Goal: Contribute content: Add original content to the website for others to see

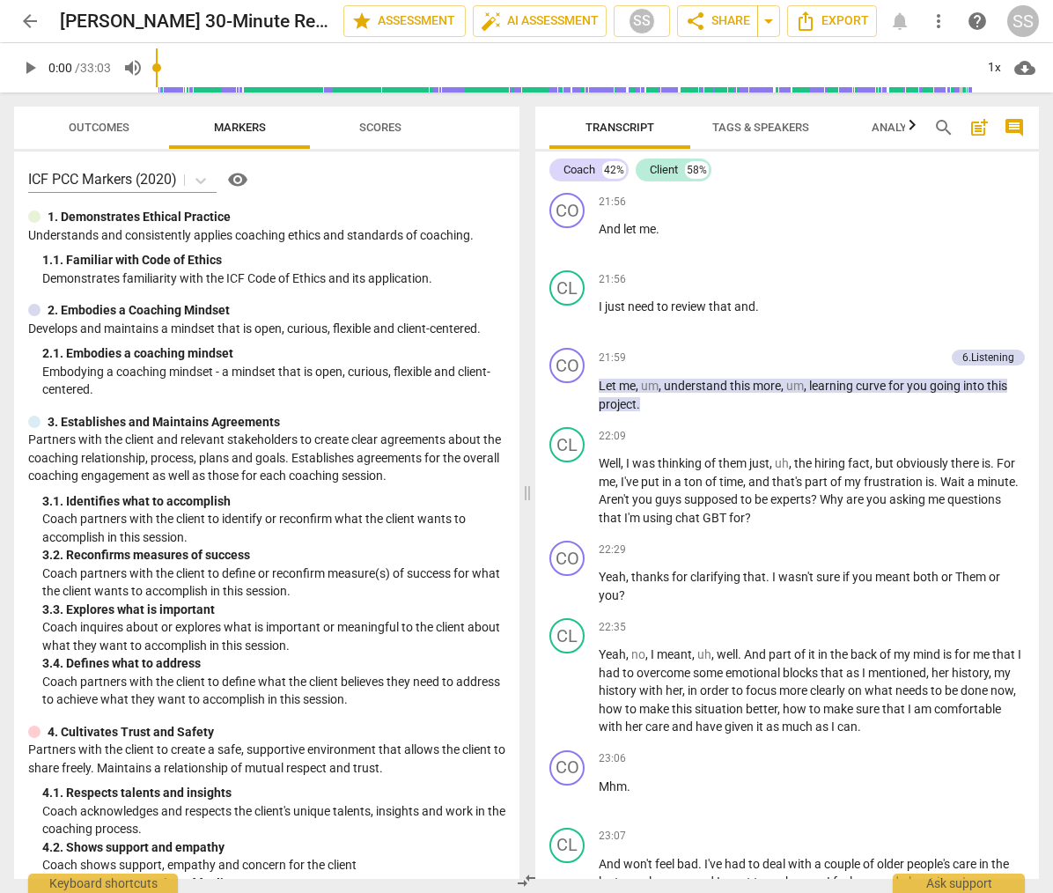
scroll to position [8407, 0]
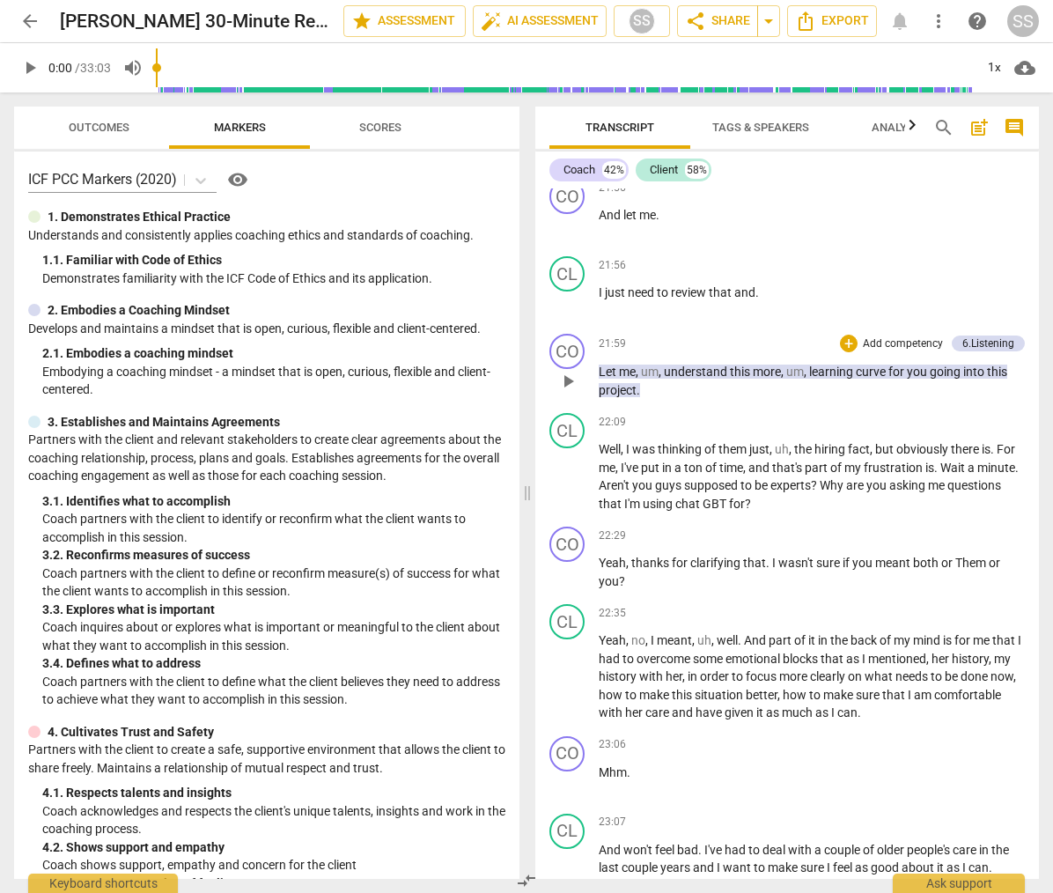
click at [572, 392] on span "play_arrow" at bounding box center [568, 381] width 21 height 21
click at [572, 392] on span "pause" at bounding box center [568, 381] width 21 height 21
type input "1328"
click at [992, 351] on div "6.Listening" at bounding box center [989, 344] width 52 height 16
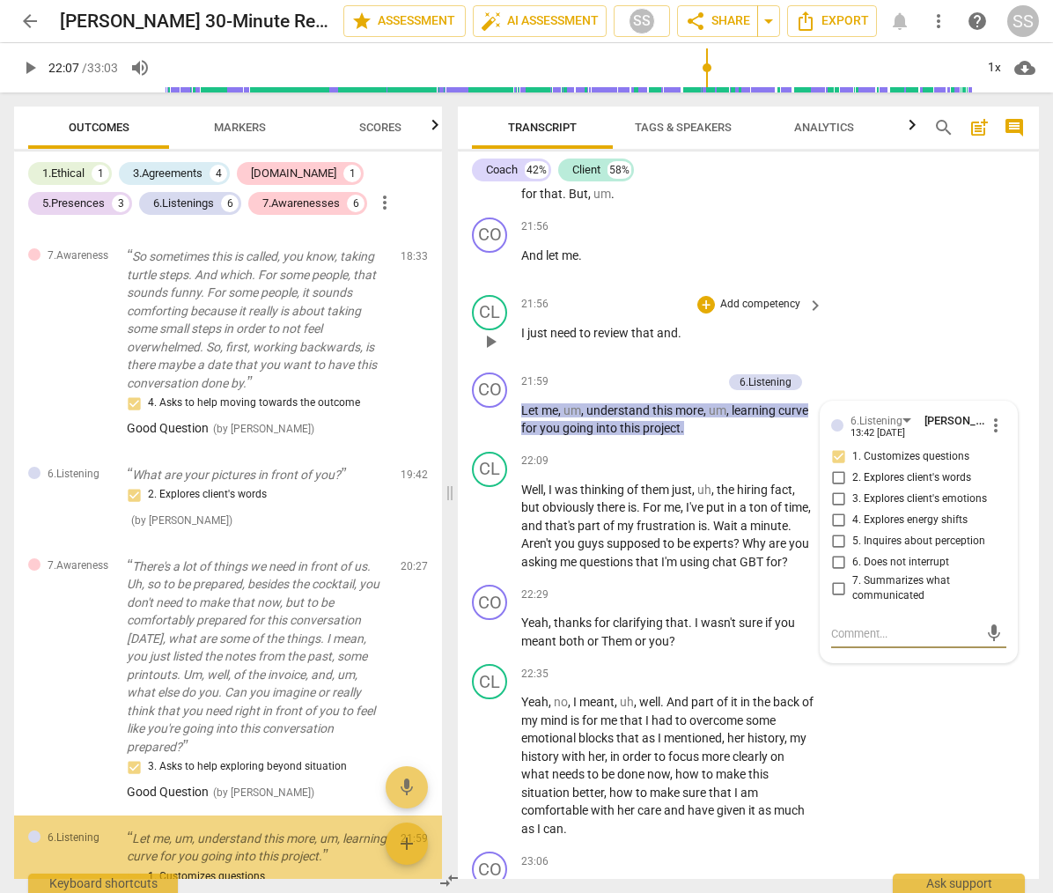
scroll to position [2055, 0]
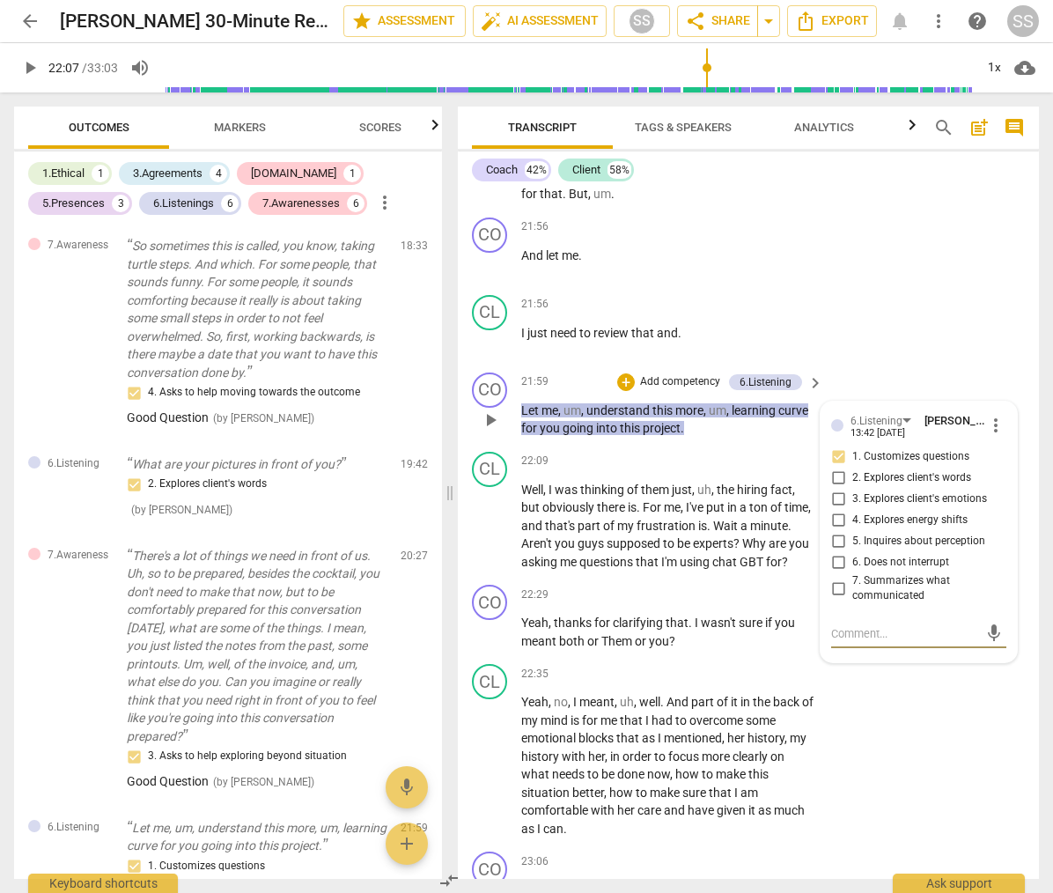
type textarea "G"
type textarea "Go"
type textarea "Goo"
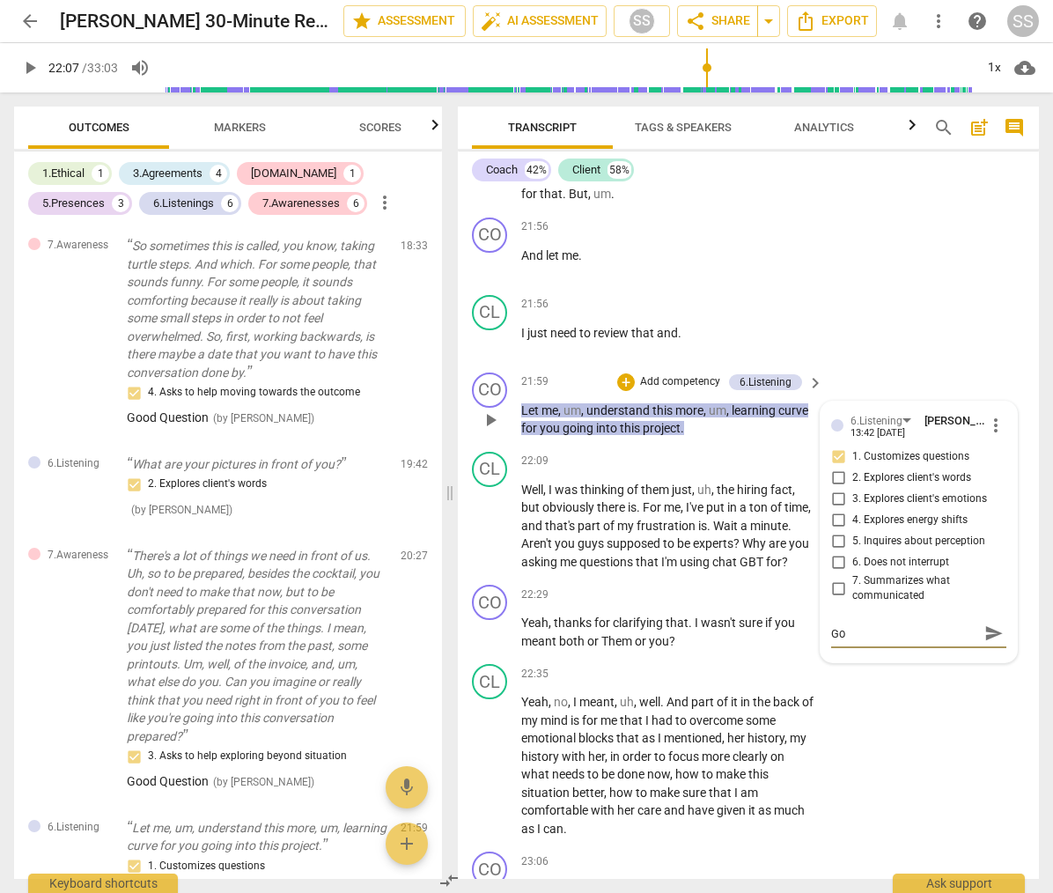
type textarea "Goo"
type textarea "Good"
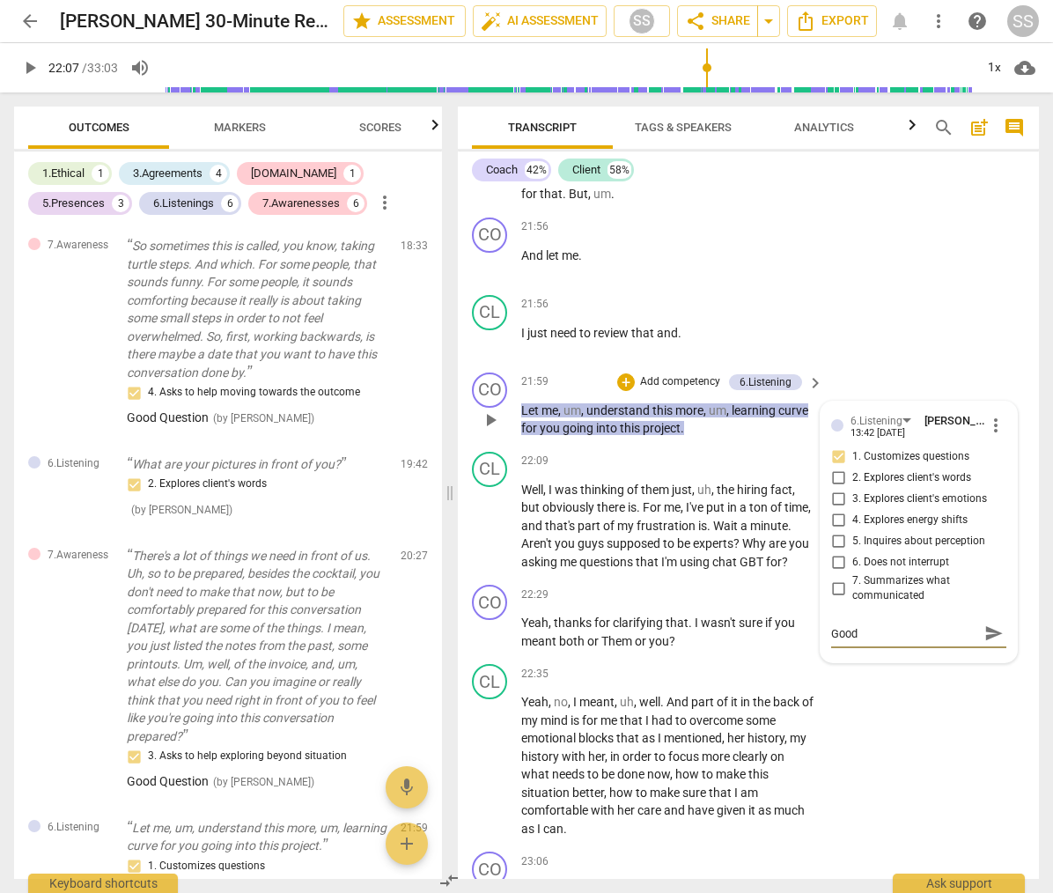
type textarea "Good Q"
type textarea "Good Qu"
type textarea "Good Que"
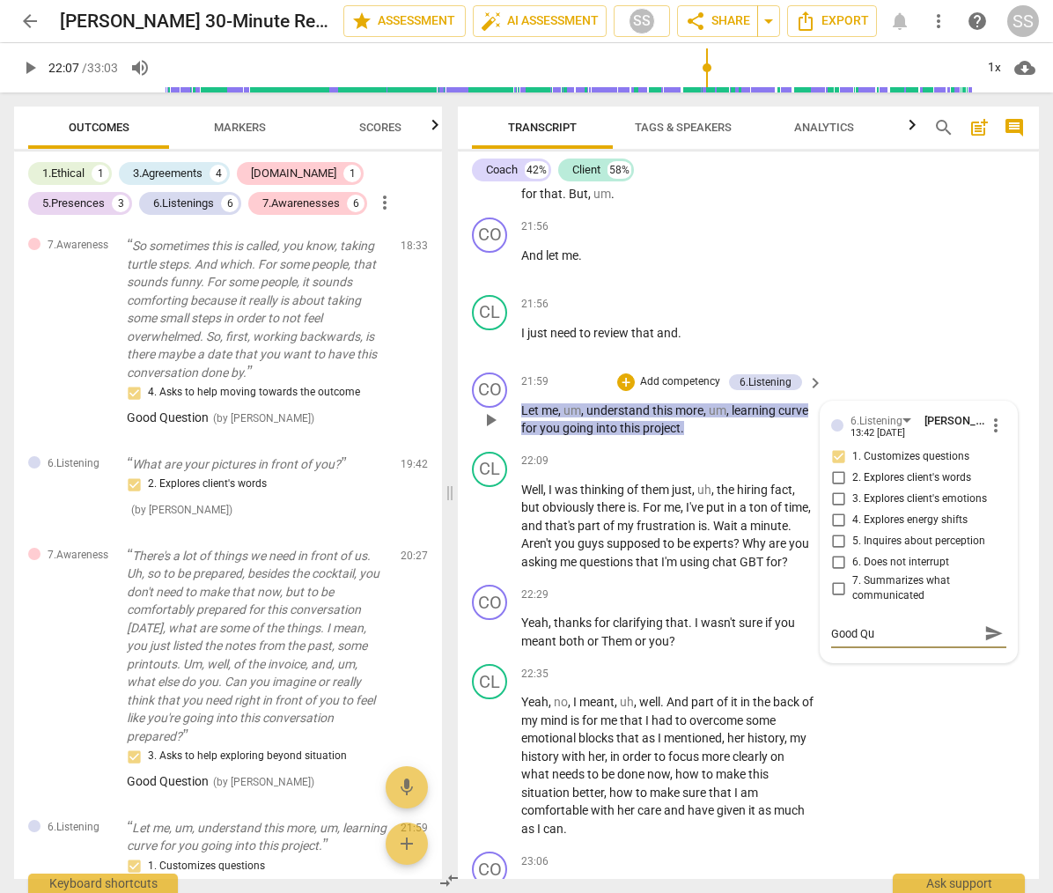
type textarea "Good Que"
type textarea "Good Ques"
type textarea "Good Quest"
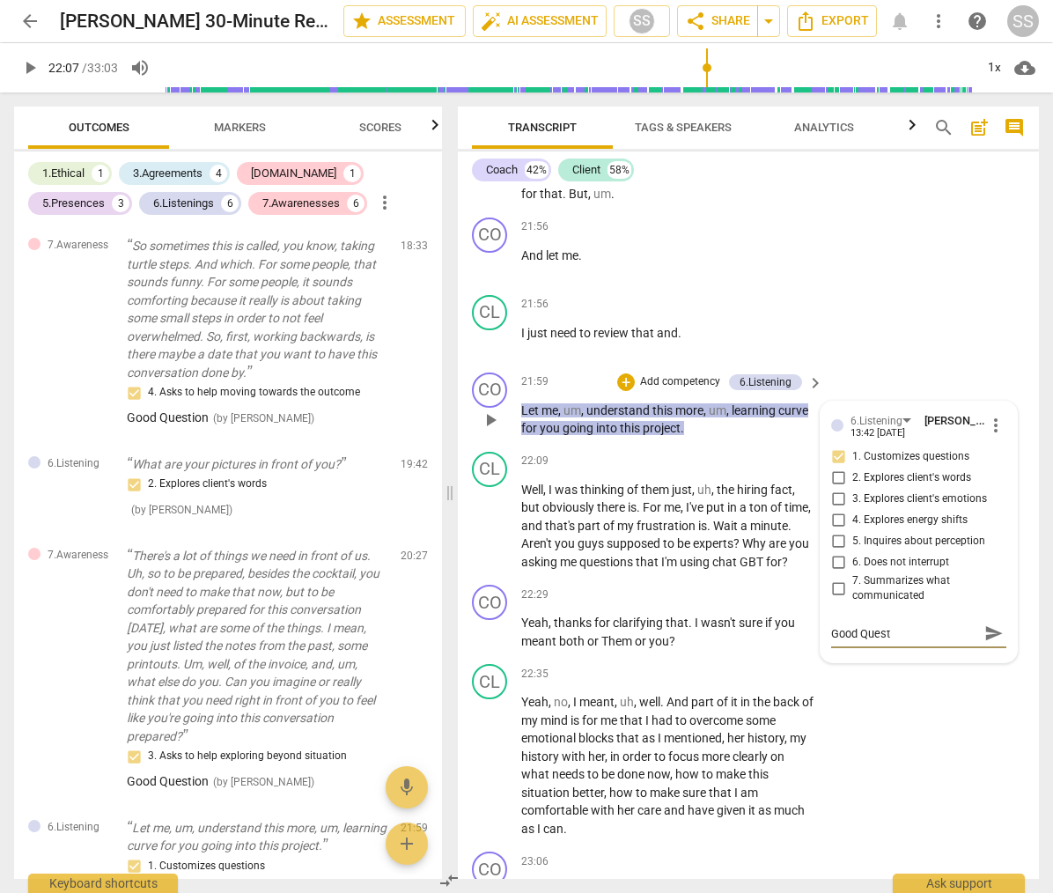
type textarea "Good Questi"
type textarea "Good Questio"
type textarea "Good Question"
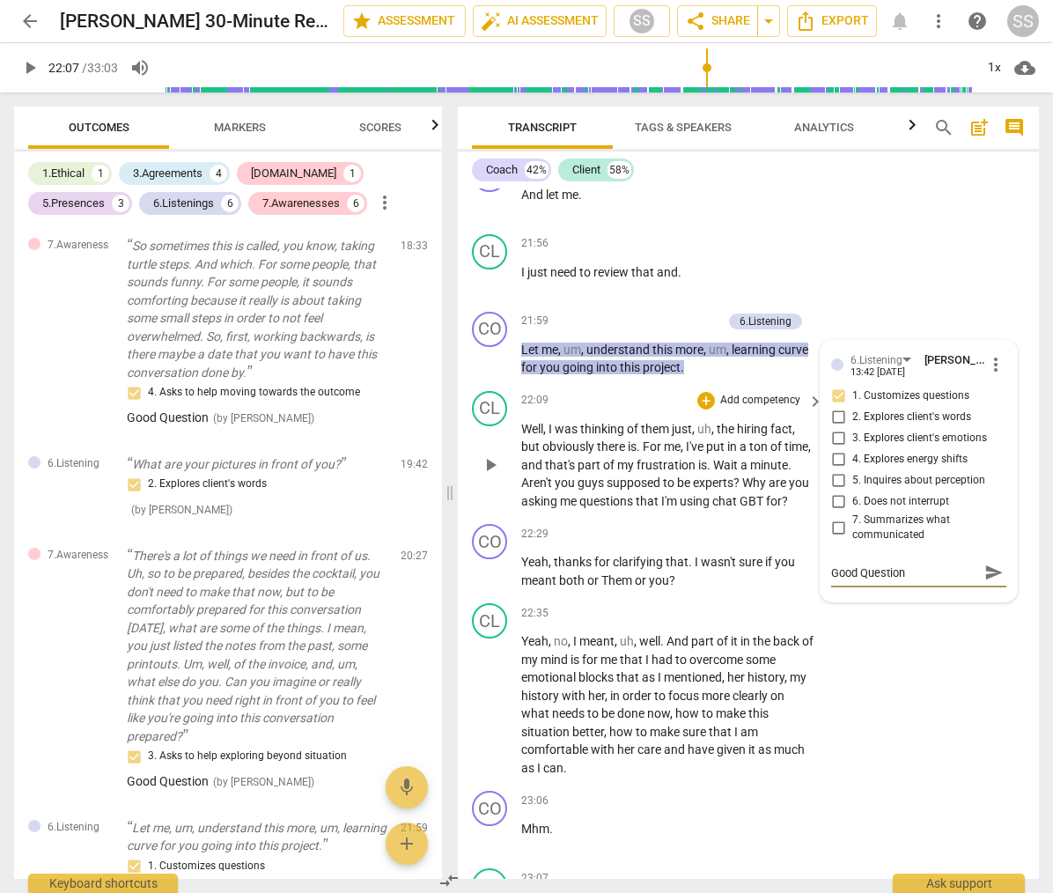
scroll to position [9837, 0]
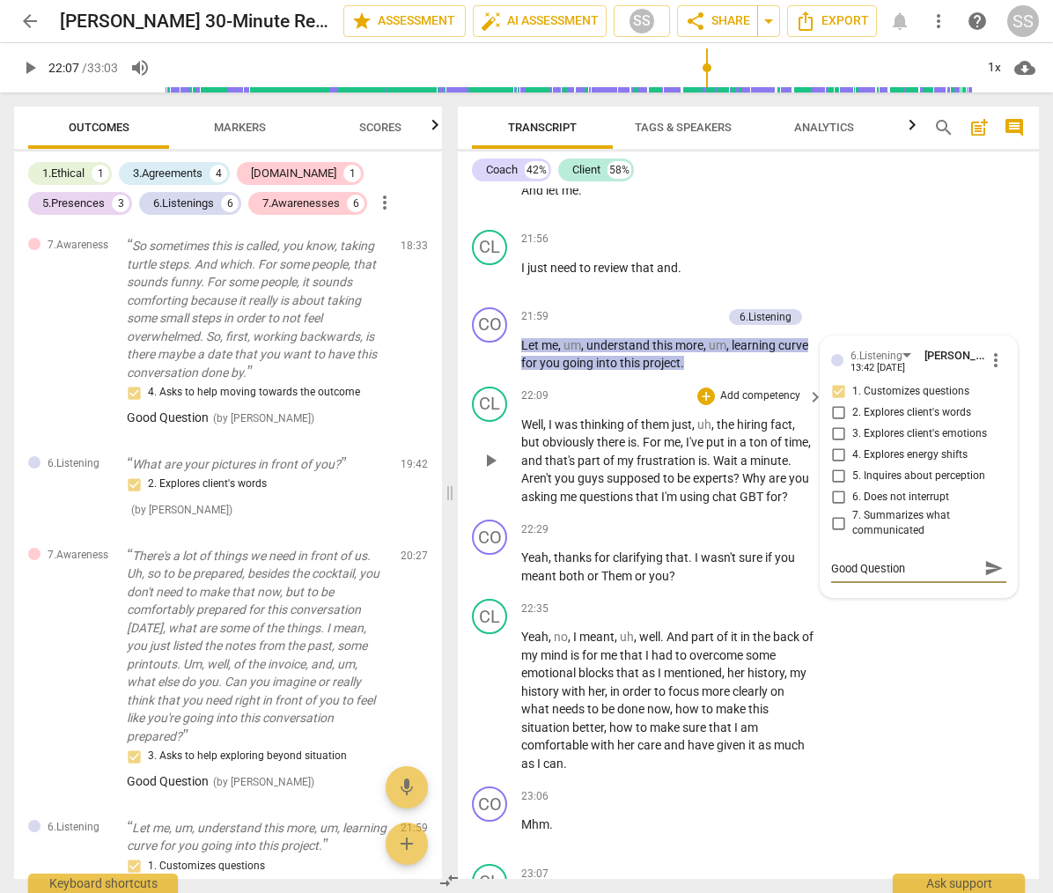
type textarea "Good Question"
click at [489, 471] on span "play_arrow" at bounding box center [490, 460] width 21 height 21
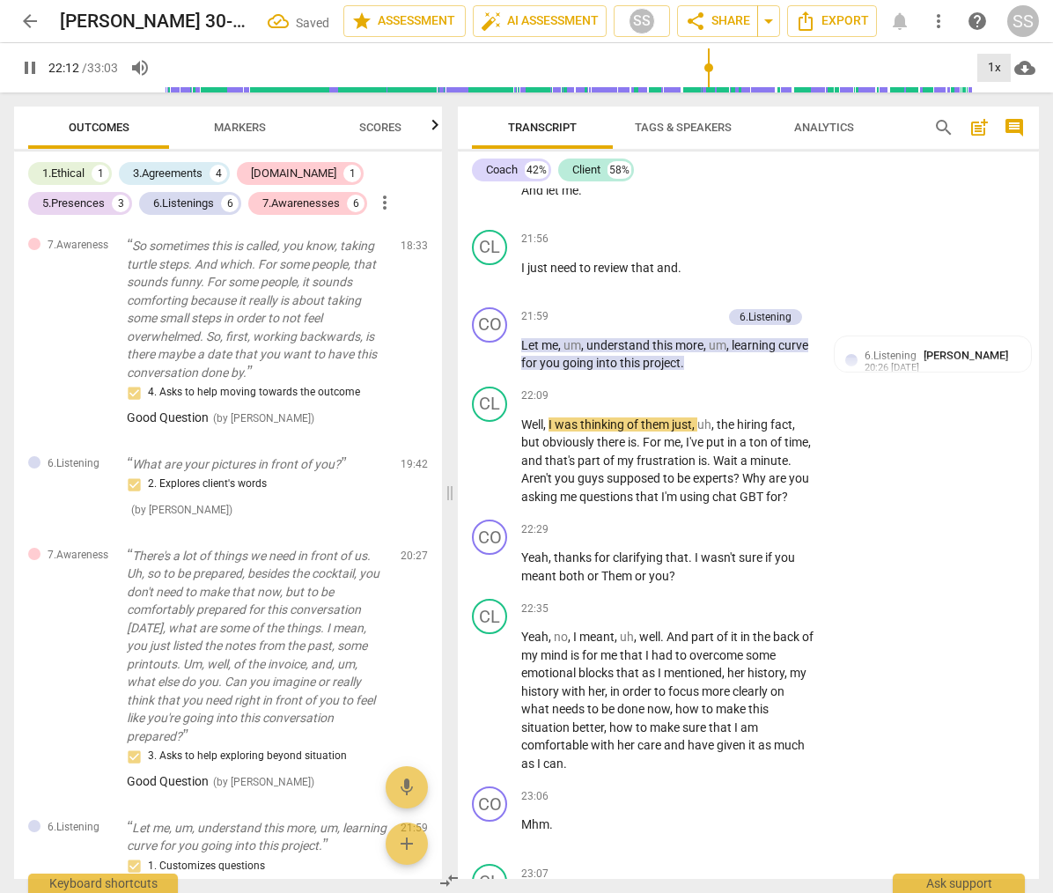
click at [993, 68] on div "1x" at bounding box center [994, 68] width 33 height 28
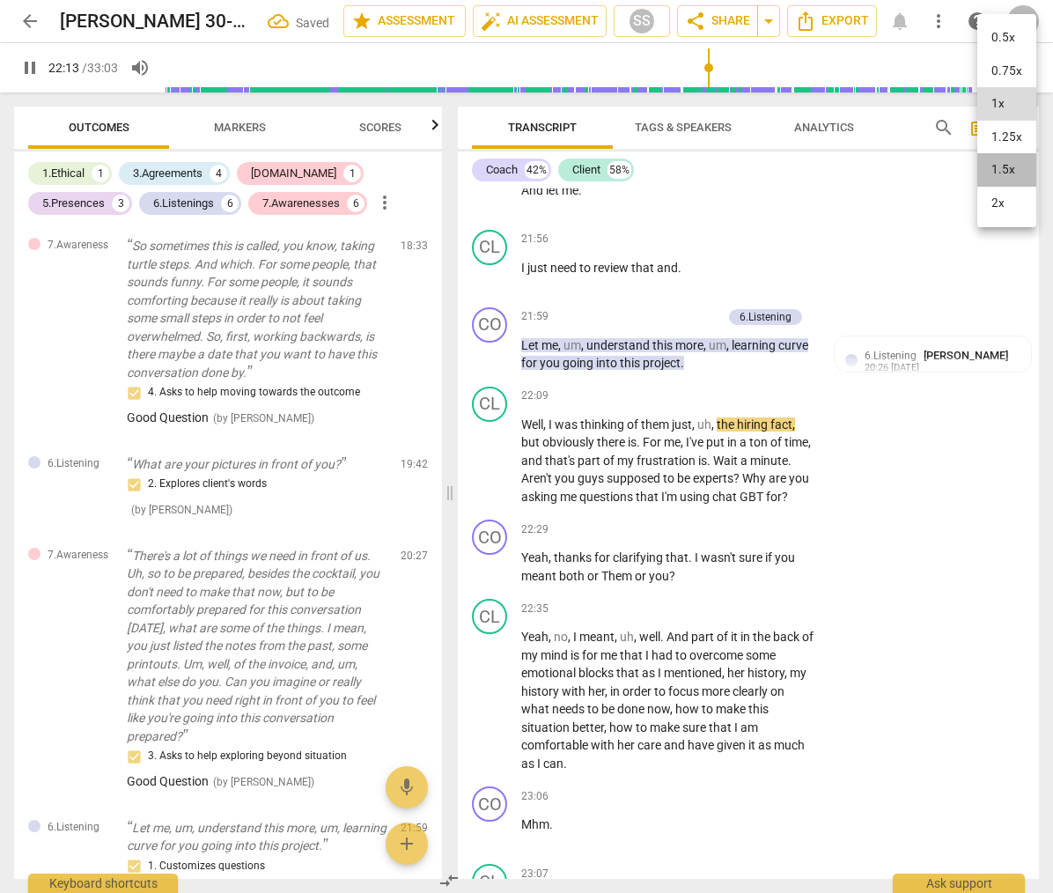
click at [1010, 169] on li "1.5x" at bounding box center [1007, 169] width 59 height 33
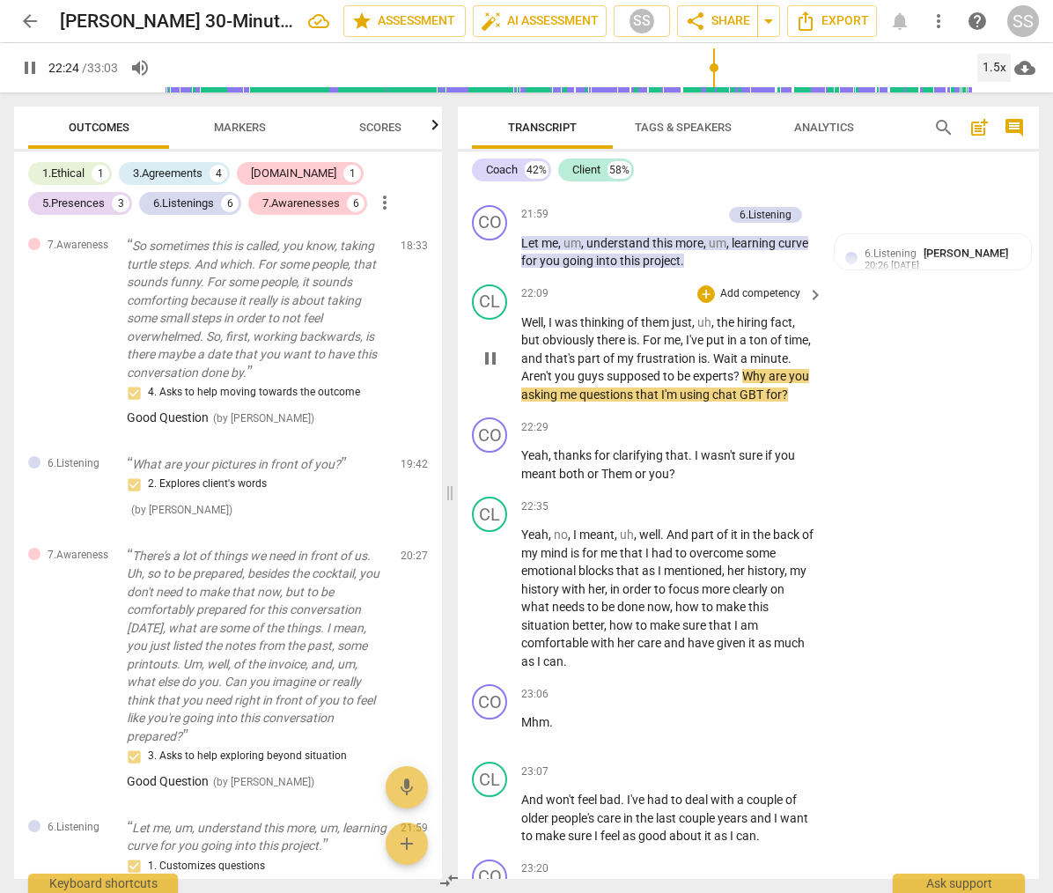
scroll to position [9951, 0]
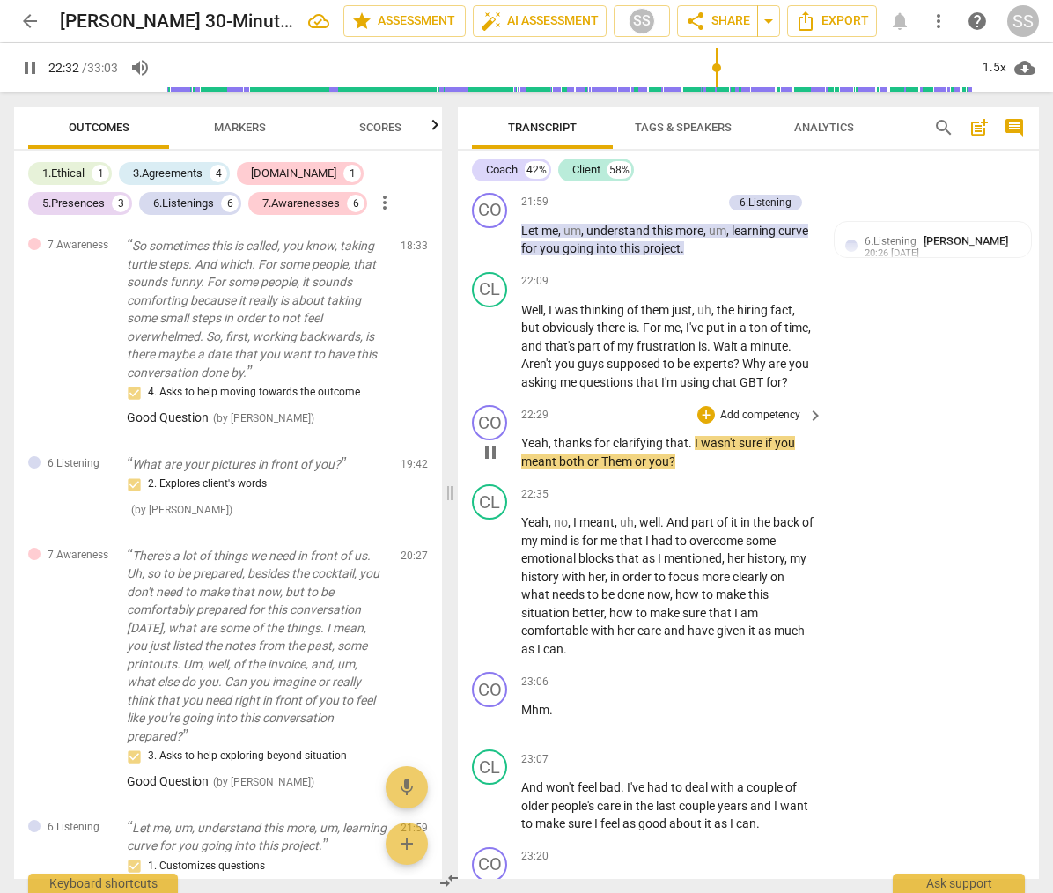
click at [497, 463] on span "pause" at bounding box center [490, 452] width 21 height 21
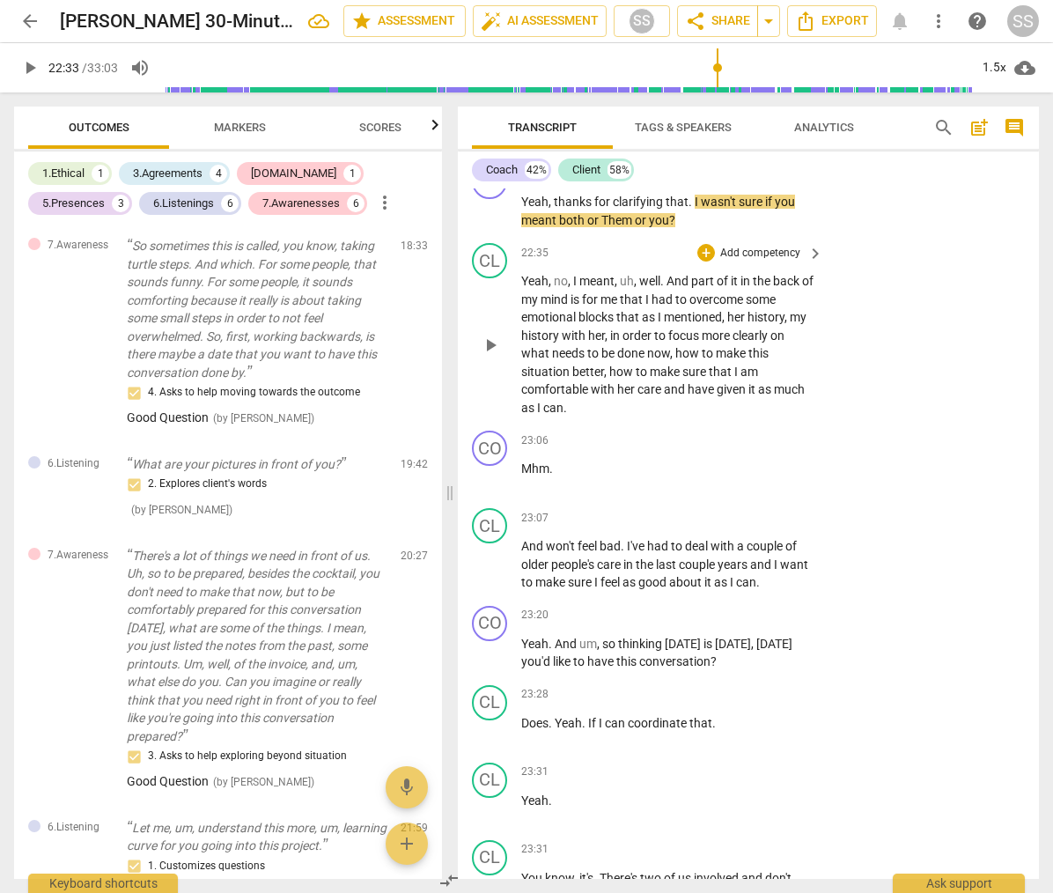
scroll to position [10217, 0]
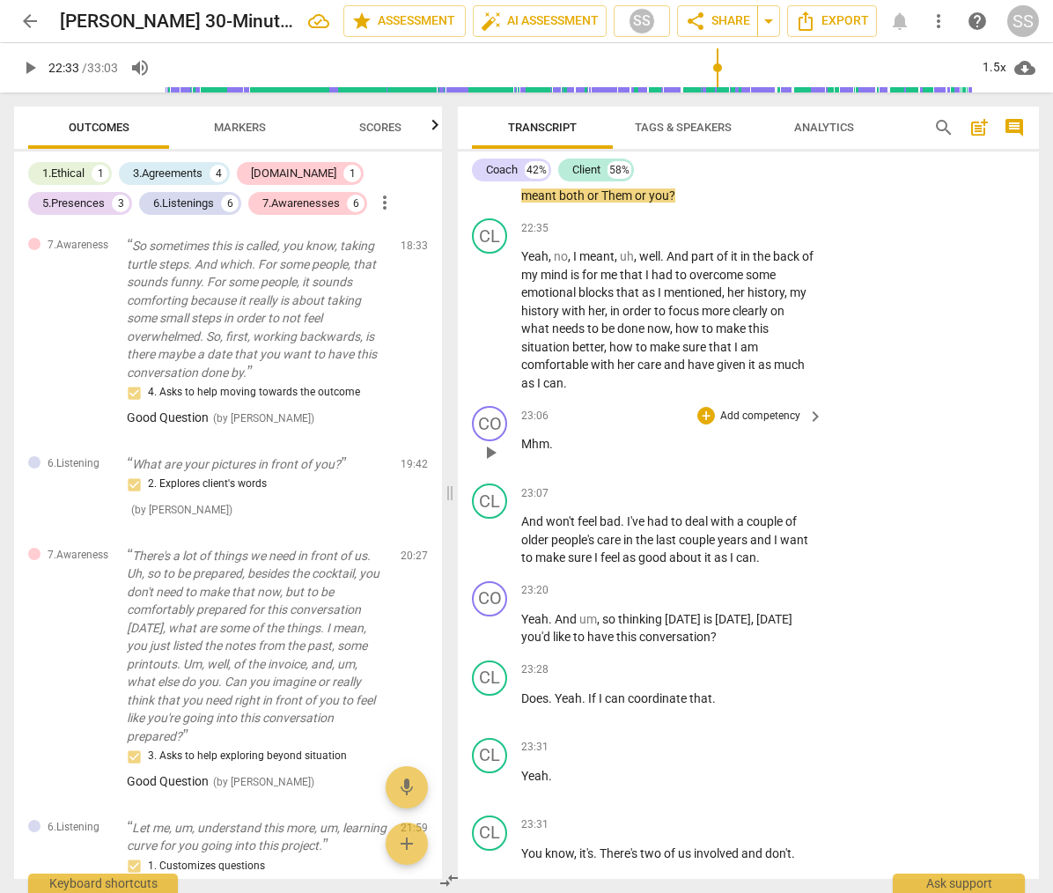
click at [489, 463] on span "play_arrow" at bounding box center [490, 452] width 21 height 21
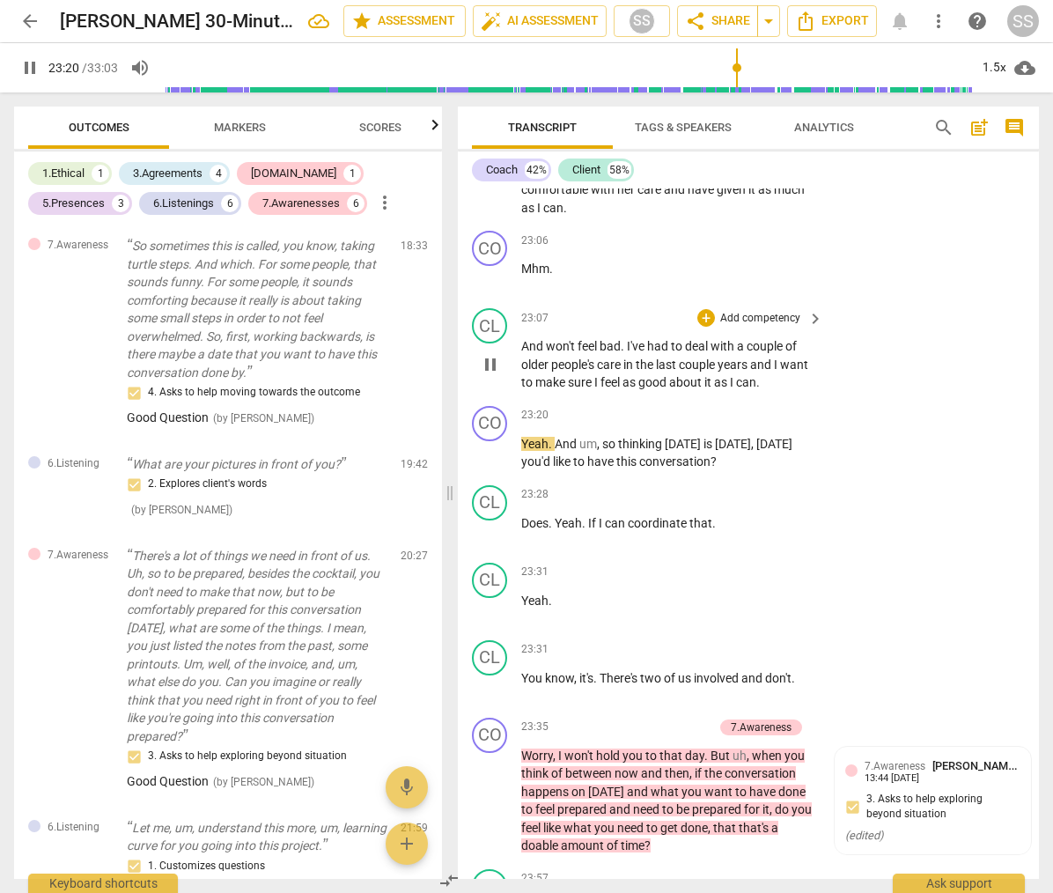
scroll to position [10395, 0]
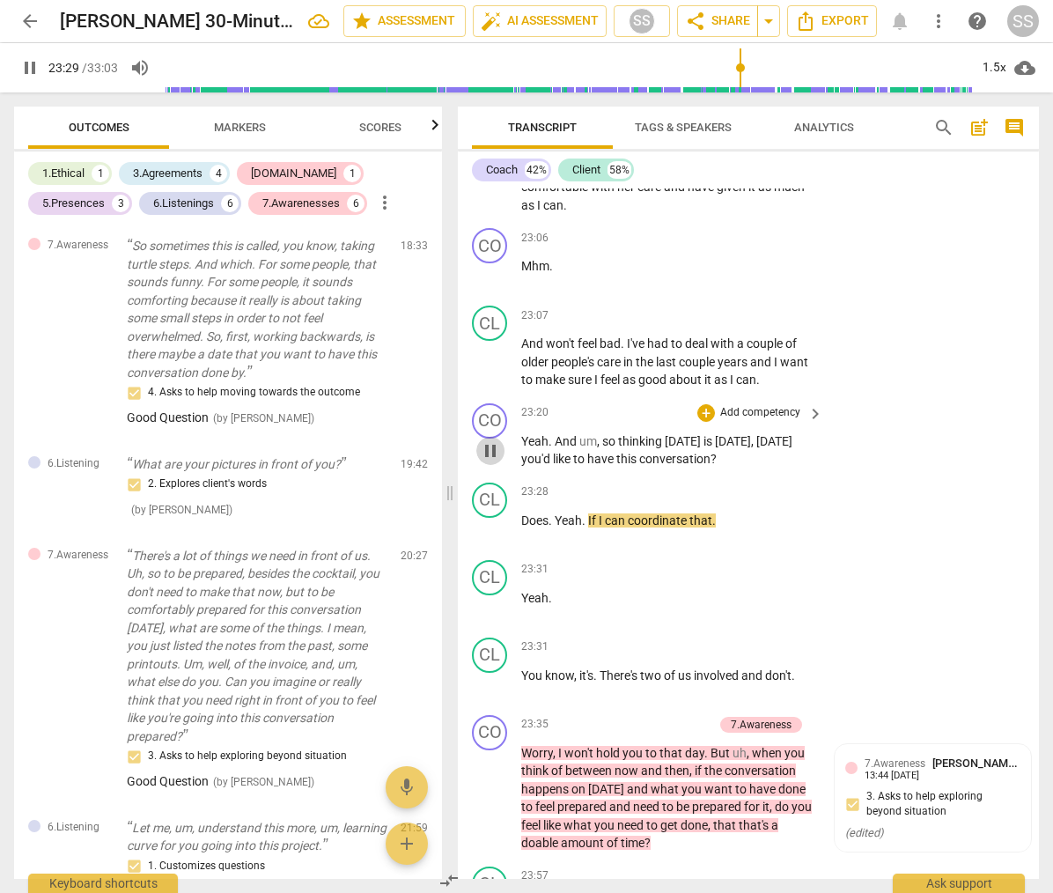
click at [491, 462] on span "pause" at bounding box center [490, 450] width 21 height 21
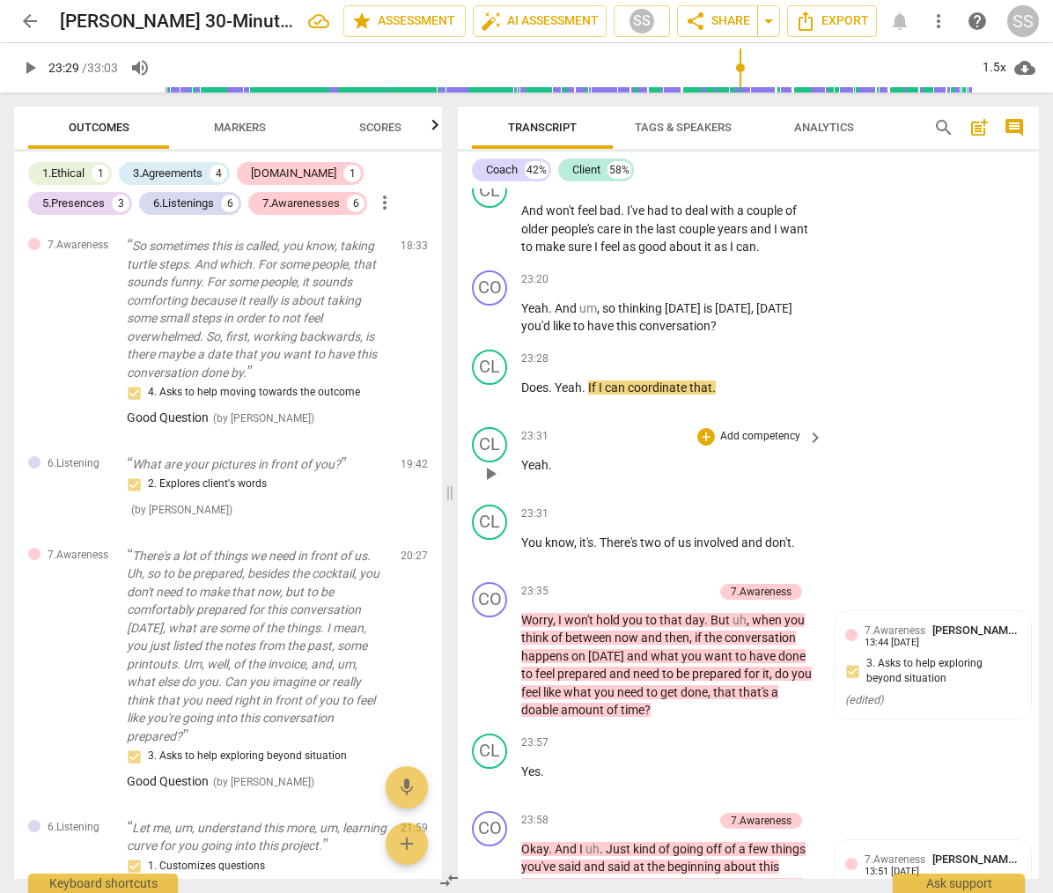
scroll to position [10541, 0]
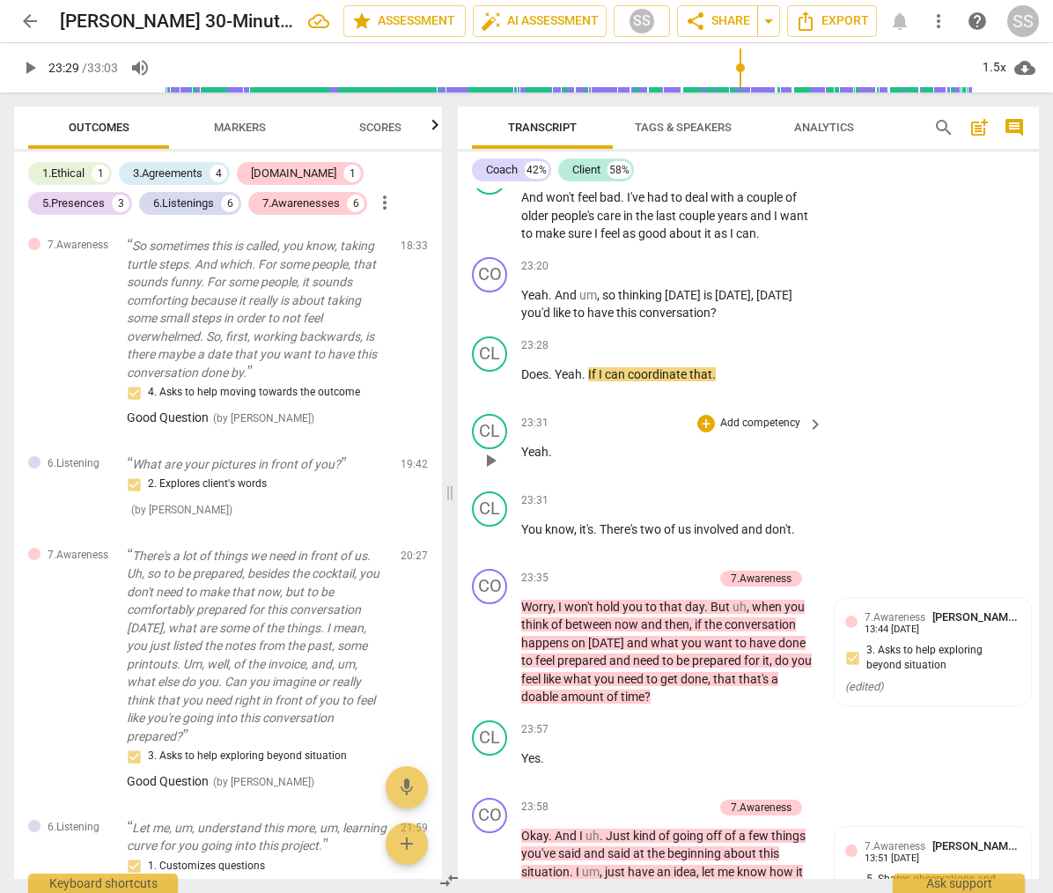
click at [491, 471] on span "play_arrow" at bounding box center [490, 460] width 21 height 21
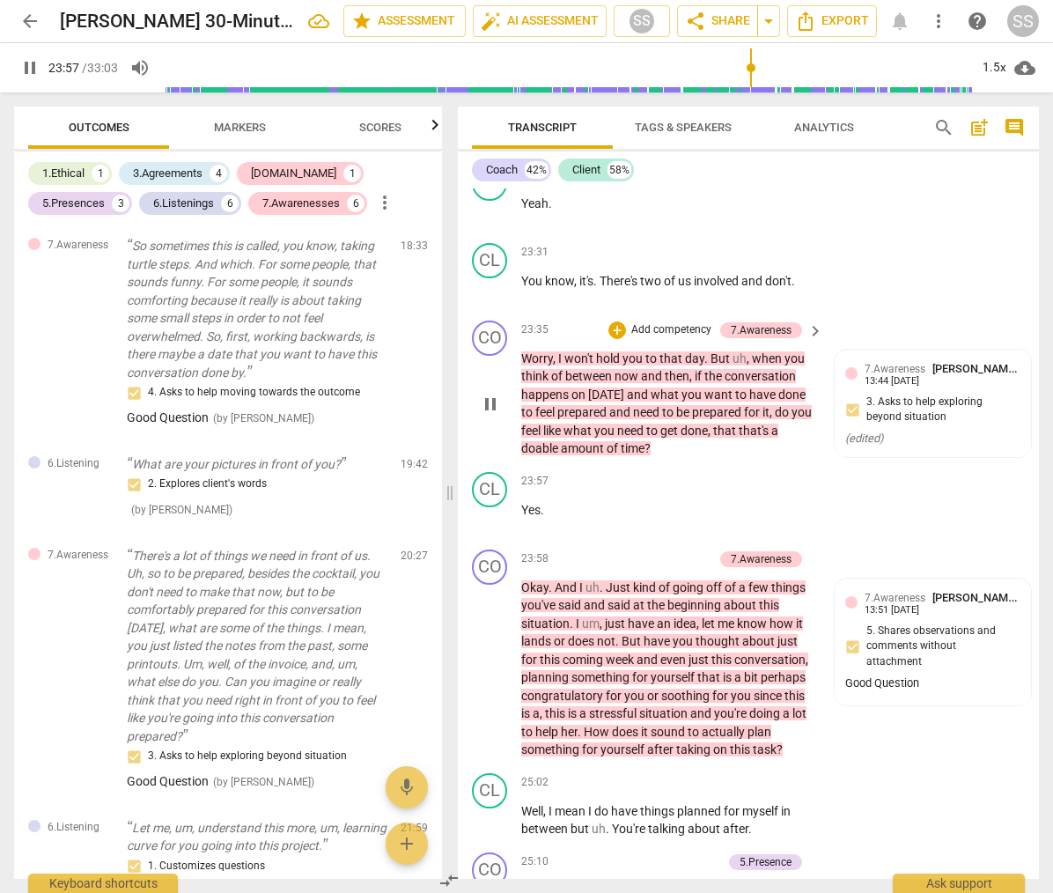
scroll to position [10792, 0]
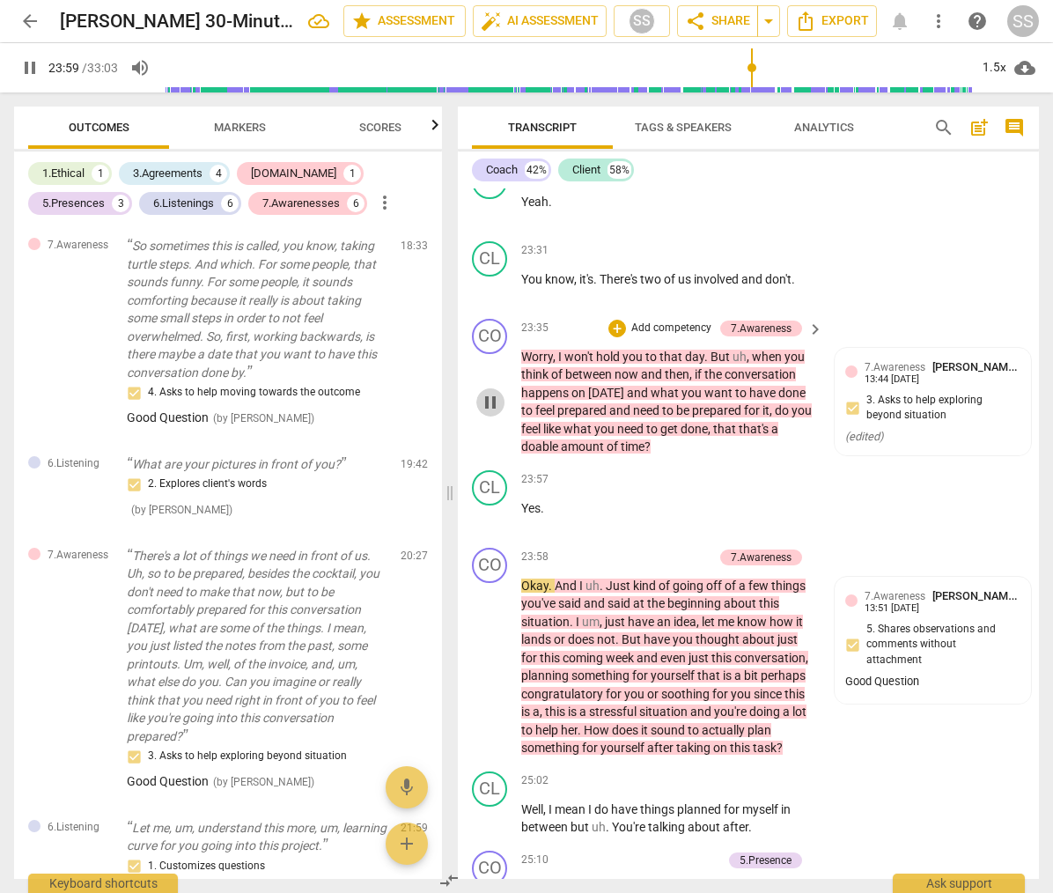
drag, startPoint x: 491, startPoint y: 479, endPoint x: 530, endPoint y: 494, distance: 41.5
click at [491, 417] on button "pause" at bounding box center [490, 402] width 28 height 28
type input "1439"
click at [922, 375] on div "7.Awareness [PERSON_NAME]" at bounding box center [943, 366] width 156 height 17
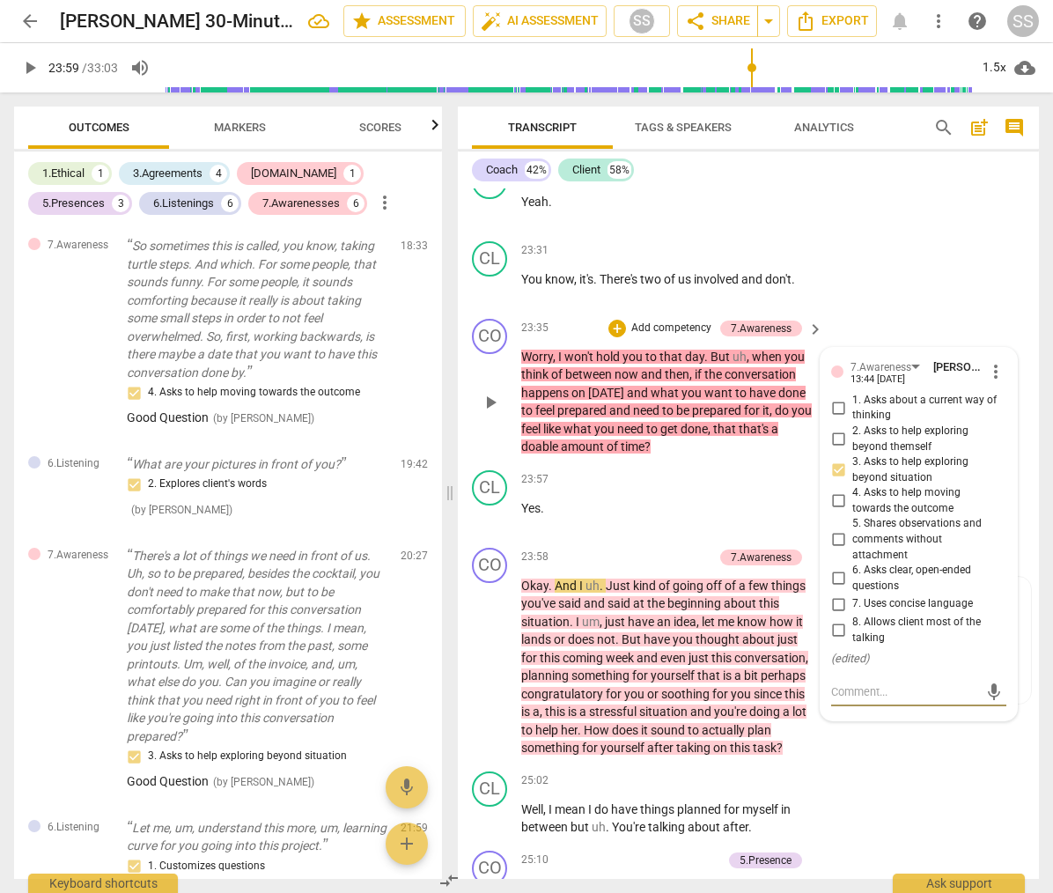
type textarea "G"
type textarea "Go"
type textarea "Goo"
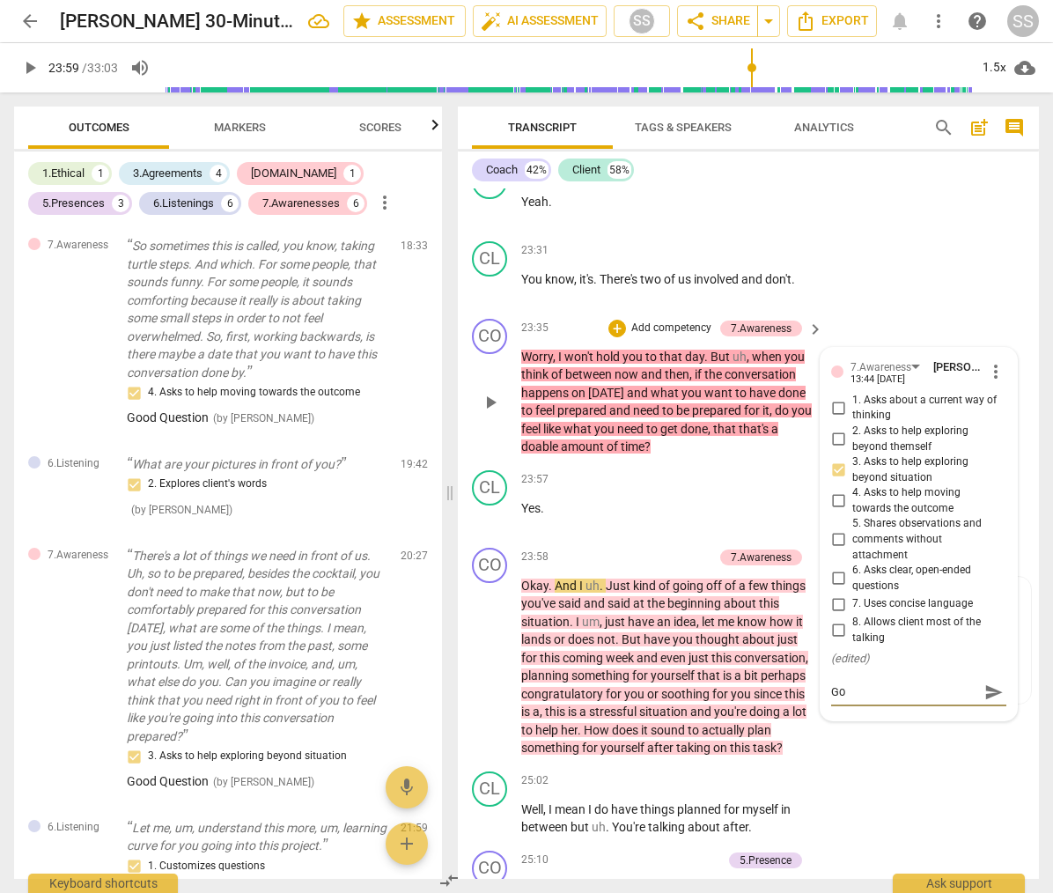
type textarea "Goo"
type textarea "Good"
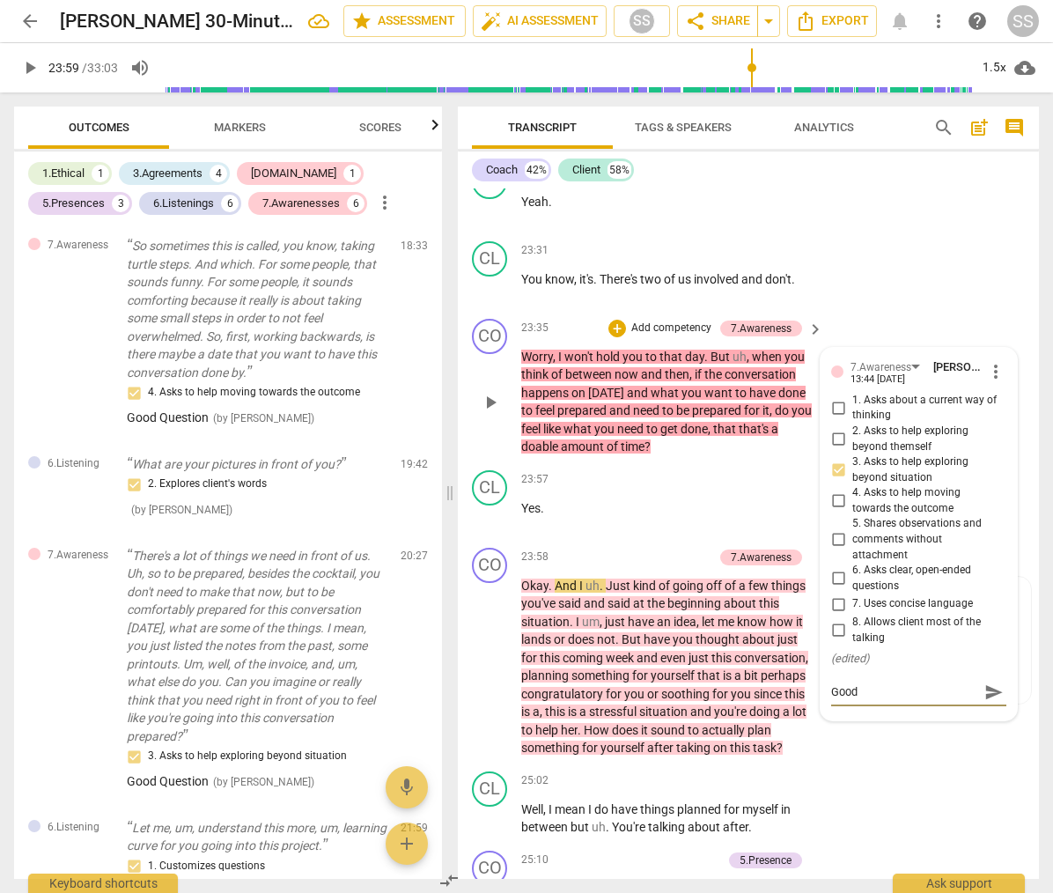
type textarea "Good Q"
type textarea "Good Qu"
type textarea "Good Que"
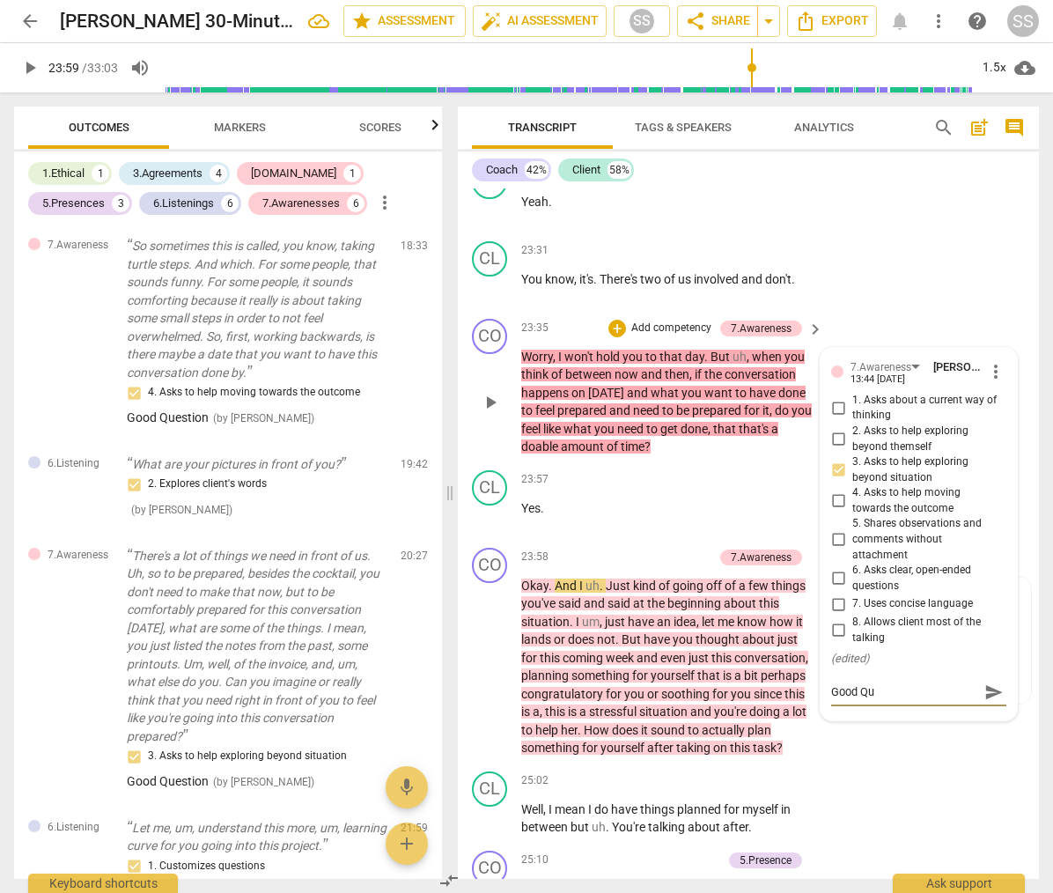
type textarea "Good Que"
type textarea "Good Ques"
type textarea "Good Quest"
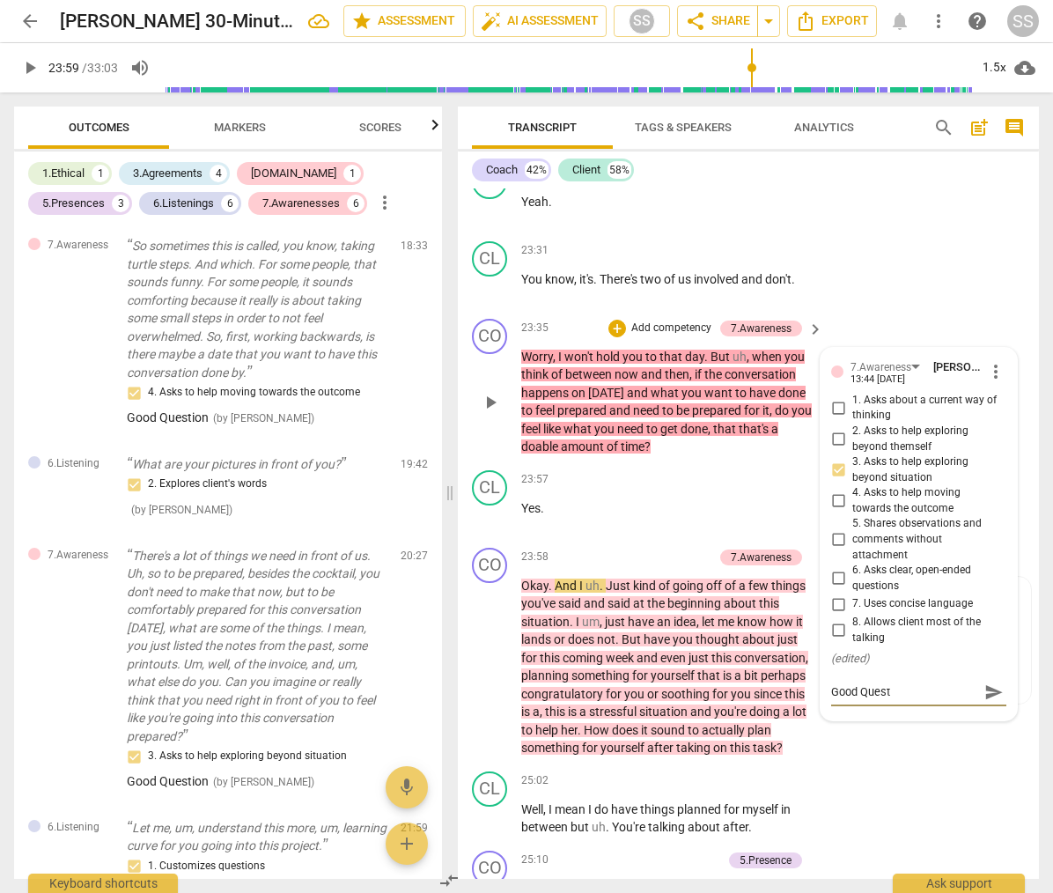
type textarea "Good Questi"
type textarea "Good Questio"
type textarea "Good Question"
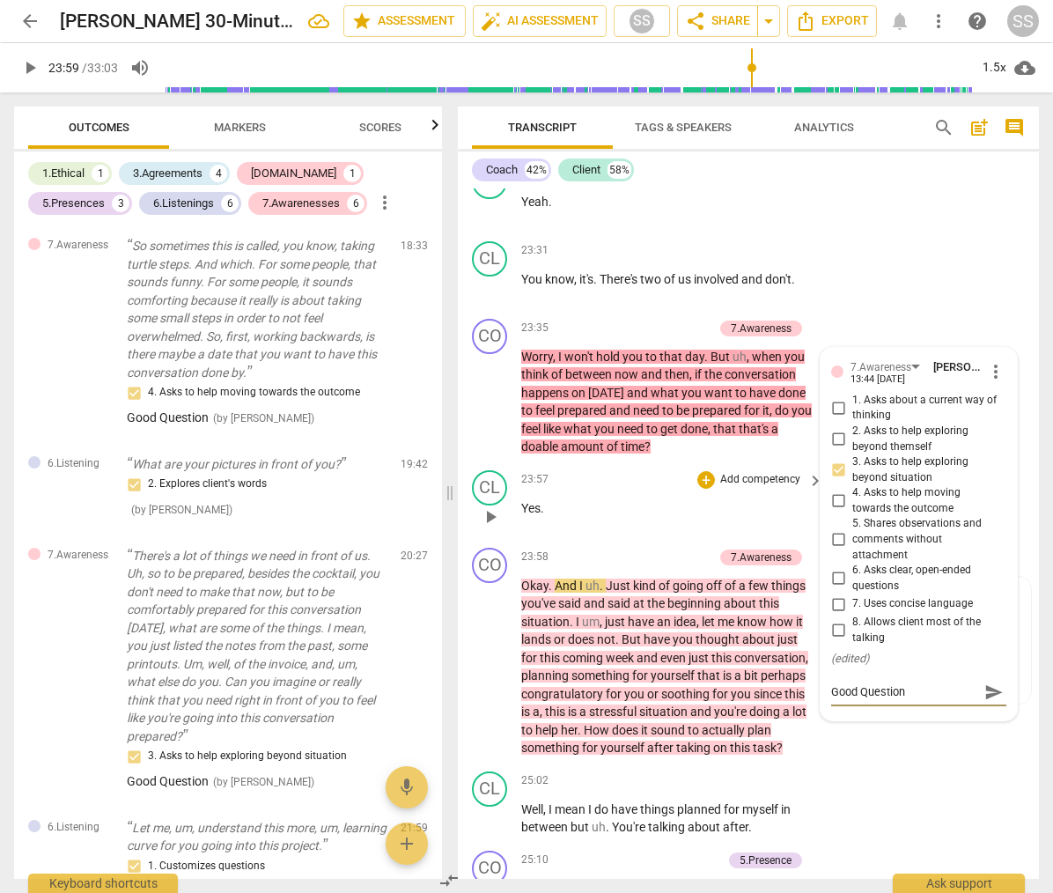
type textarea "Good Question"
drag, startPoint x: 643, startPoint y: 577, endPoint x: 574, endPoint y: 592, distance: 70.3
click at [643, 490] on div "23:57 + Add competency keyboard_arrow_right" at bounding box center [673, 479] width 304 height 19
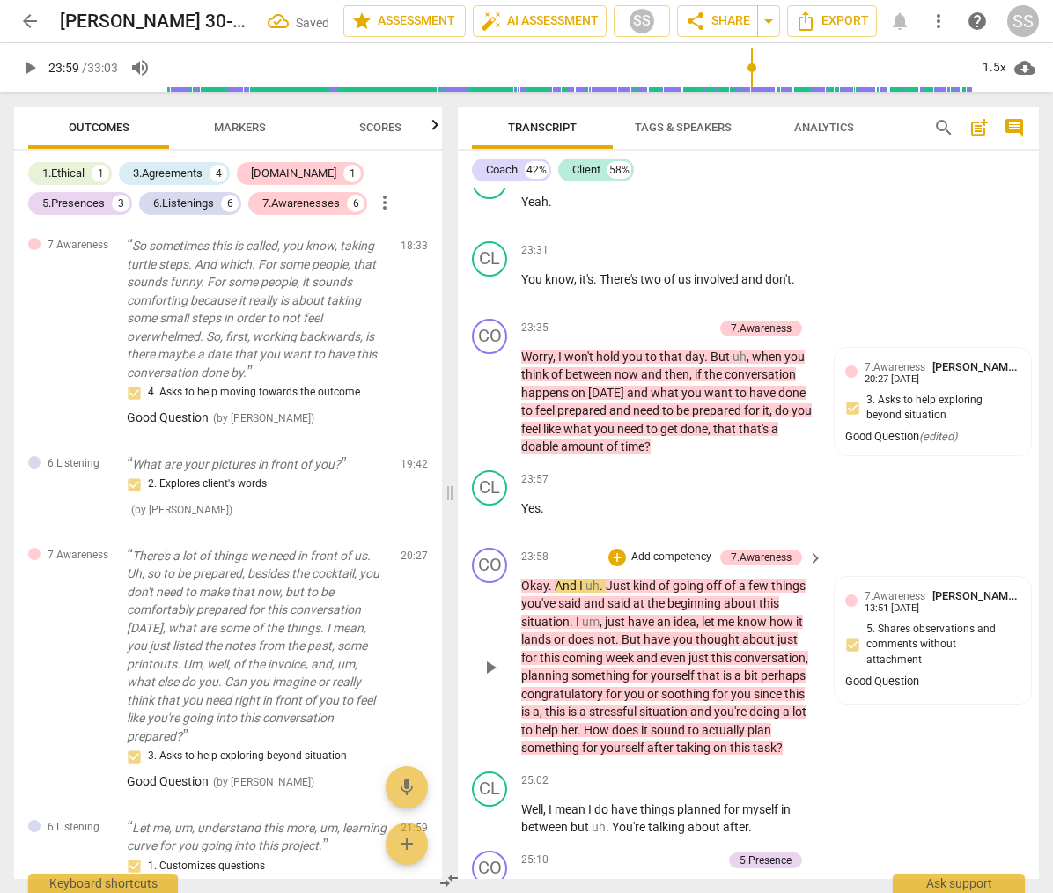
drag, startPoint x: 492, startPoint y: 750, endPoint x: 534, endPoint y: 719, distance: 51.6
click at [492, 678] on span "play_arrow" at bounding box center [490, 667] width 21 height 21
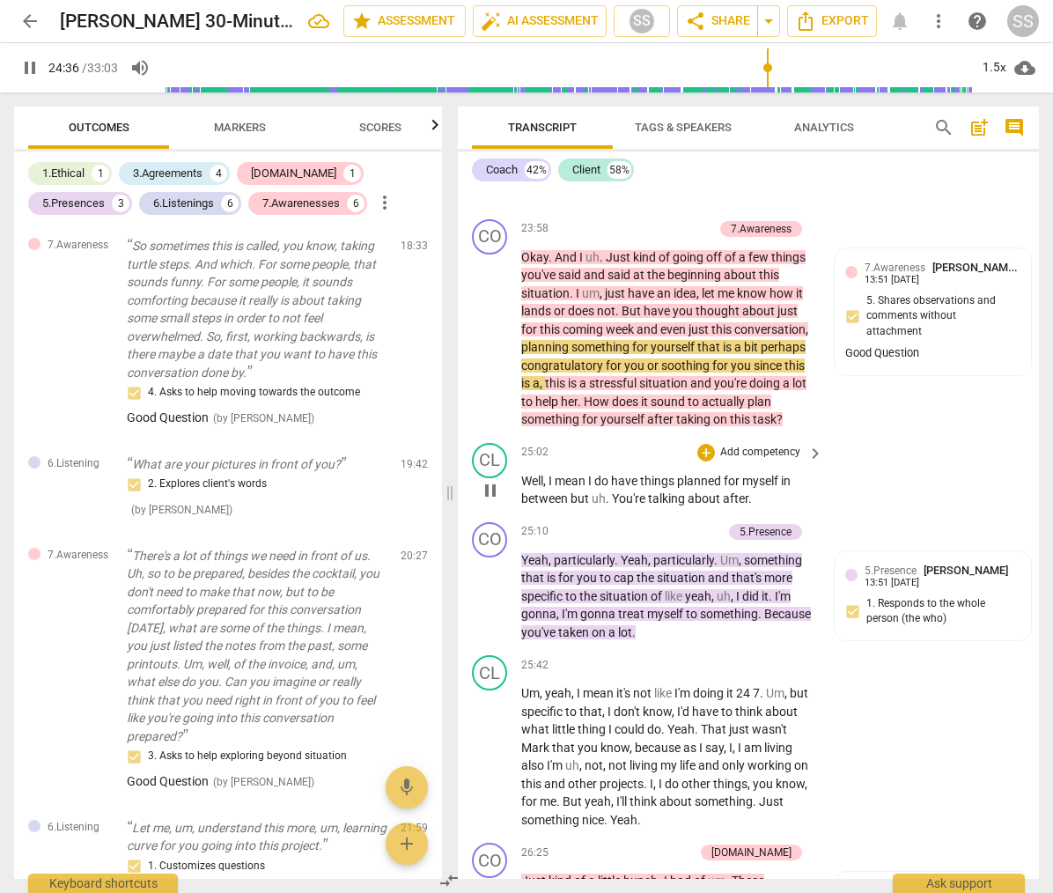
scroll to position [11132, 0]
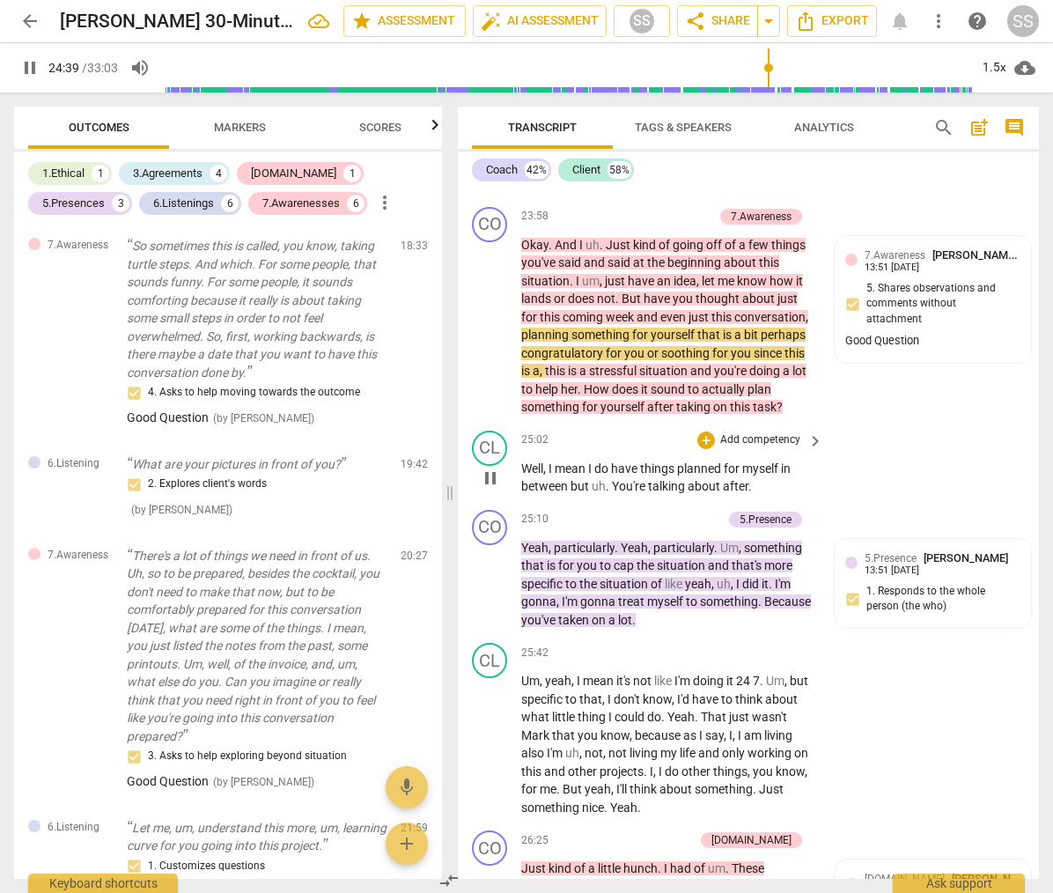
click at [494, 489] on span "pause" at bounding box center [490, 478] width 21 height 21
click at [487, 489] on span "play_arrow" at bounding box center [490, 478] width 21 height 21
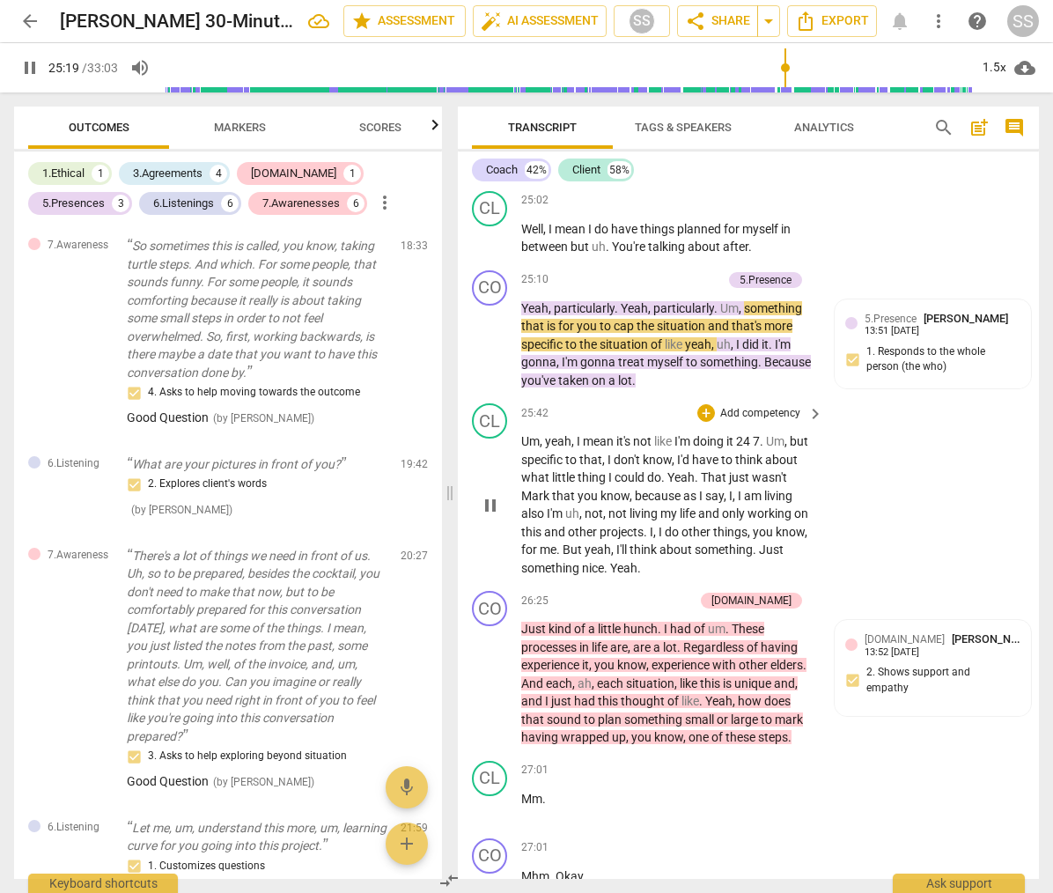
scroll to position [11381, 0]
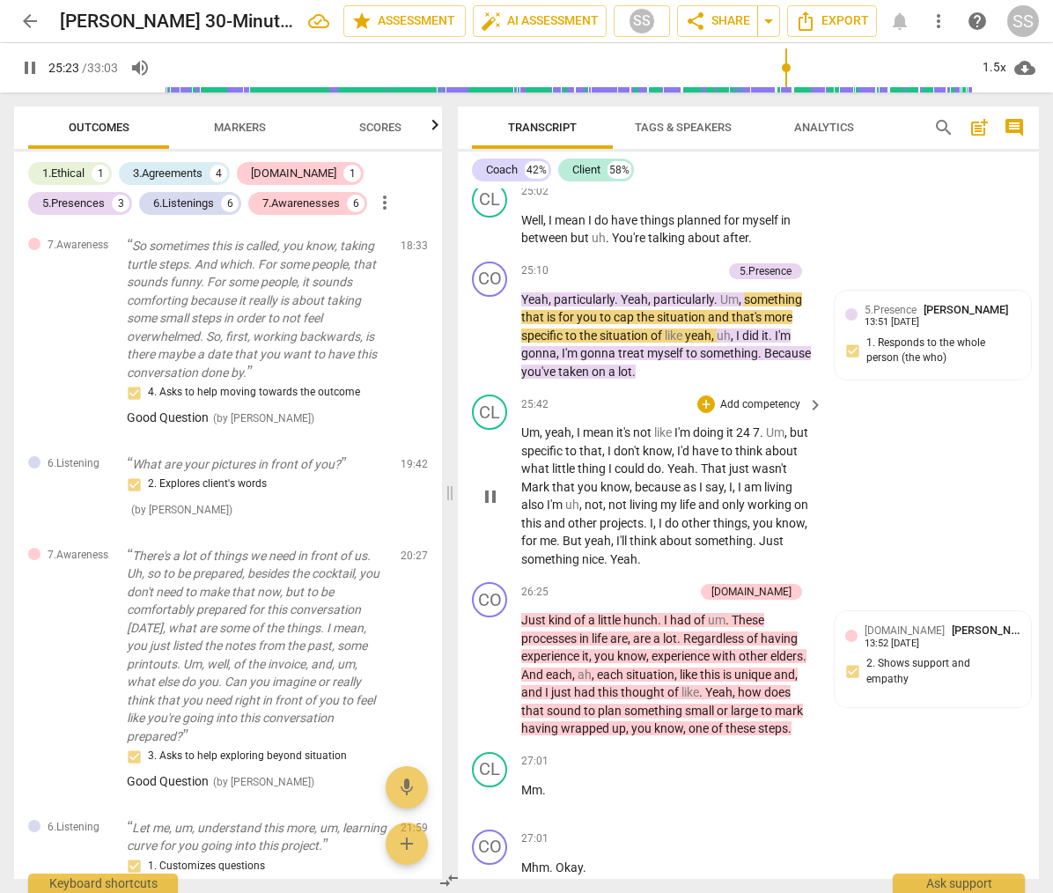
click at [484, 507] on span "pause" at bounding box center [490, 496] width 21 height 21
click at [488, 507] on span "play_arrow" at bounding box center [490, 496] width 21 height 21
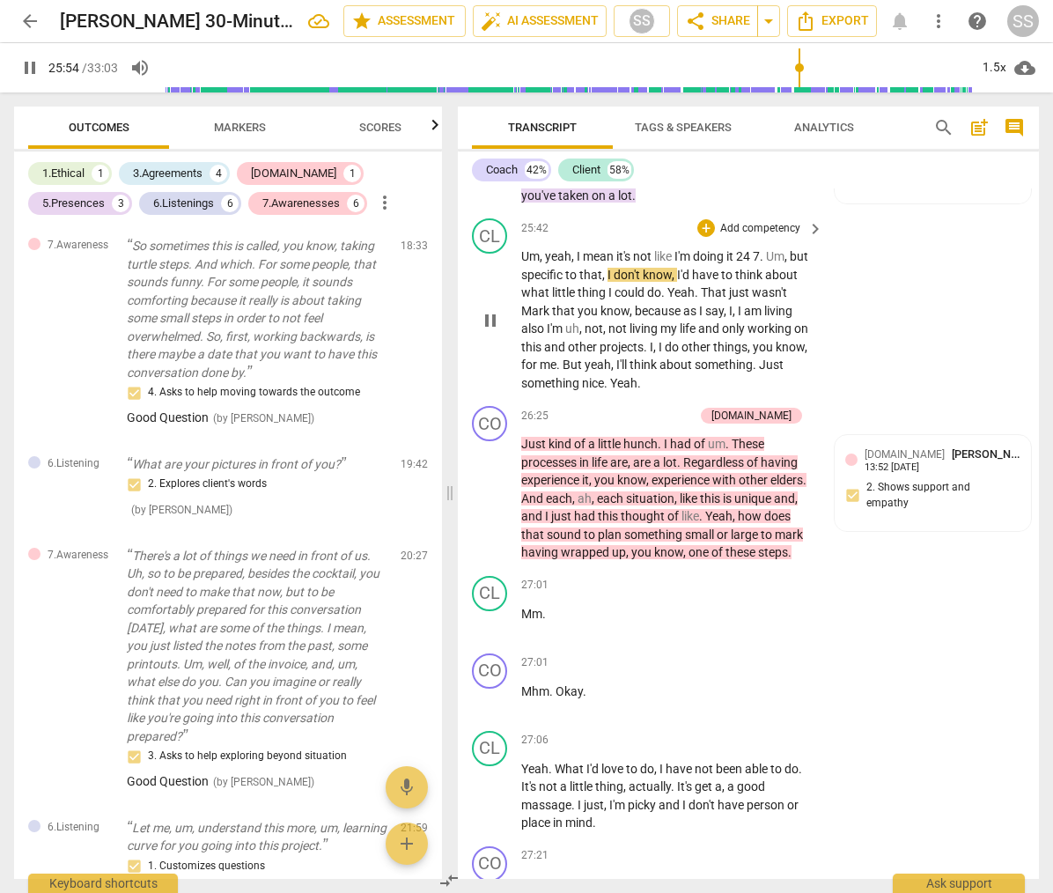
scroll to position [11566, 0]
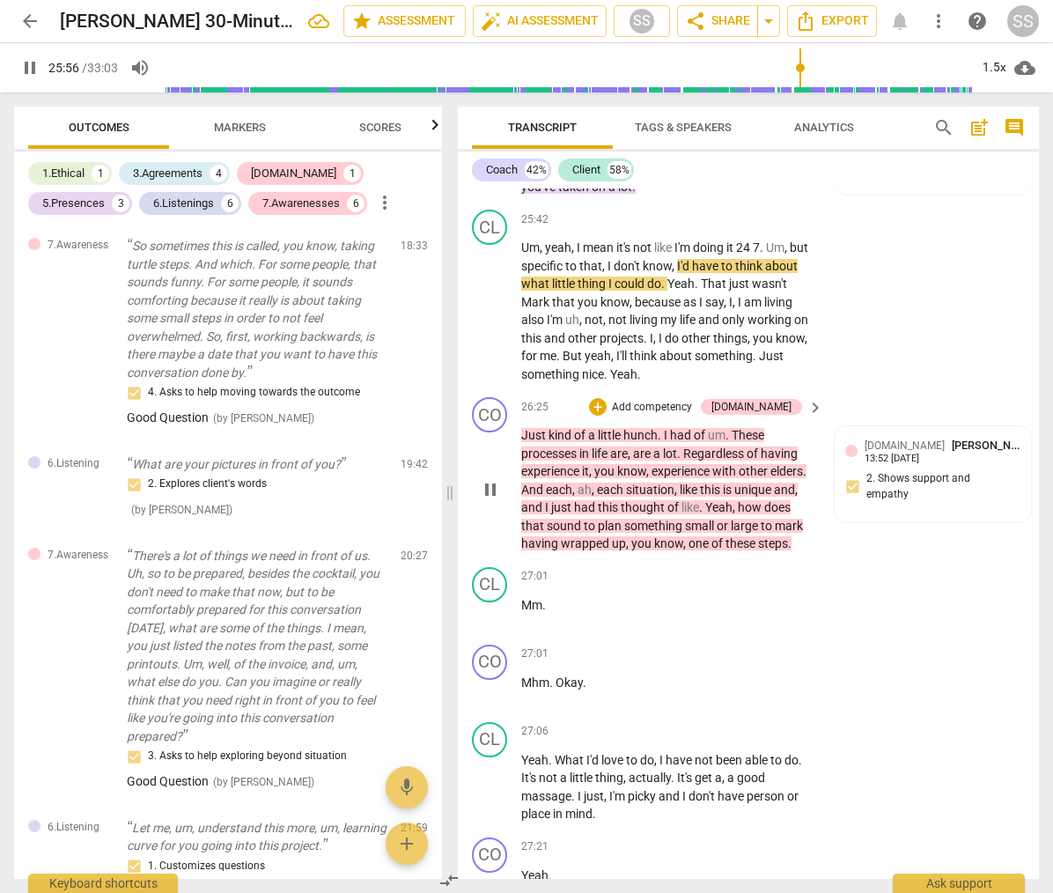
click at [494, 500] on span "pause" at bounding box center [490, 489] width 21 height 21
click at [494, 500] on span "play_arrow" at bounding box center [490, 489] width 21 height 21
click at [496, 500] on span "pause" at bounding box center [490, 489] width 21 height 21
type input "1620"
click at [904, 512] on div "[DOMAIN_NAME] [PERSON_NAME] 13:52 [DATE] 2. Shows support and empathy" at bounding box center [933, 474] width 175 height 75
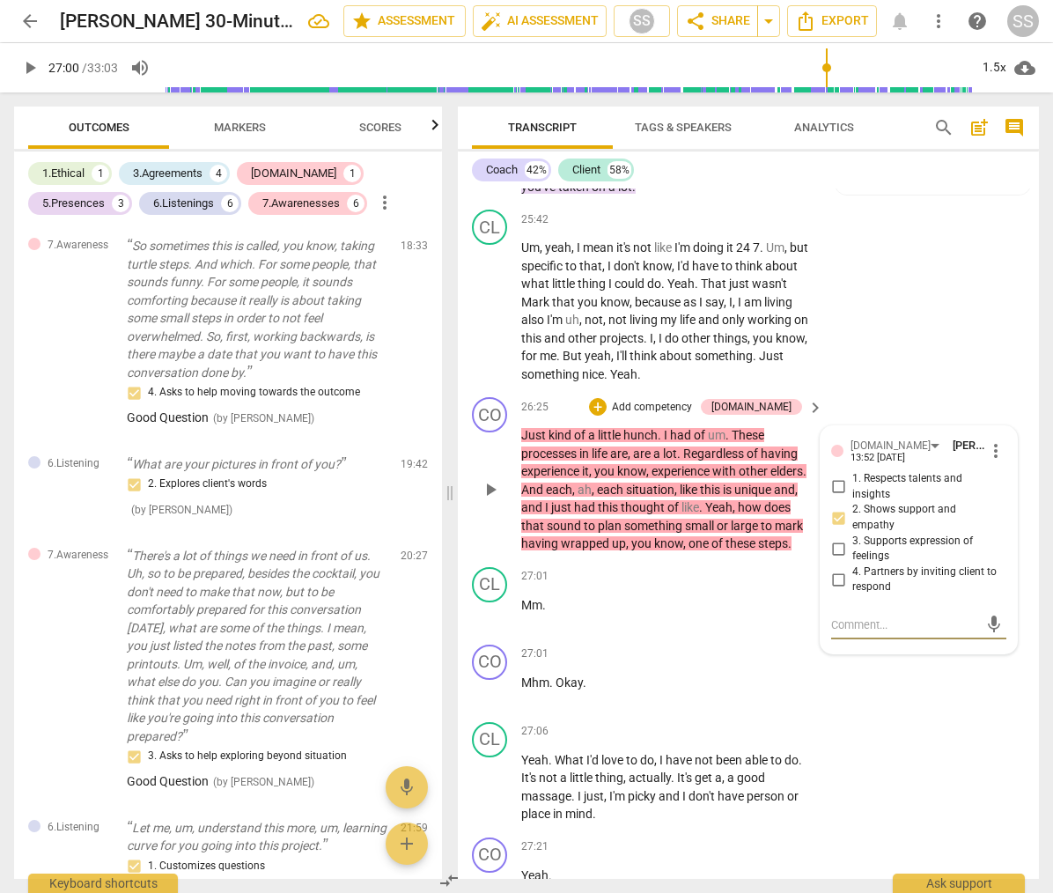
type textarea "G"
type textarea "Go"
type textarea "Goo"
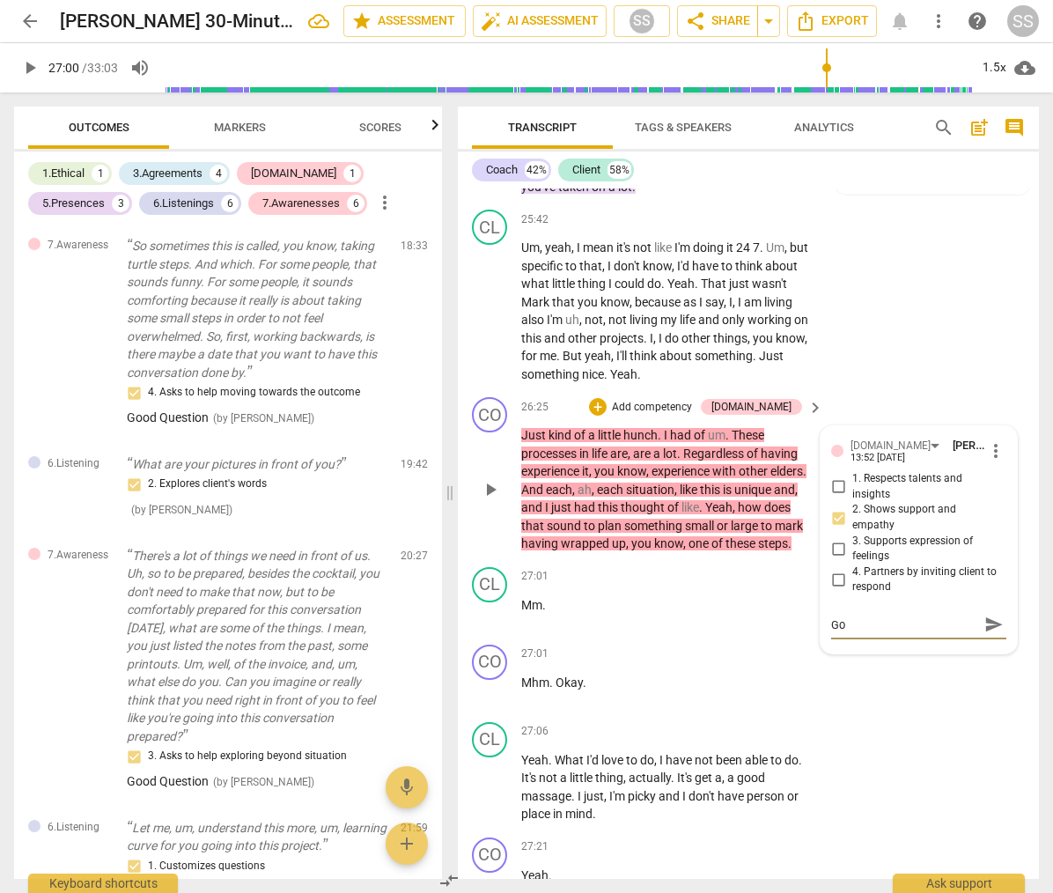
type textarea "Goo"
type textarea "Good"
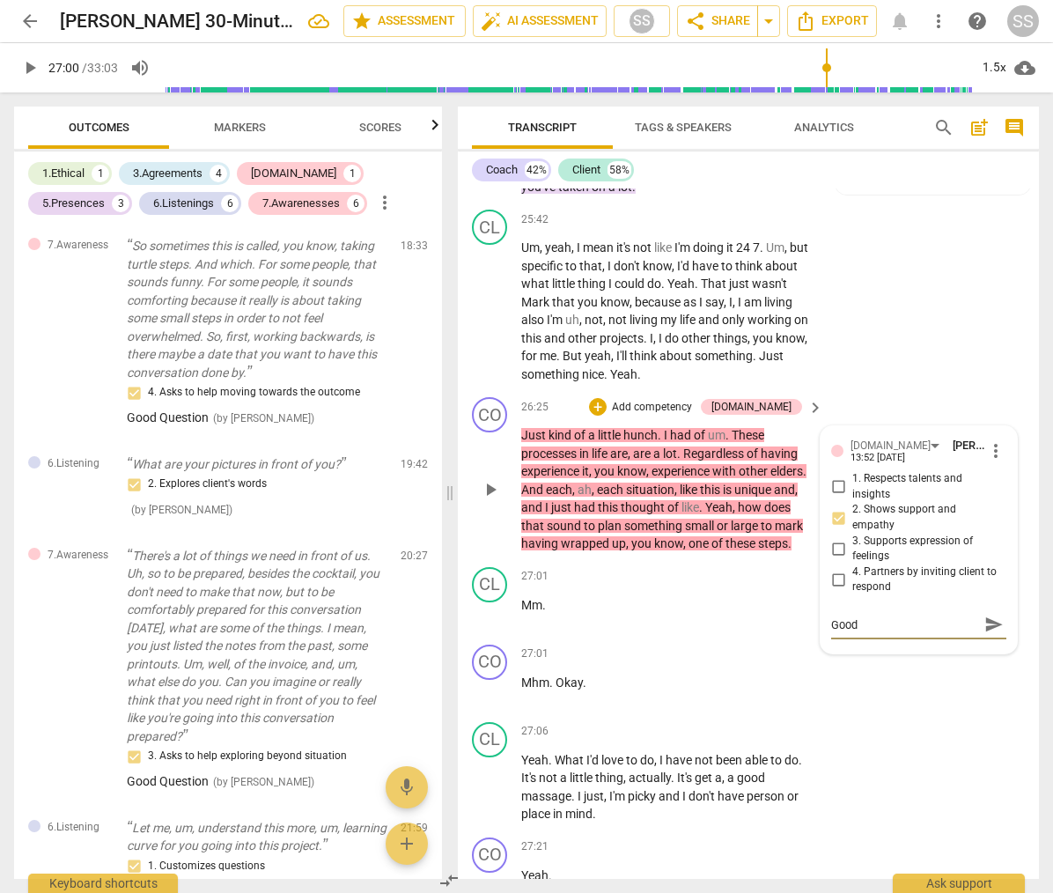
type textarea "Good Q"
type textarea "Good Qu"
type textarea "Good Qus"
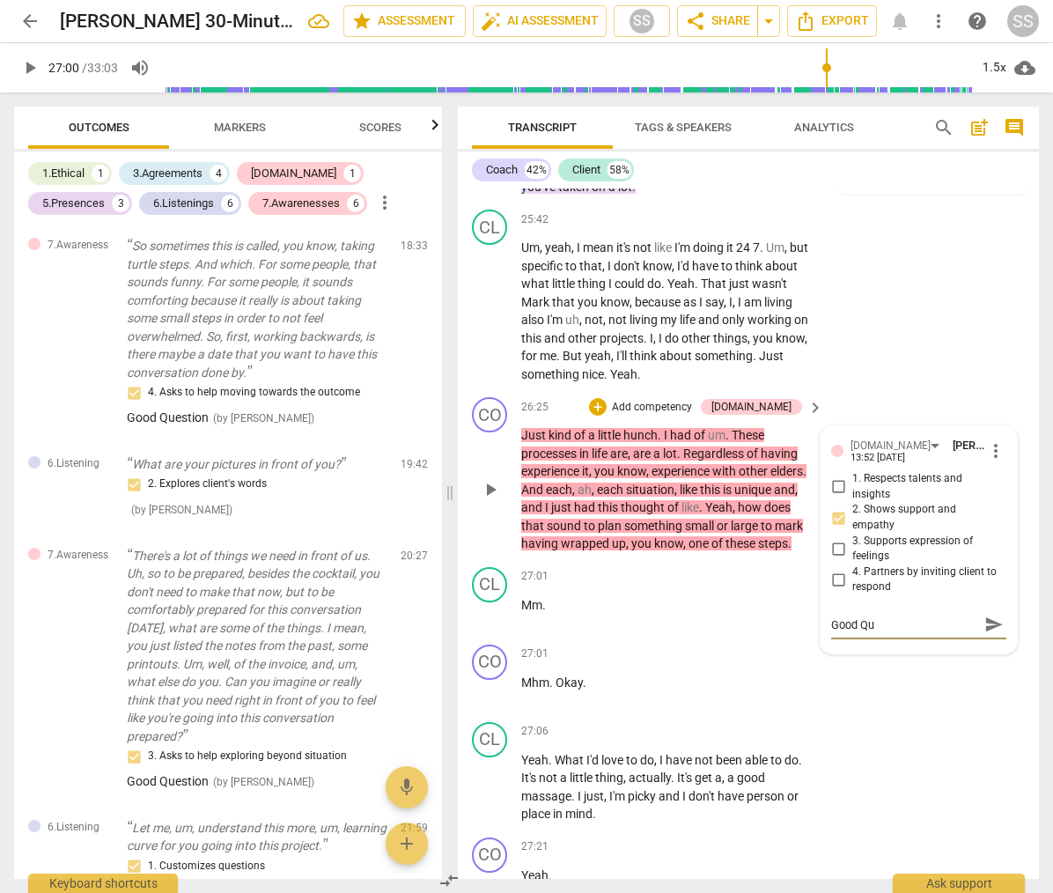
type textarea "Good Qus"
type textarea "Good Qust"
type textarea "Good Qusti"
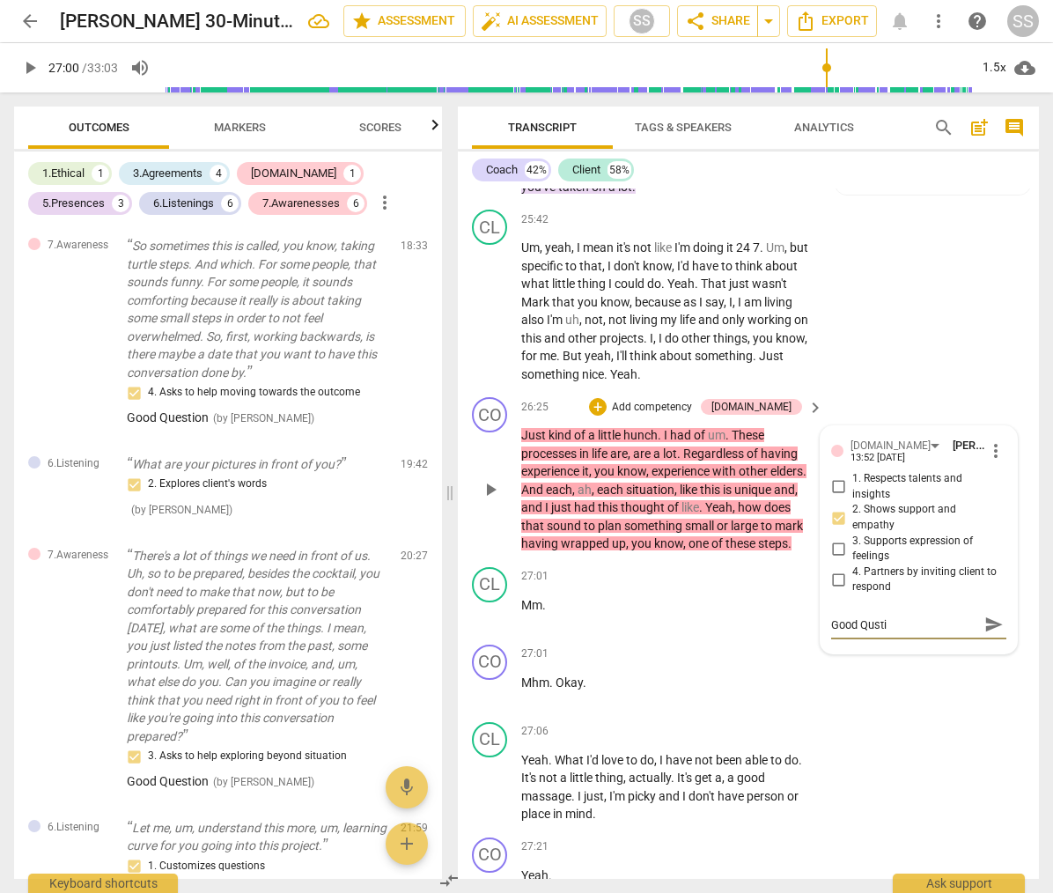
type textarea "Good Qustio"
type textarea "Good Qustion"
type textarea "Good Qustio"
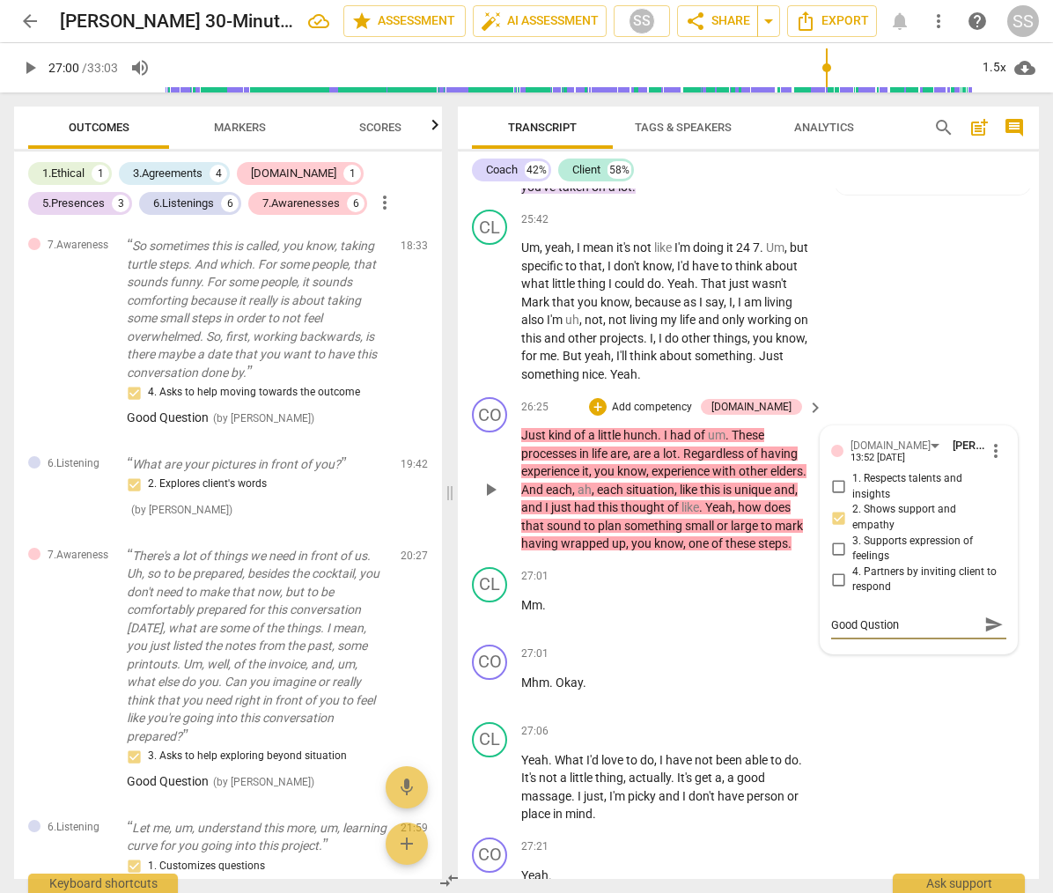
type textarea "Good Qustio"
type textarea "Good Qusti"
type textarea "Good Qust"
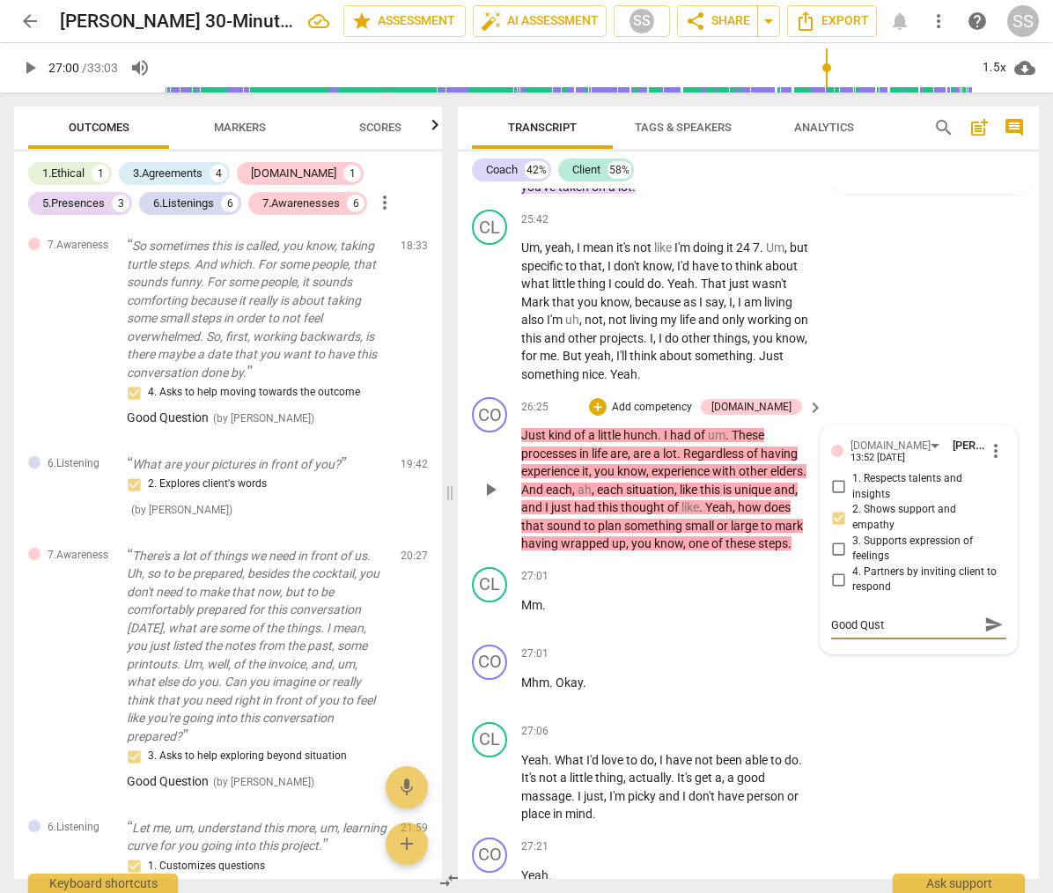
type textarea "Good Qus"
type textarea "Good Qu"
type textarea "Good Que"
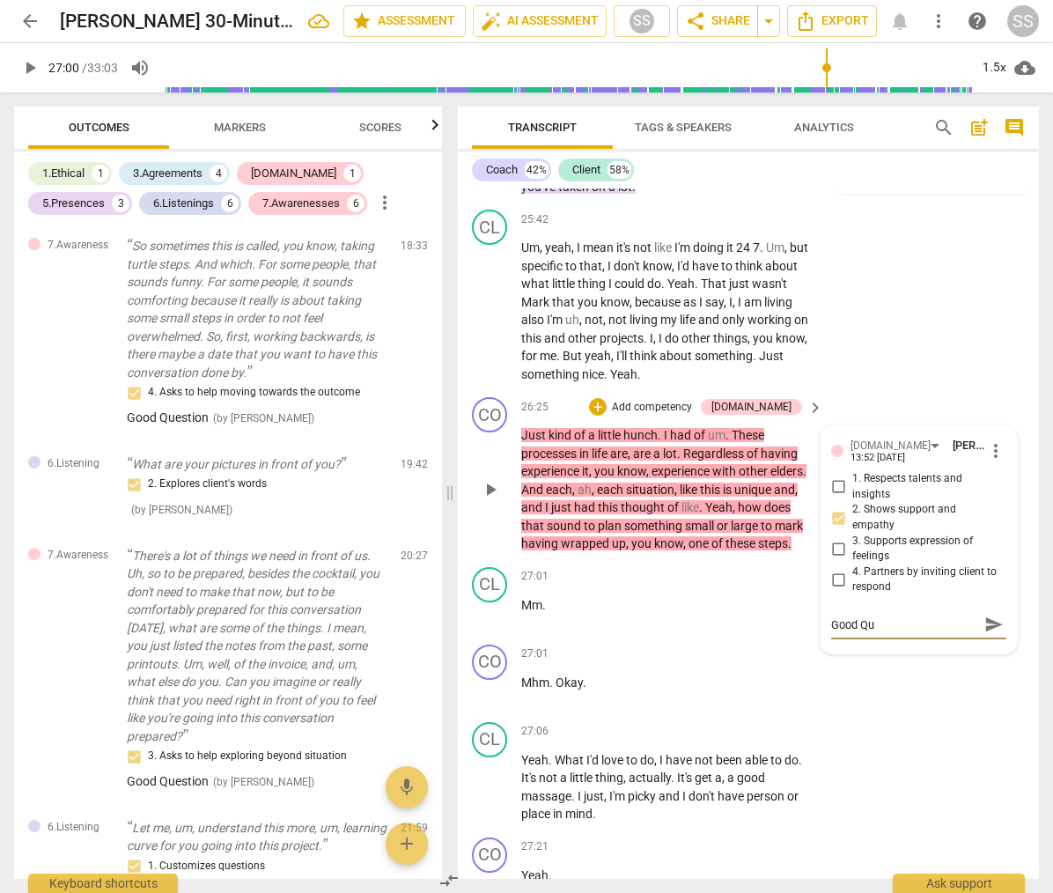
type textarea "Good Que"
type textarea "Good Ques"
type textarea "Good Quest"
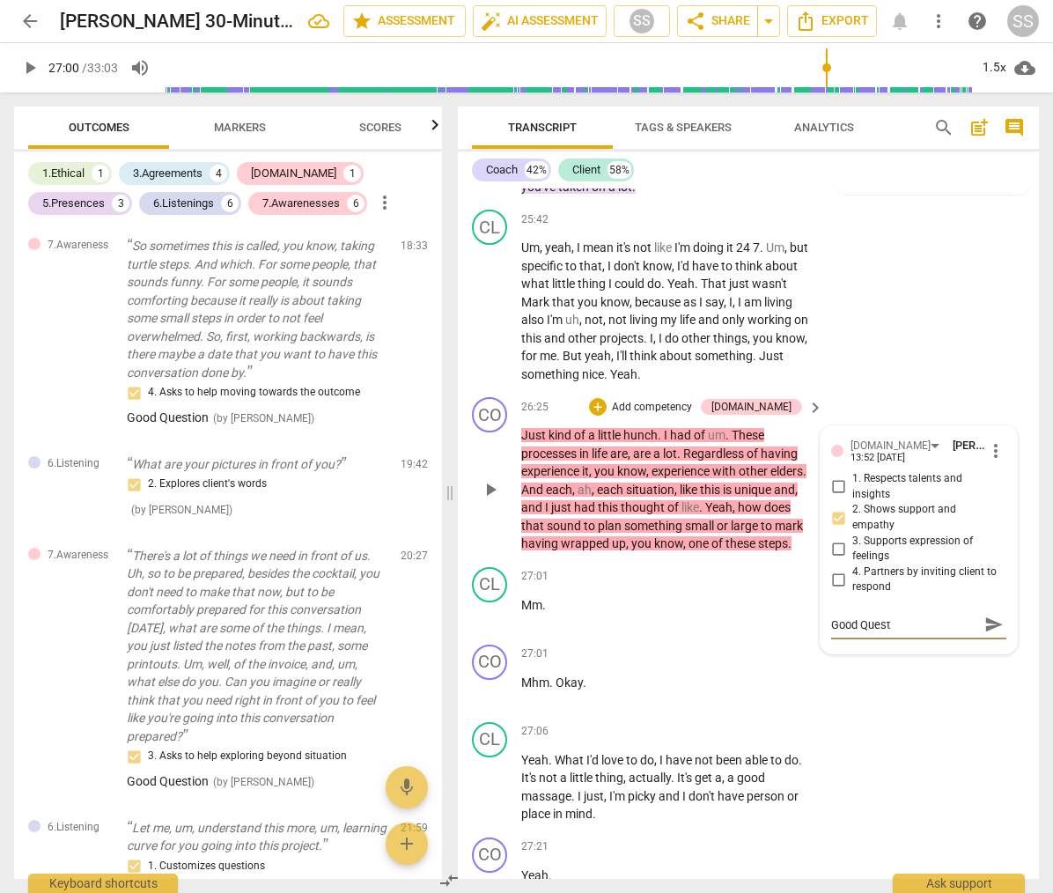
type textarea "Good Questi"
type textarea "Good Questio"
type textarea "Good Question"
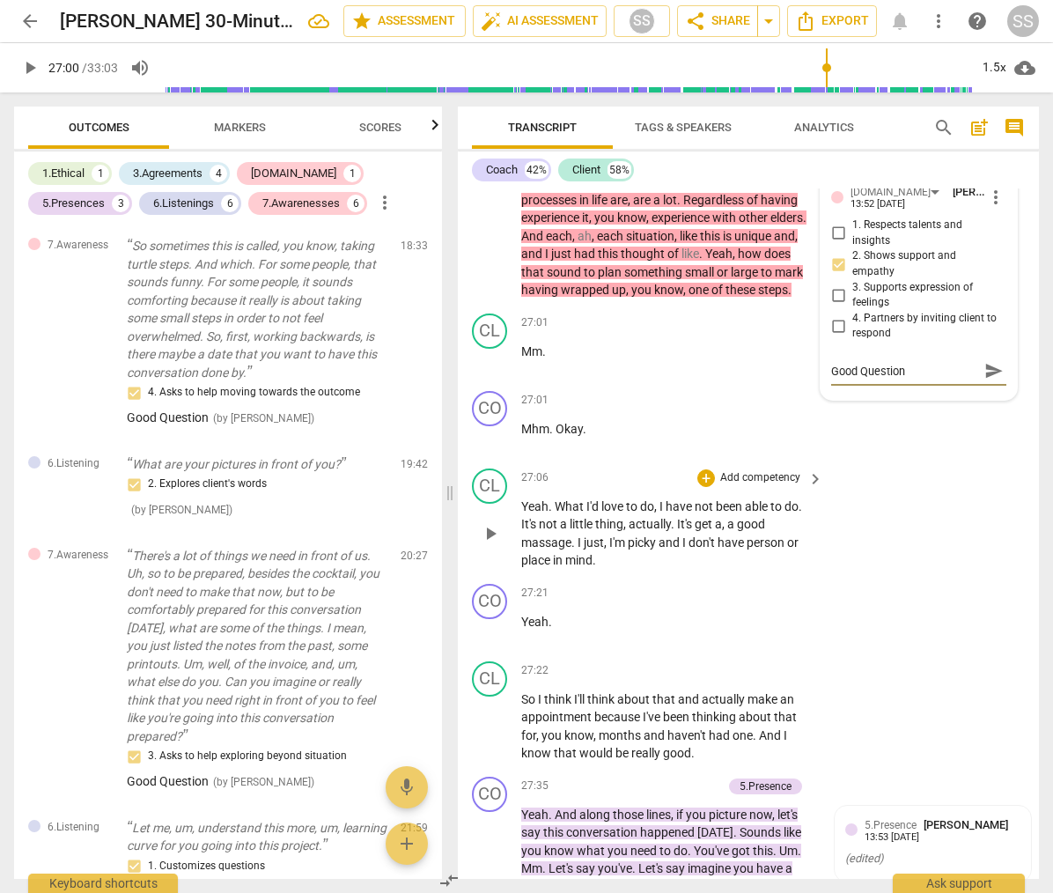
type textarea "Good Question"
click at [485, 543] on span "play_arrow" at bounding box center [490, 532] width 21 height 21
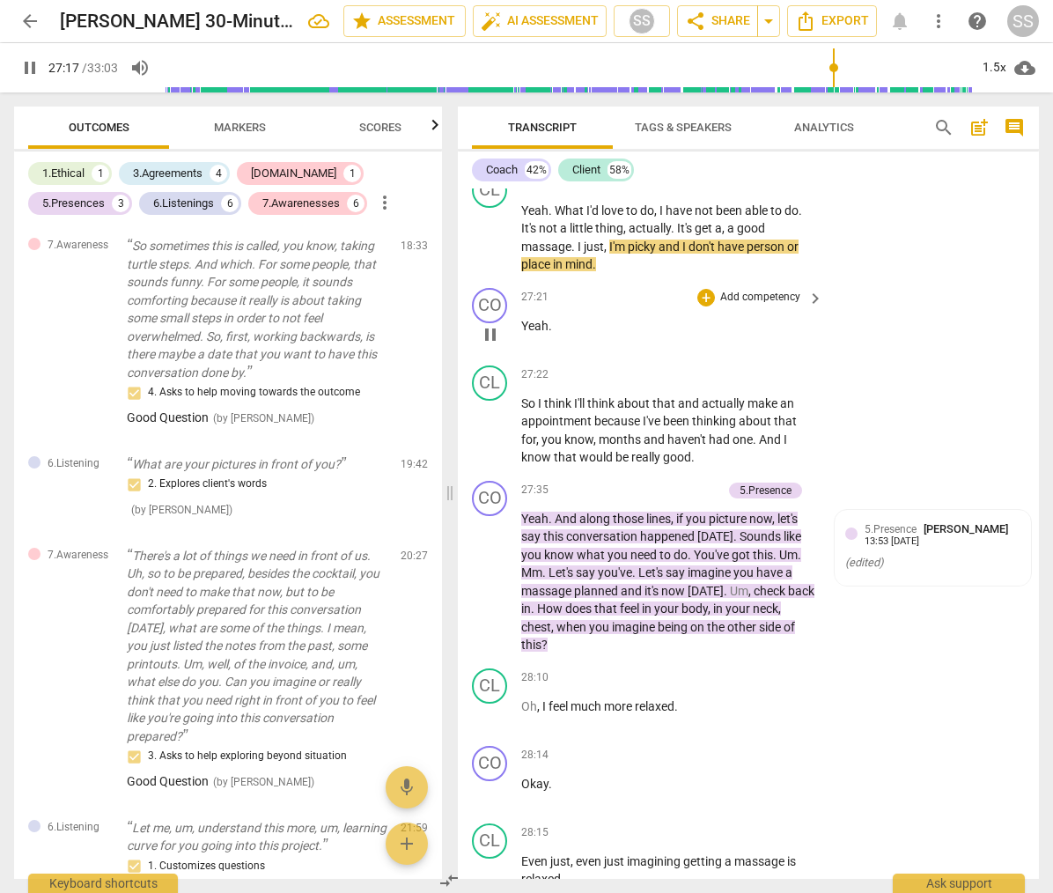
scroll to position [12118, 0]
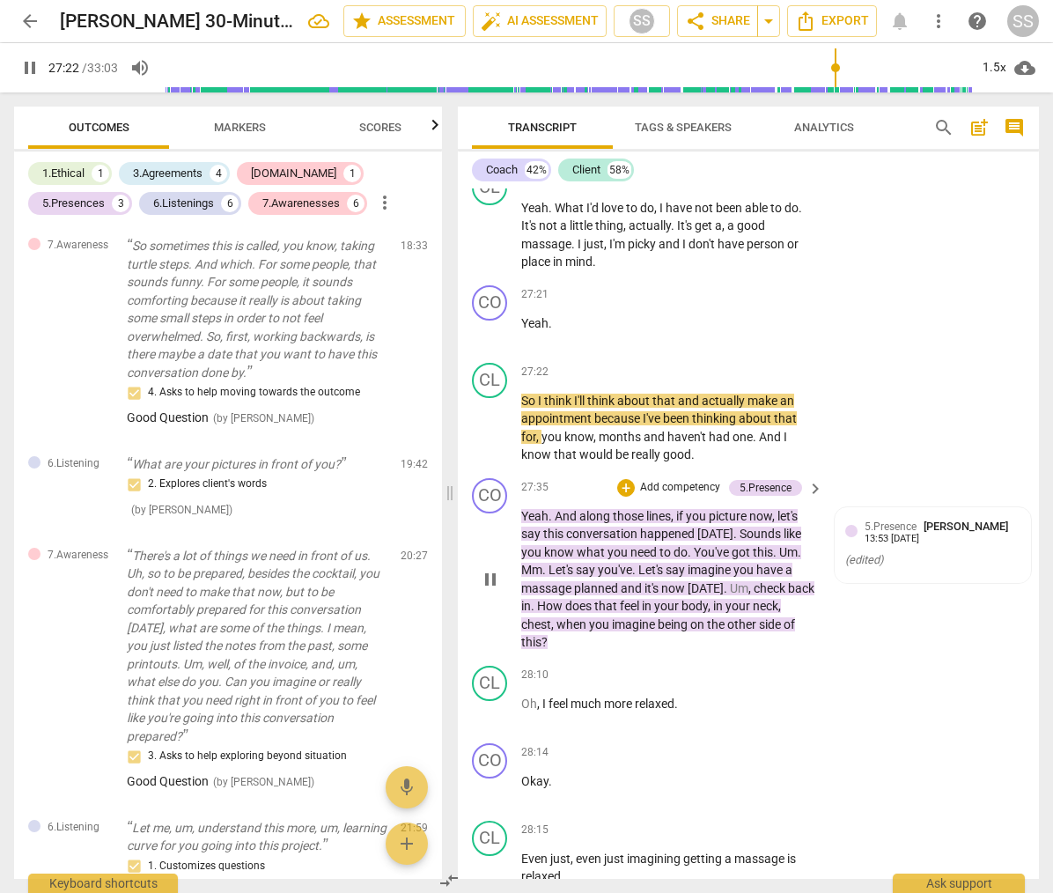
click at [485, 590] on span "pause" at bounding box center [490, 579] width 21 height 21
click at [488, 590] on span "play_arrow" at bounding box center [490, 579] width 21 height 21
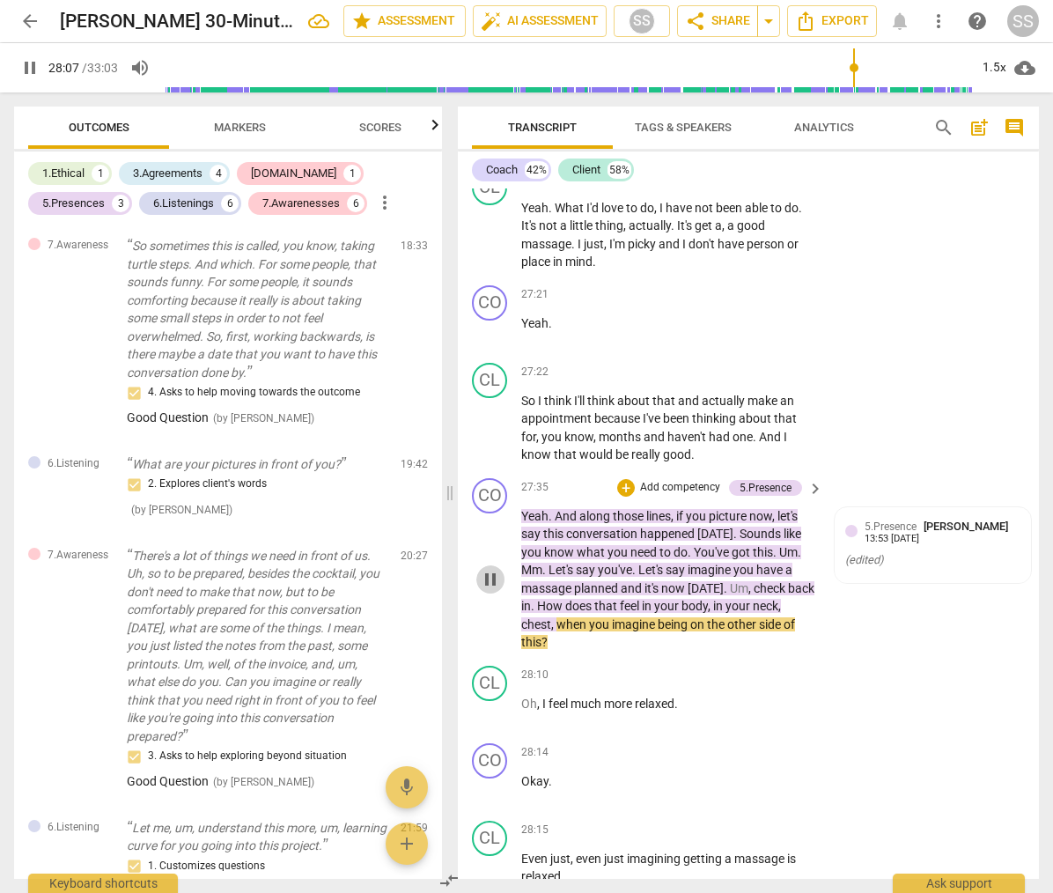
drag, startPoint x: 496, startPoint y: 665, endPoint x: 534, endPoint y: 666, distance: 37.9
click at [496, 590] on span "pause" at bounding box center [490, 579] width 21 height 21
type input "1688"
click at [906, 545] on div "13:53 [DATE]" at bounding box center [892, 539] width 55 height 11
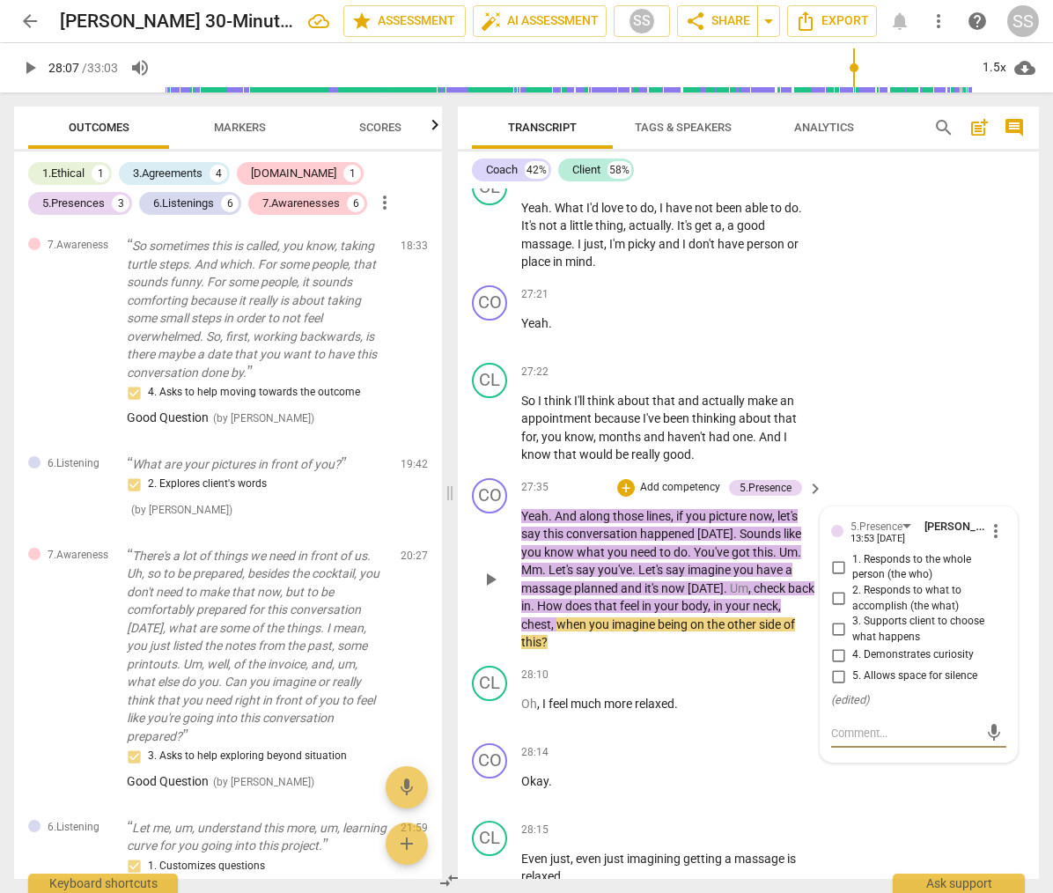
type textarea "G"
type textarea "Go"
type textarea "Goo"
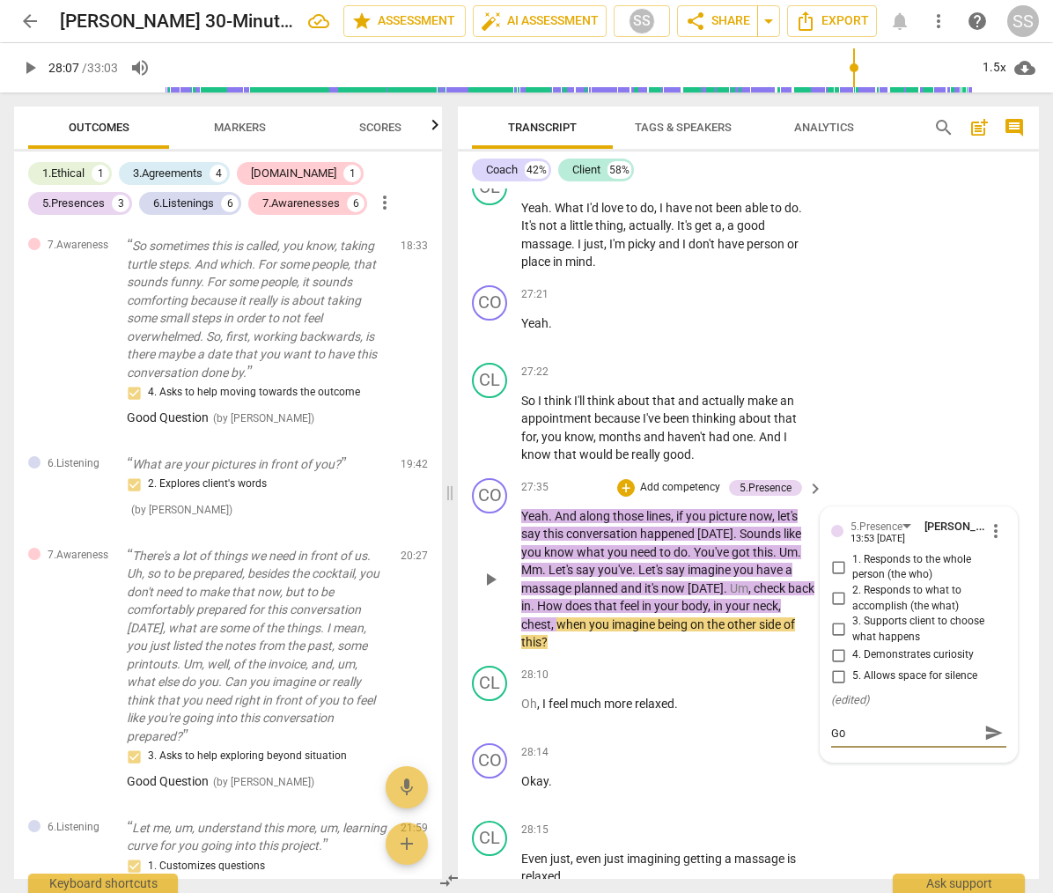
type textarea "Goo"
type textarea "Good"
type textarea "Good Q"
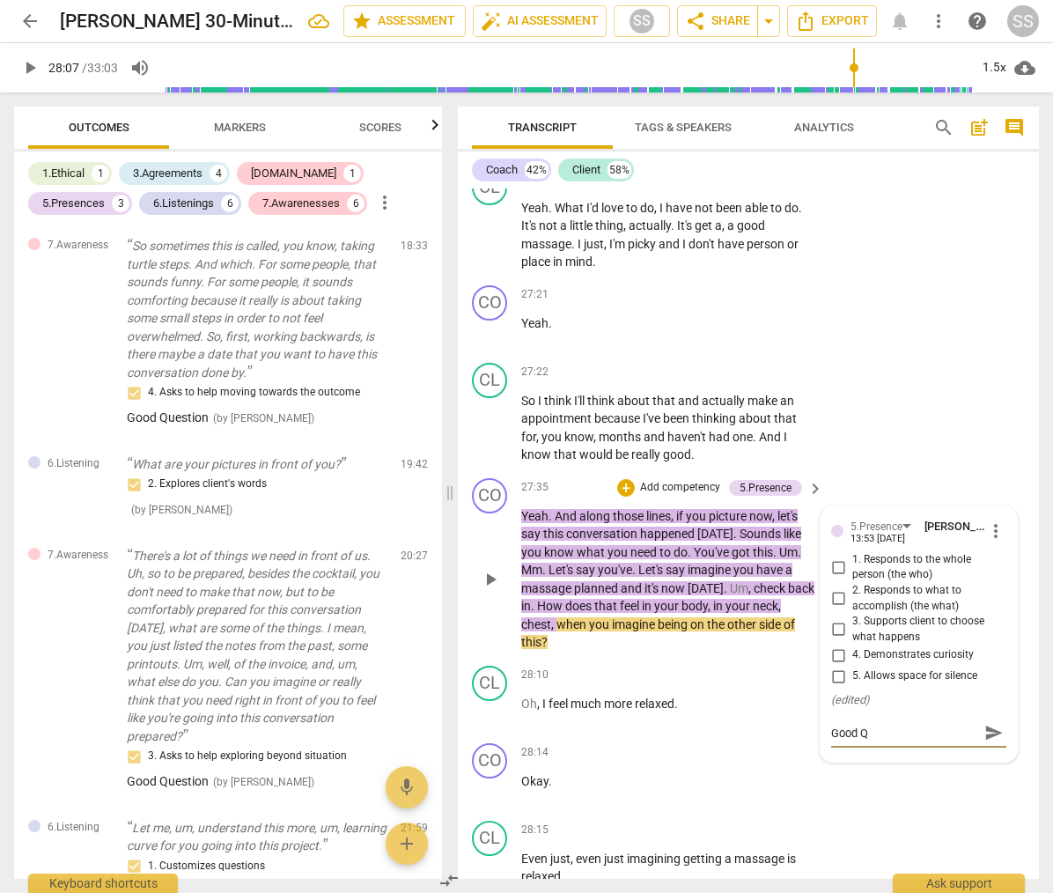
type textarea "Good Qu"
type textarea "Good Que"
type textarea "Good Ques"
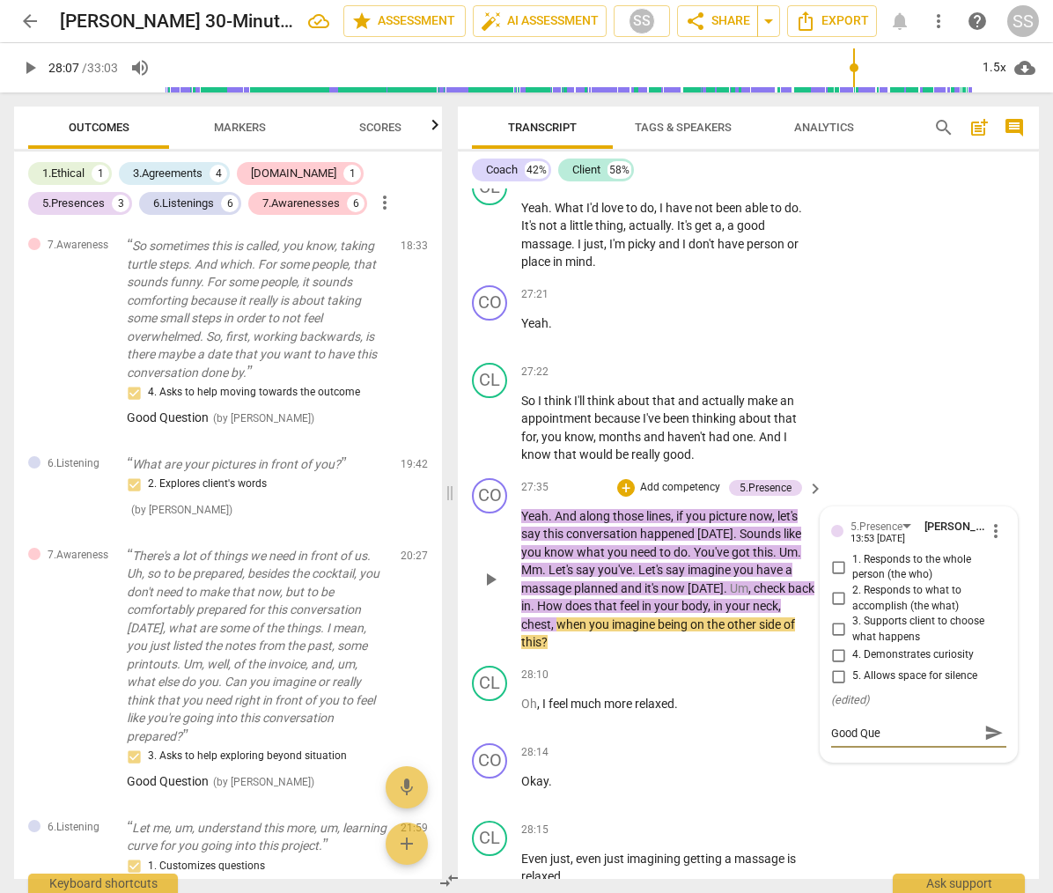
type textarea "Good Ques"
type textarea "Good Quest"
type textarea "Good Questi"
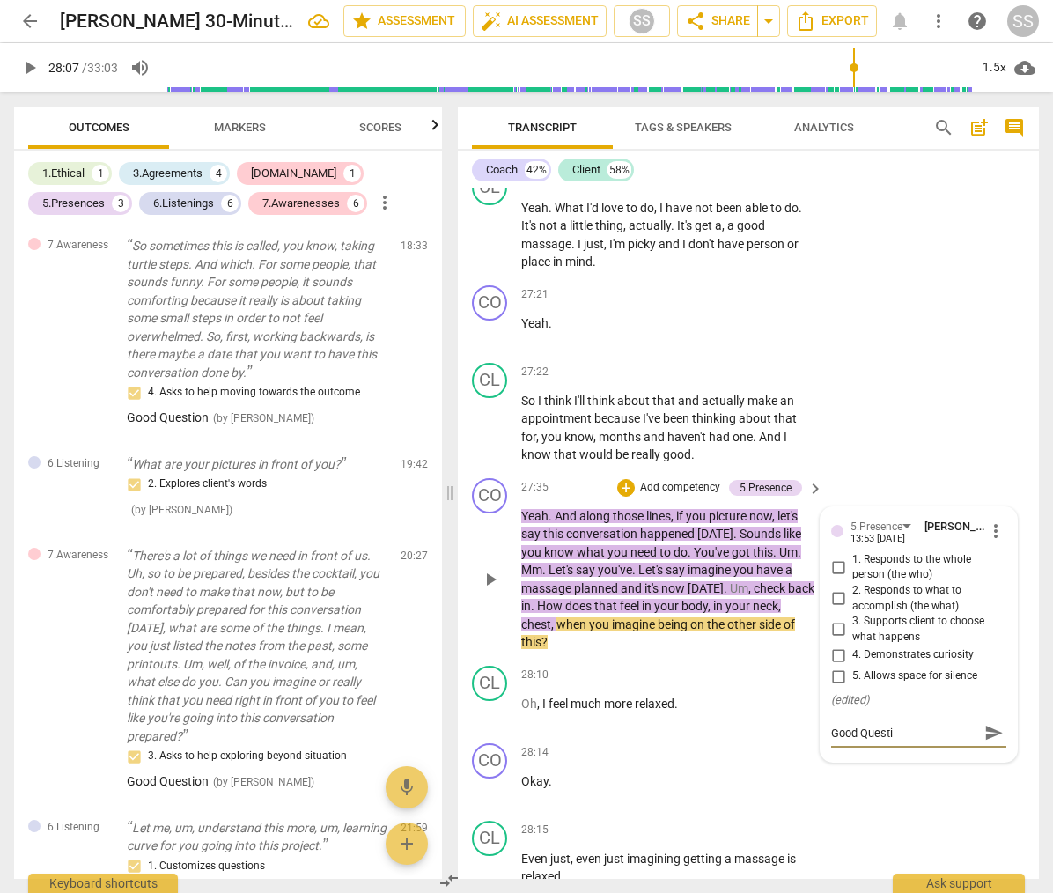
type textarea "Good Questio"
type textarea "Good Question"
drag, startPoint x: 686, startPoint y: 727, endPoint x: 679, endPoint y: 741, distance: 15.0
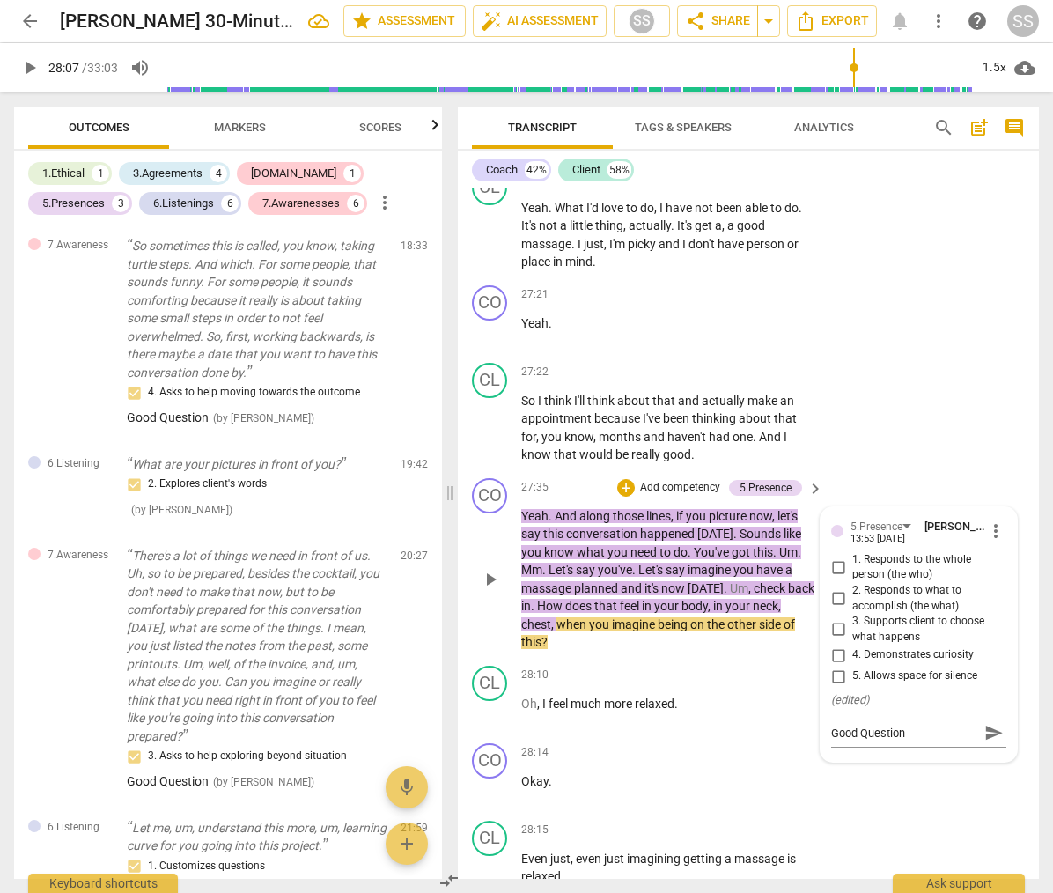
click at [686, 652] on p "Yeah . And along those lines , if you picture now , let's say this conversation…" at bounding box center [667, 579] width 293 height 144
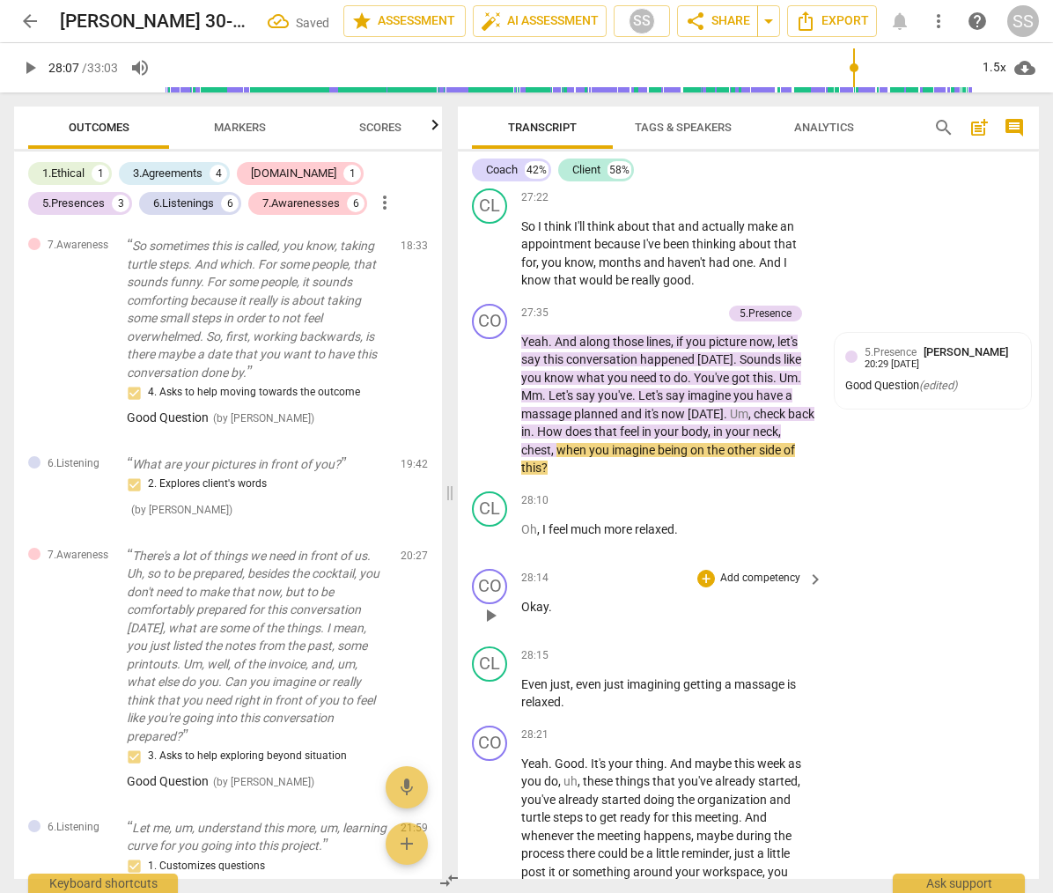
scroll to position [12353, 0]
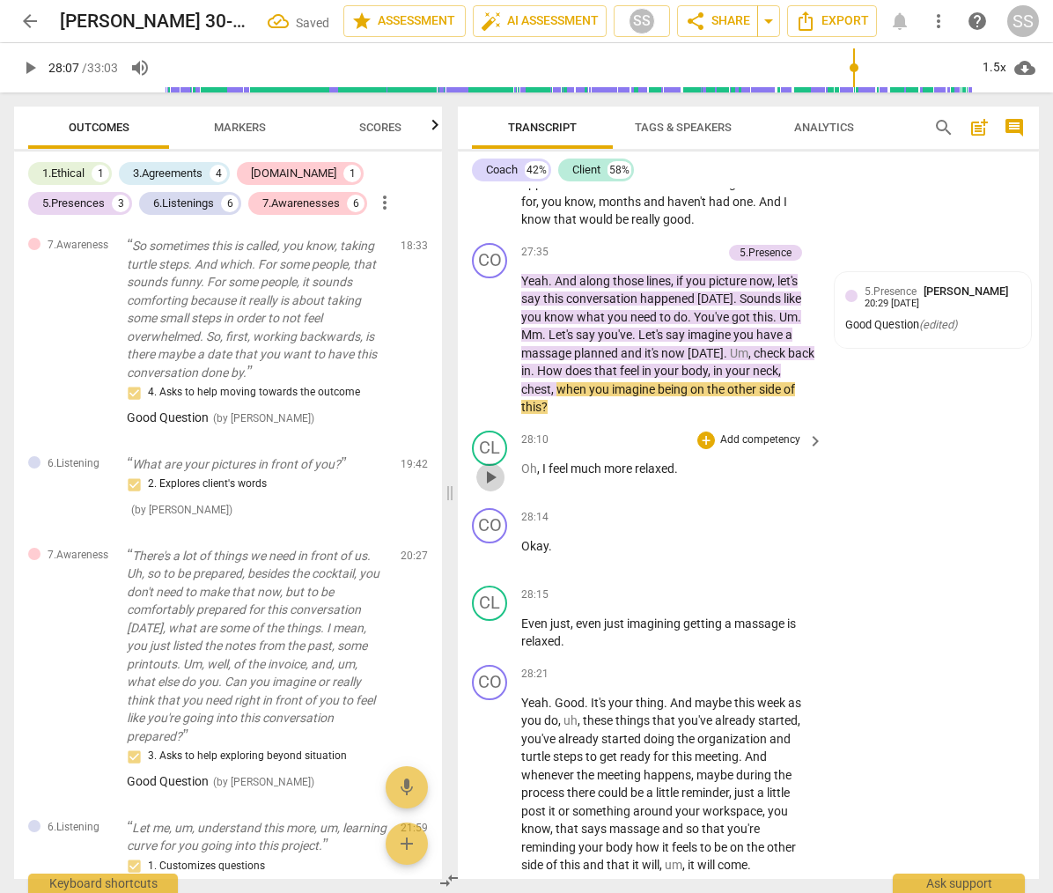
click at [493, 488] on span "play_arrow" at bounding box center [490, 477] width 21 height 21
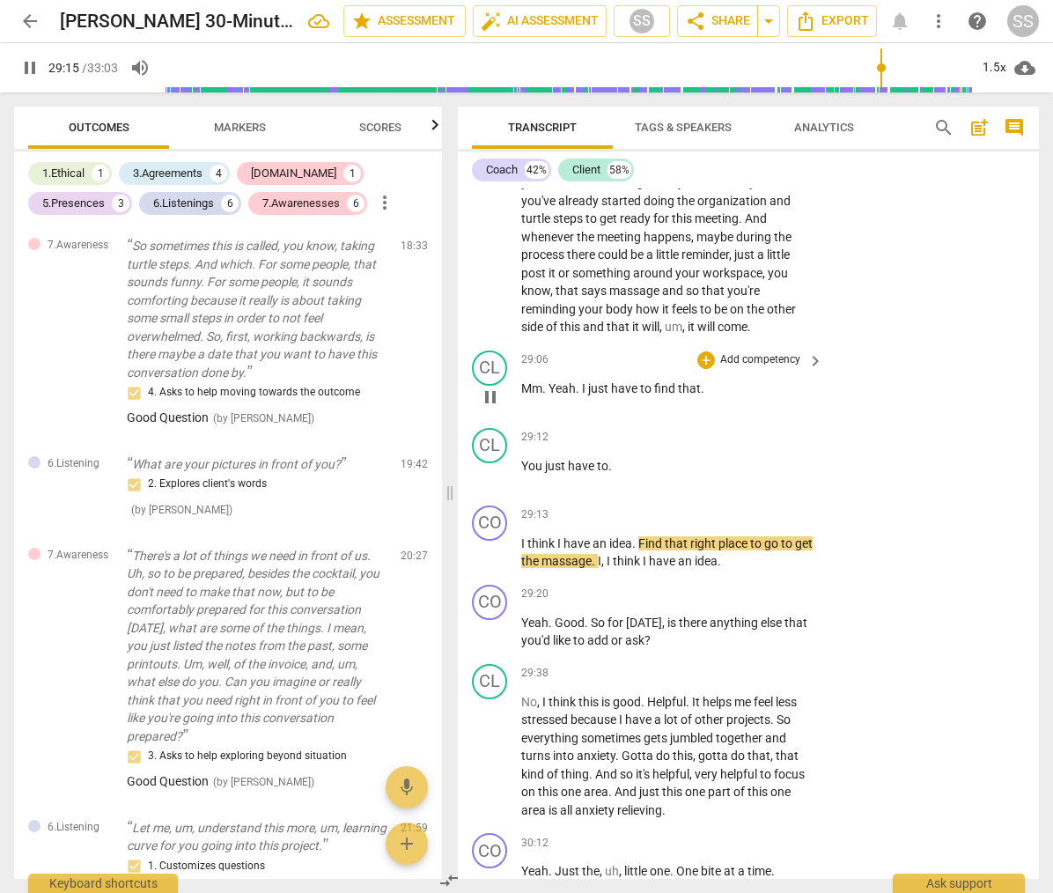
scroll to position [12896, 0]
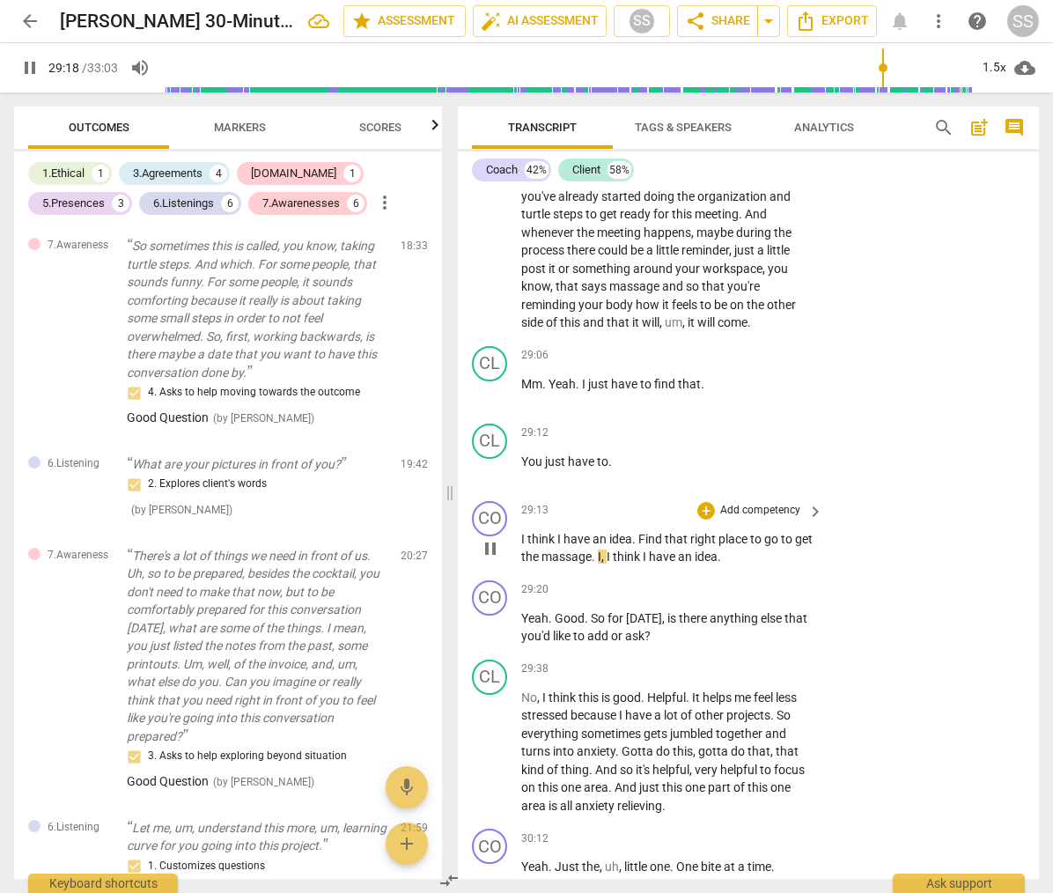
click at [495, 559] on span "pause" at bounding box center [490, 548] width 21 height 21
click at [488, 481] on span "play_arrow" at bounding box center [490, 470] width 21 height 21
click at [488, 559] on span "pause" at bounding box center [490, 548] width 21 height 21
click at [499, 536] on div "CO" at bounding box center [489, 518] width 35 height 35
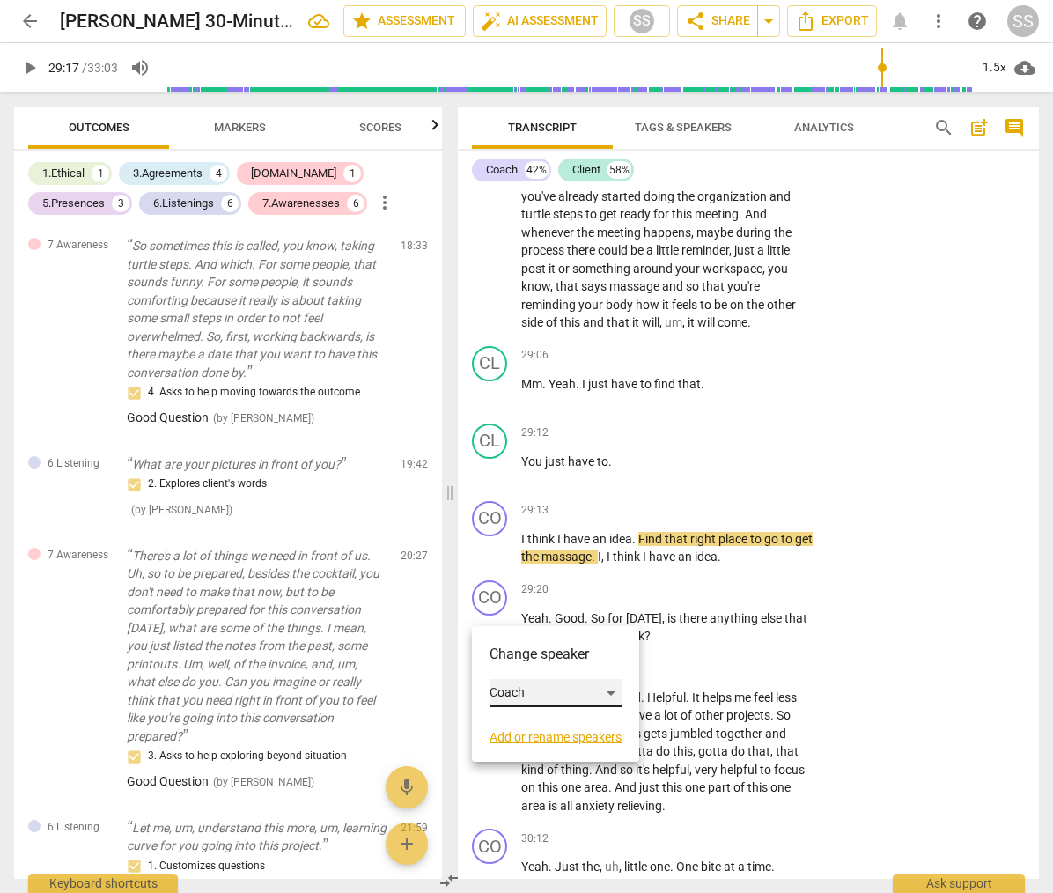
click at [530, 693] on div "Coach" at bounding box center [556, 693] width 132 height 28
drag, startPoint x: 528, startPoint y: 728, endPoint x: 528, endPoint y: 708, distance: 20.3
click at [528, 726] on li "Client" at bounding box center [557, 726] width 134 height 33
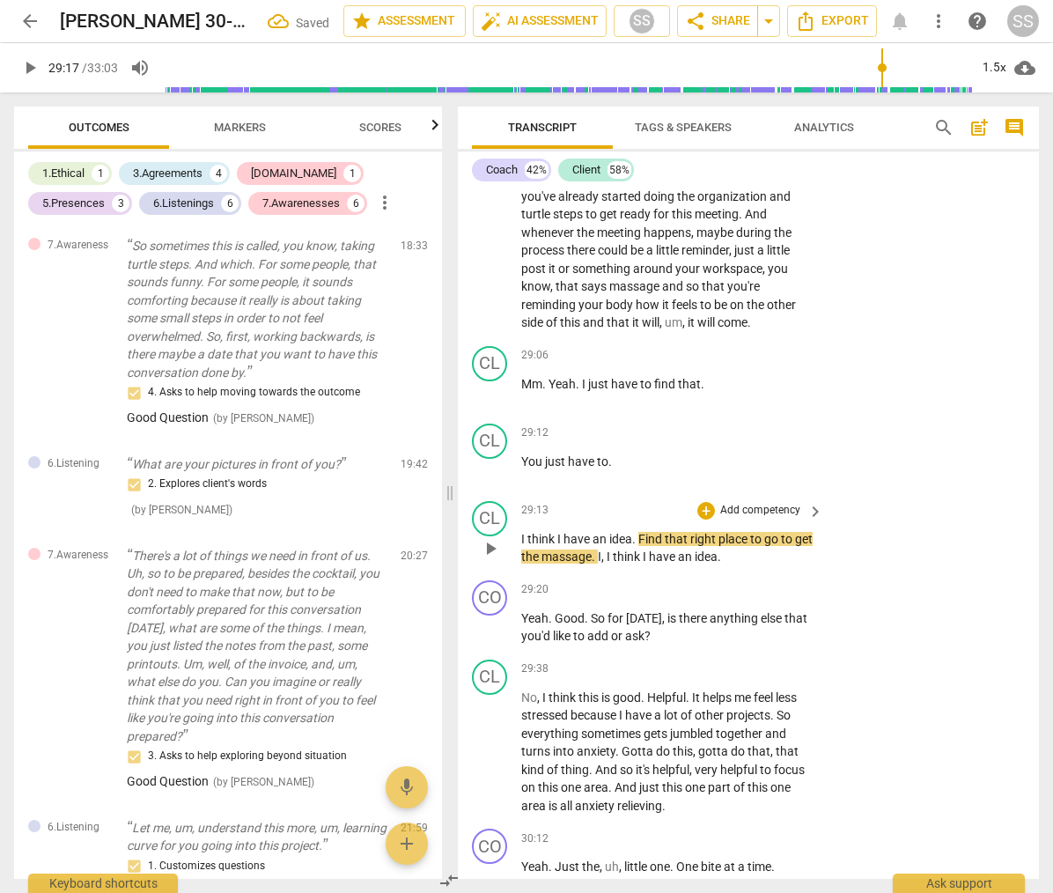
click at [492, 559] on span "play_arrow" at bounding box center [490, 548] width 21 height 21
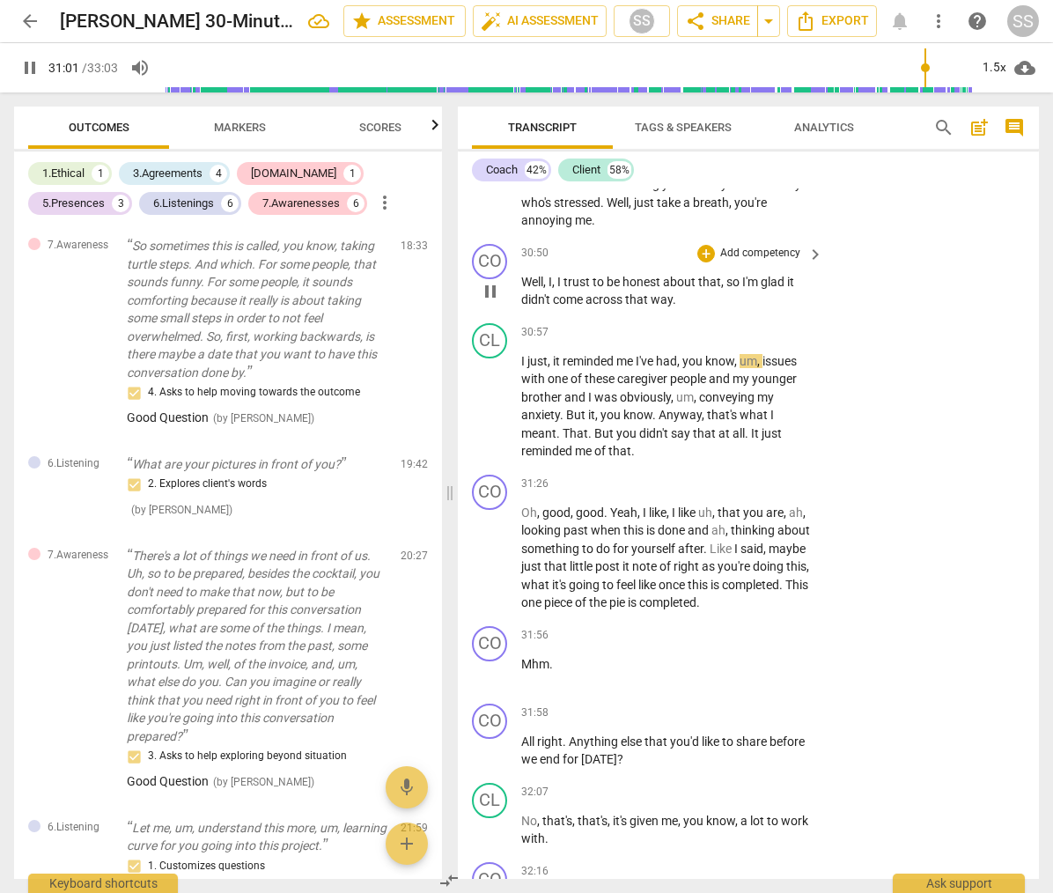
scroll to position [13730, 0]
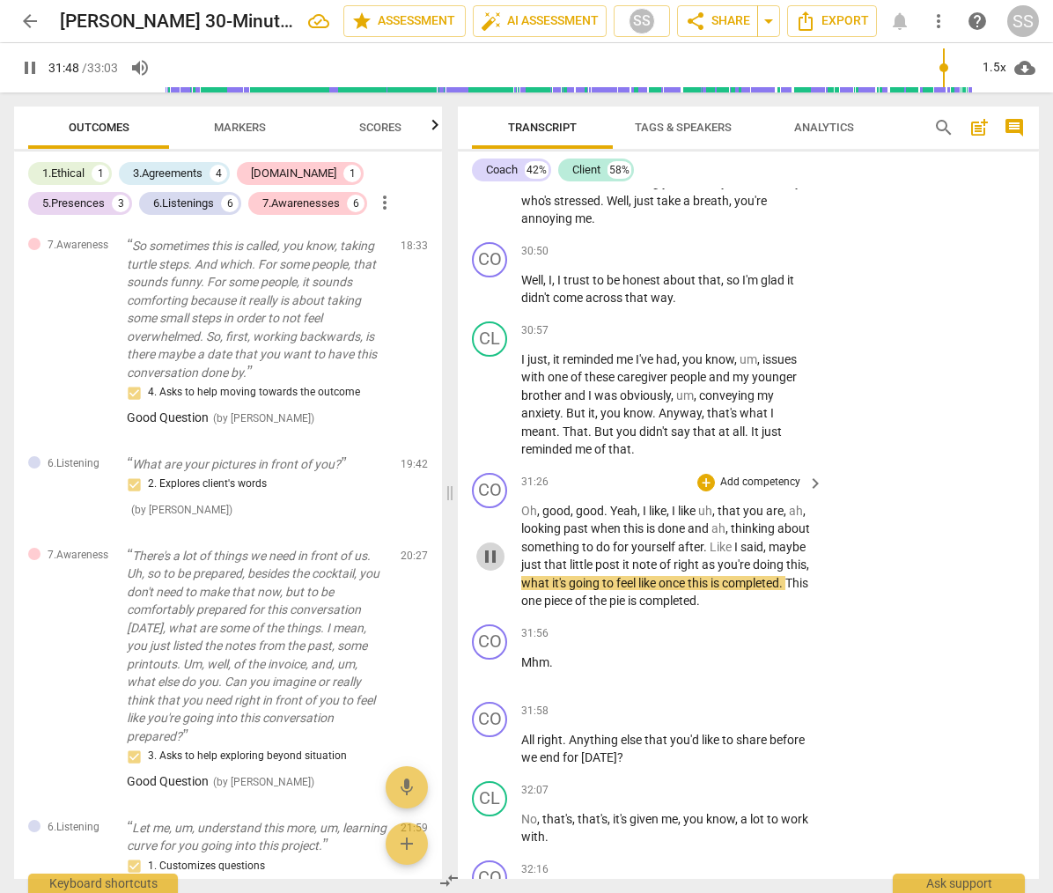
click at [495, 567] on span "pause" at bounding box center [490, 556] width 21 height 21
type input "1908"
click at [779, 491] on p "Add competency" at bounding box center [761, 483] width 84 height 16
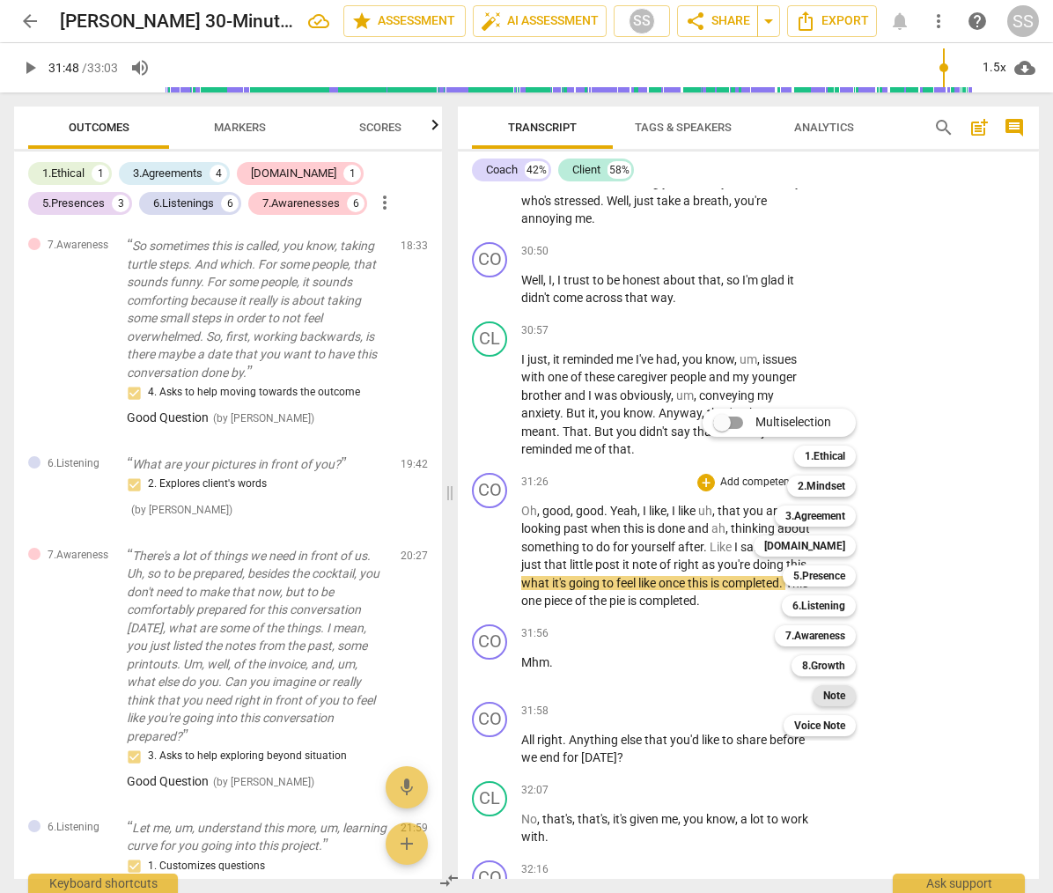
click at [834, 688] on b "Note" at bounding box center [834, 695] width 22 height 21
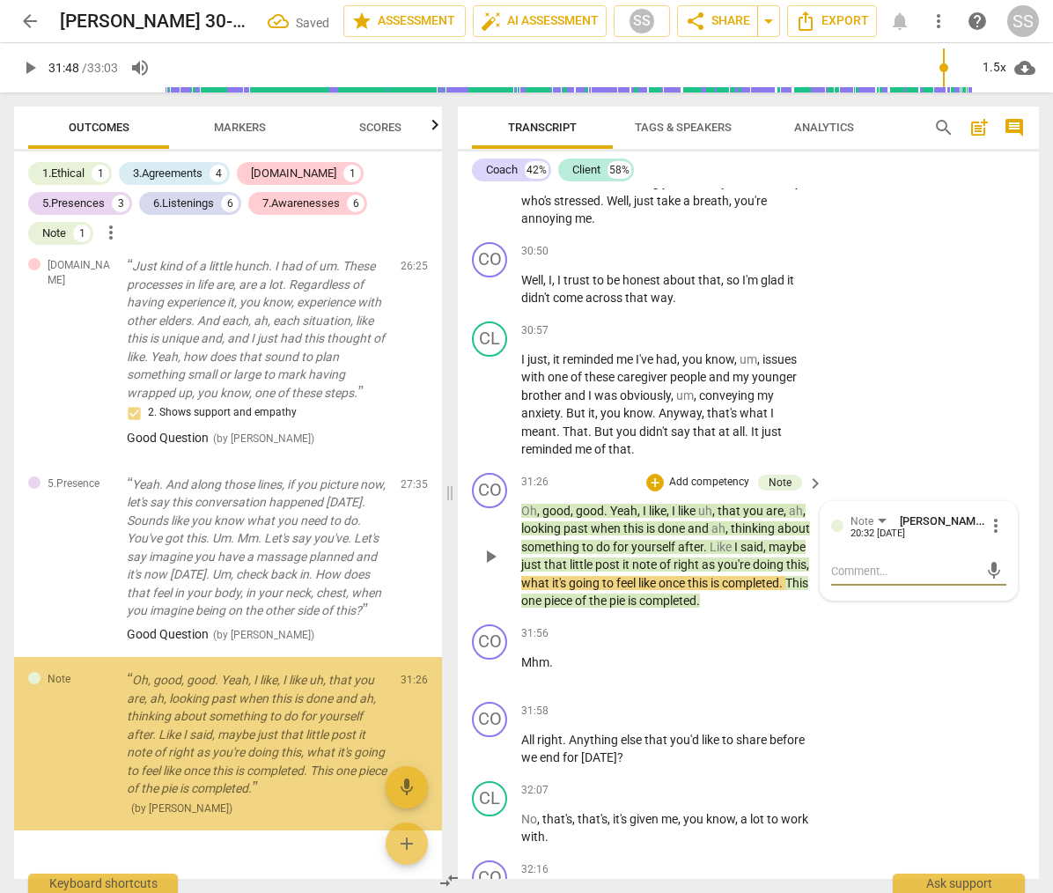
type textarea "P"
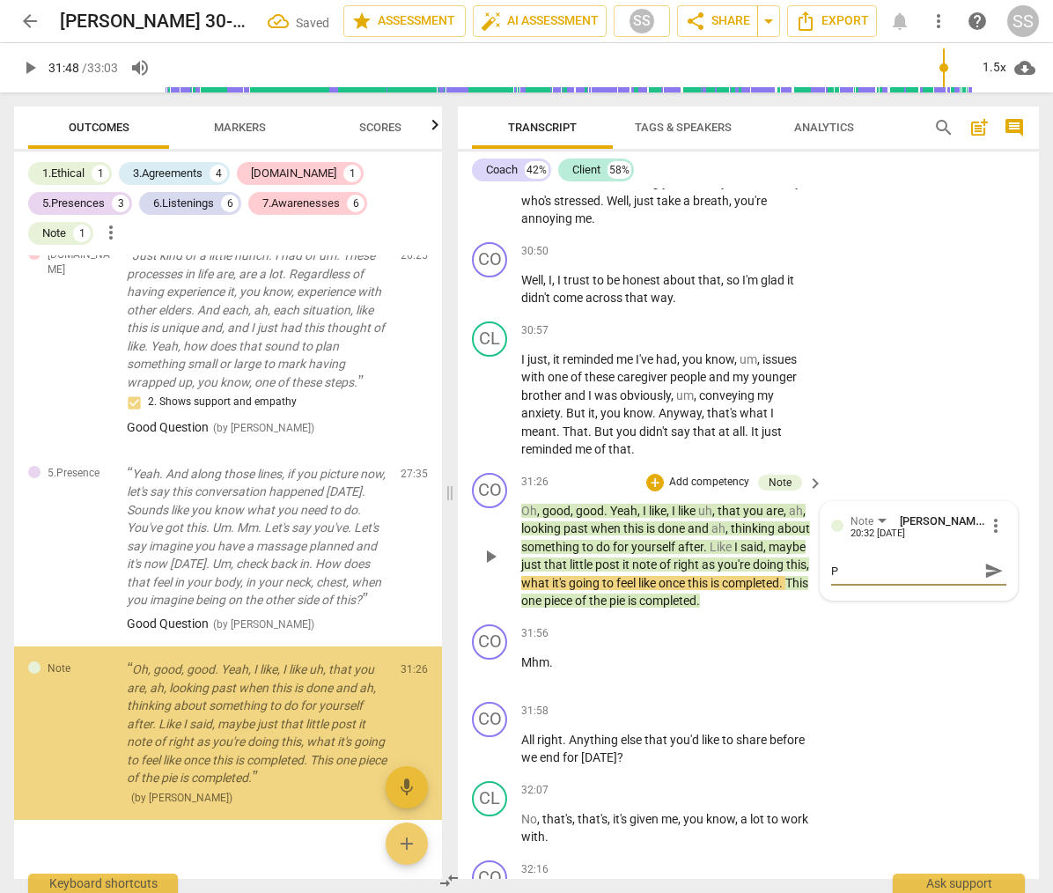
scroll to position [3483, 0]
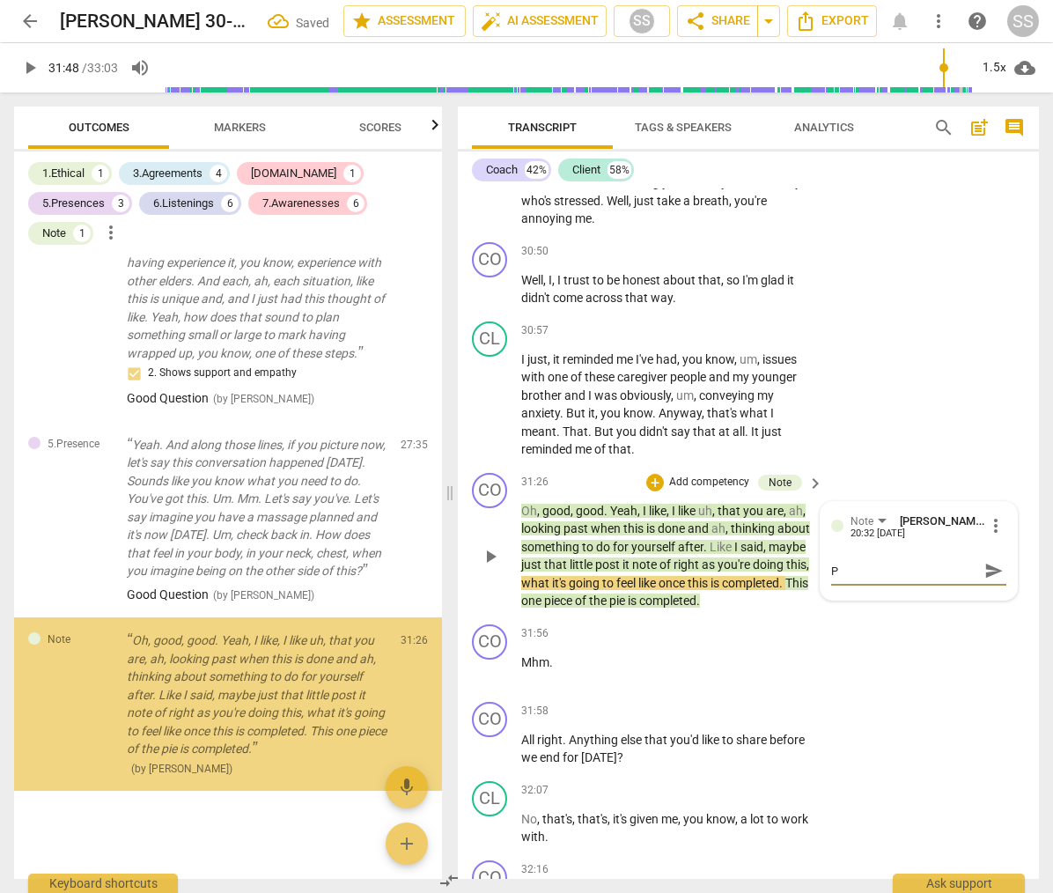
type textarea "Pe"
type textarea "Per"
type textarea "Perh"
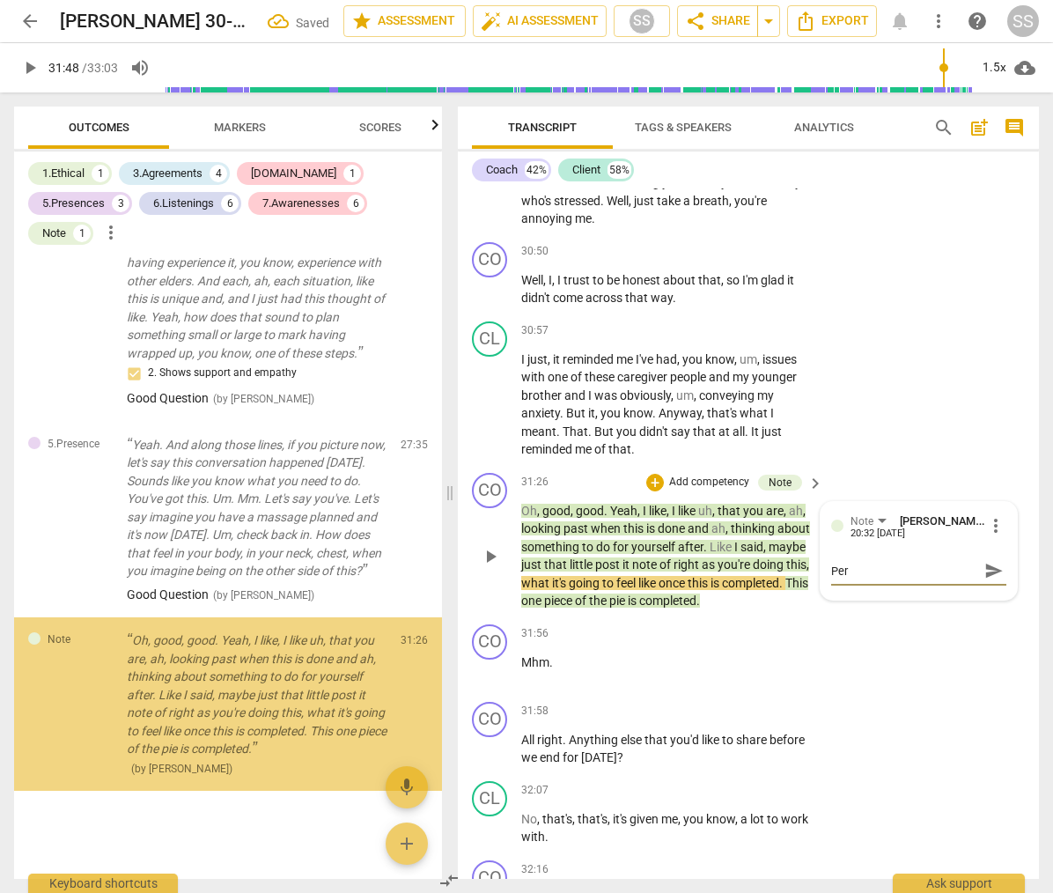
type textarea "Perh"
type textarea "Perha"
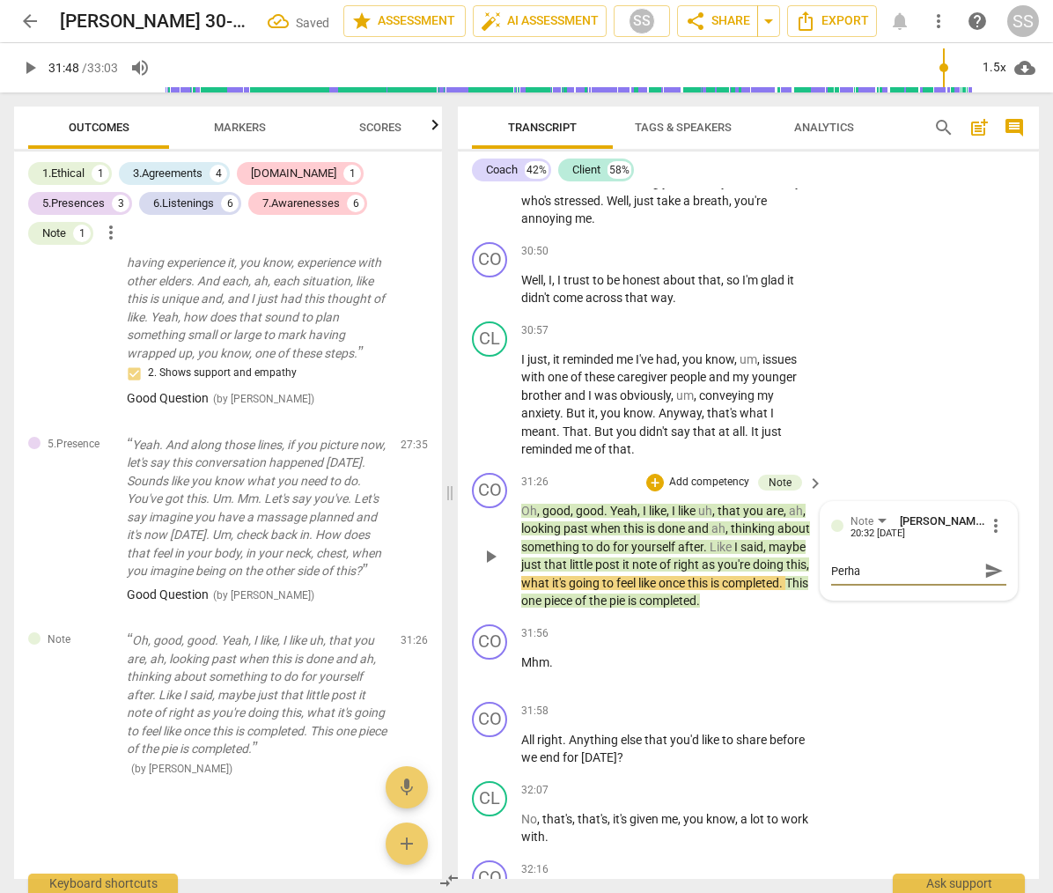
type textarea "Perhap"
type textarea "Perhaps"
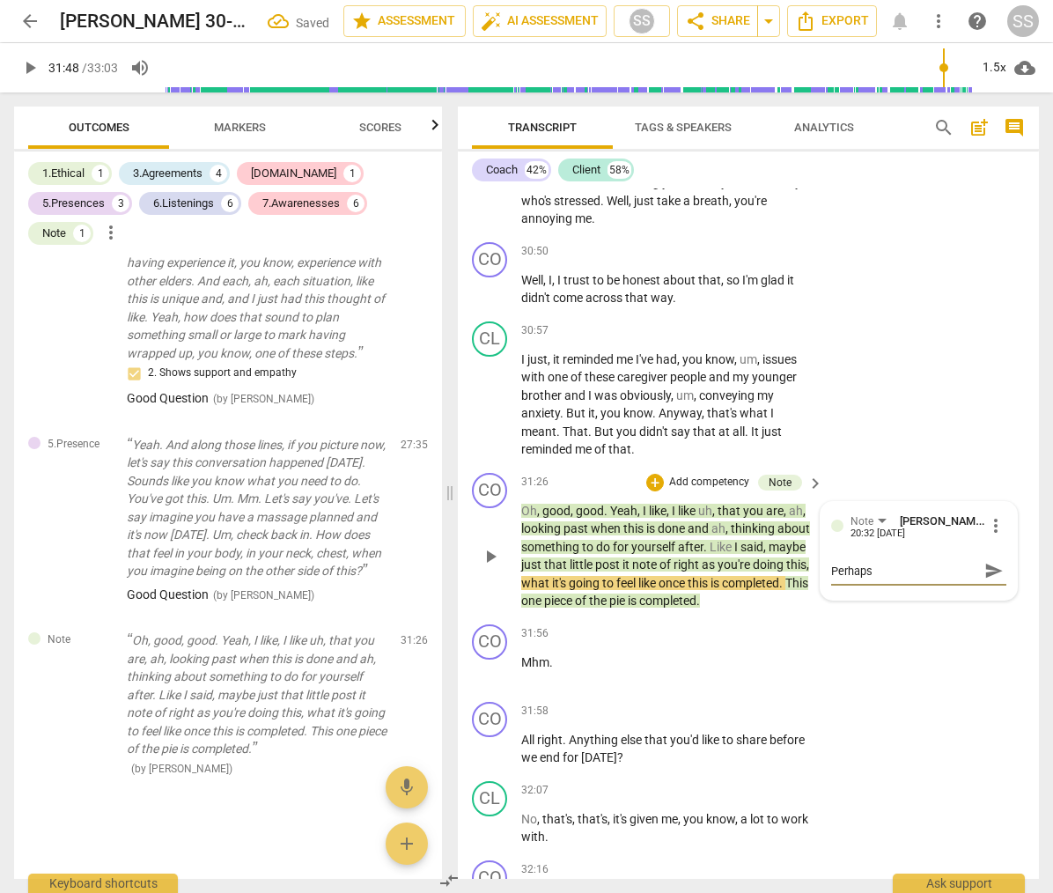
type textarea "Perhaps"
type textarea "Perhaps y"
type textarea "Perhaps yo"
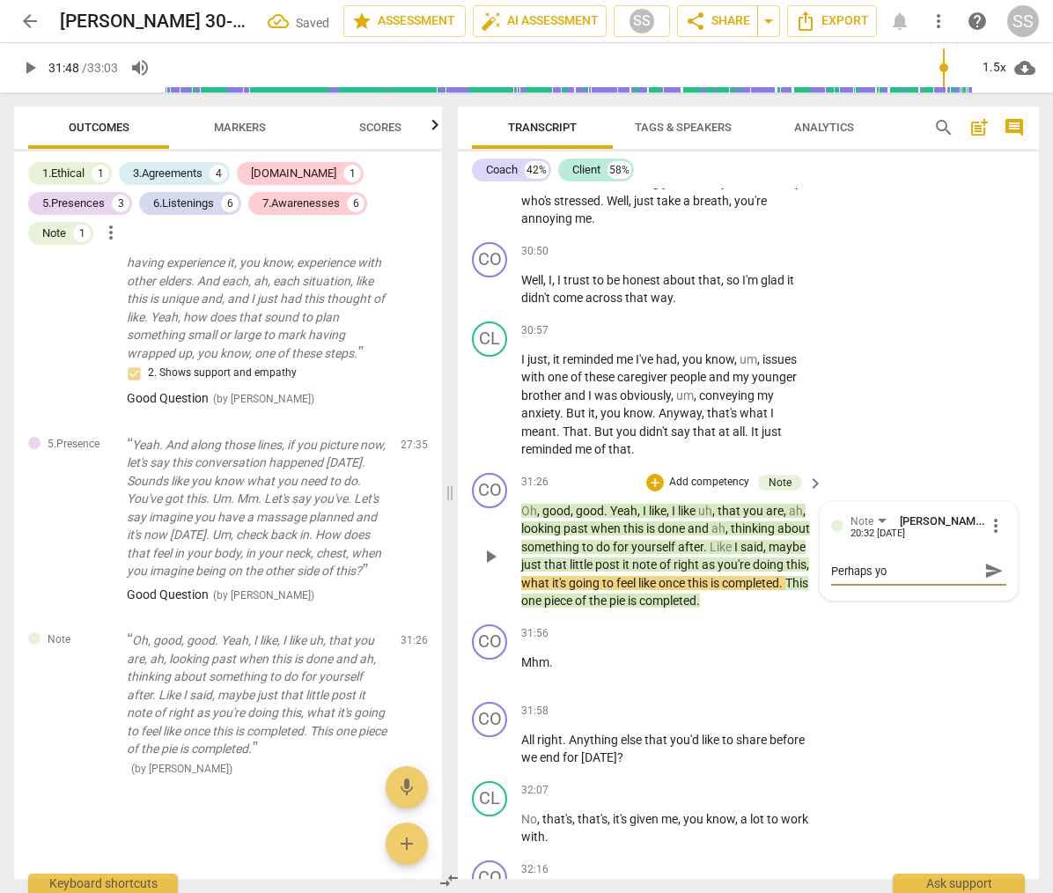
type textarea "Perhaps you"
type textarea "Perhaps you c"
type textarea "Perhaps you co"
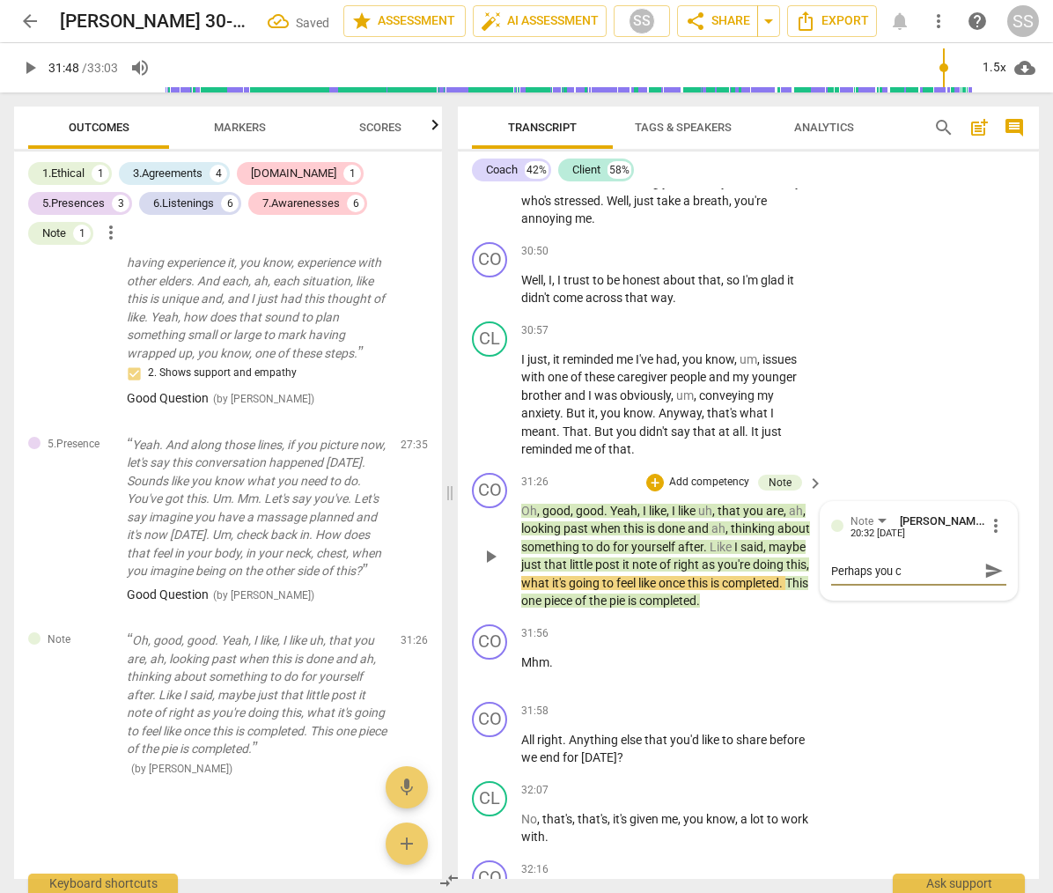
type textarea "Perhaps you co"
type textarea "Perhaps you cou"
type textarea "Perhaps you coul"
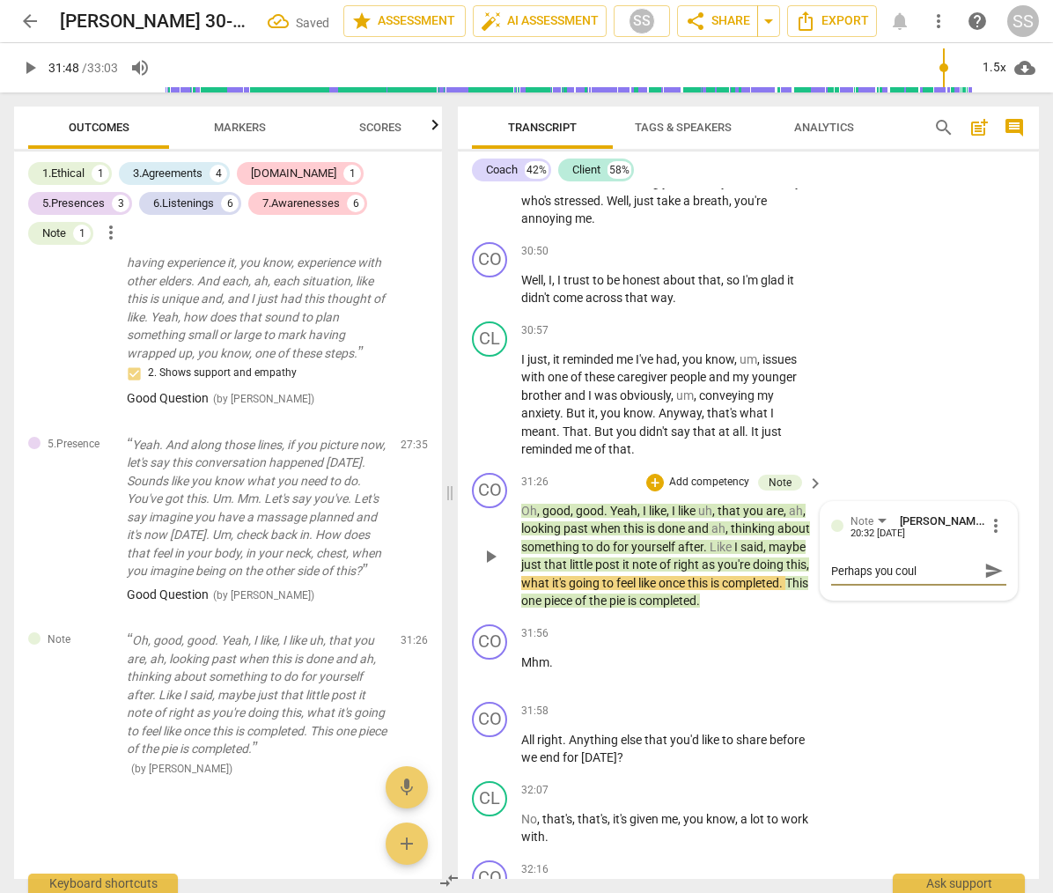
type textarea "Perhaps you could"
type textarea "Perhaps you could h"
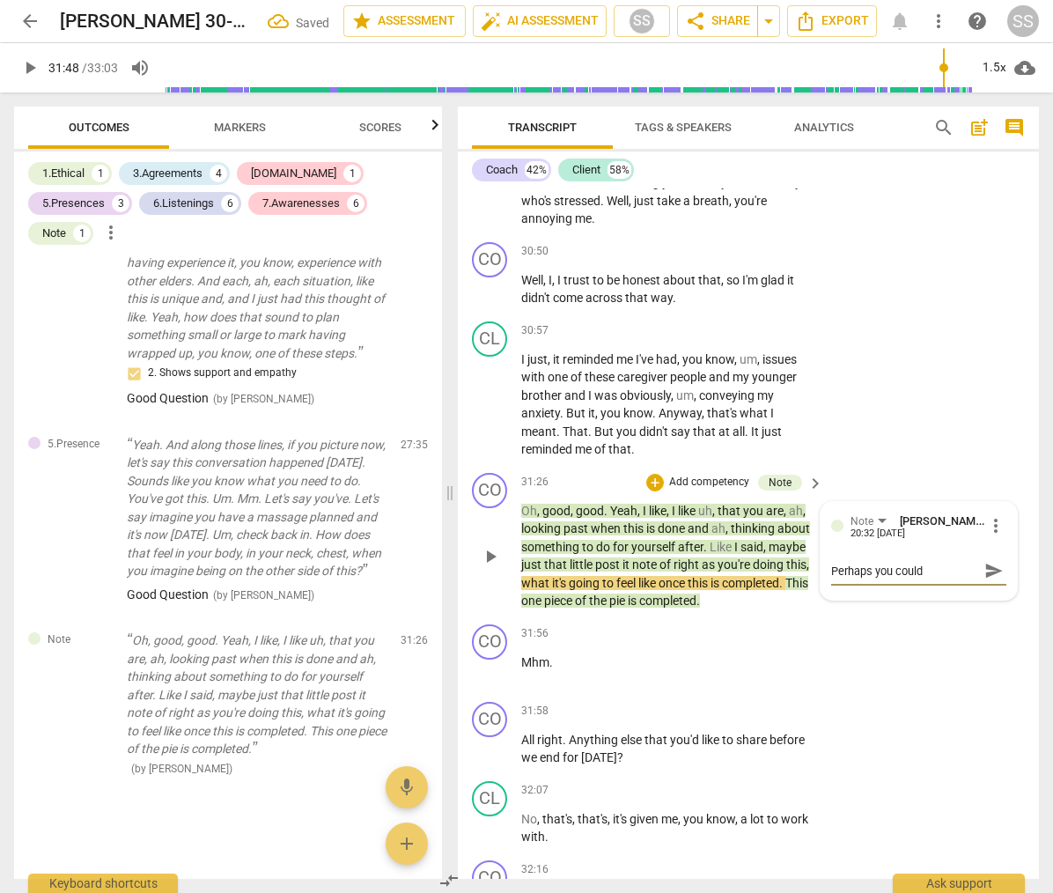
type textarea "Perhaps you could h"
type textarea "Perhaps you could ha"
type textarea "Perhaps you could hav"
type textarea "Perhaps you could have"
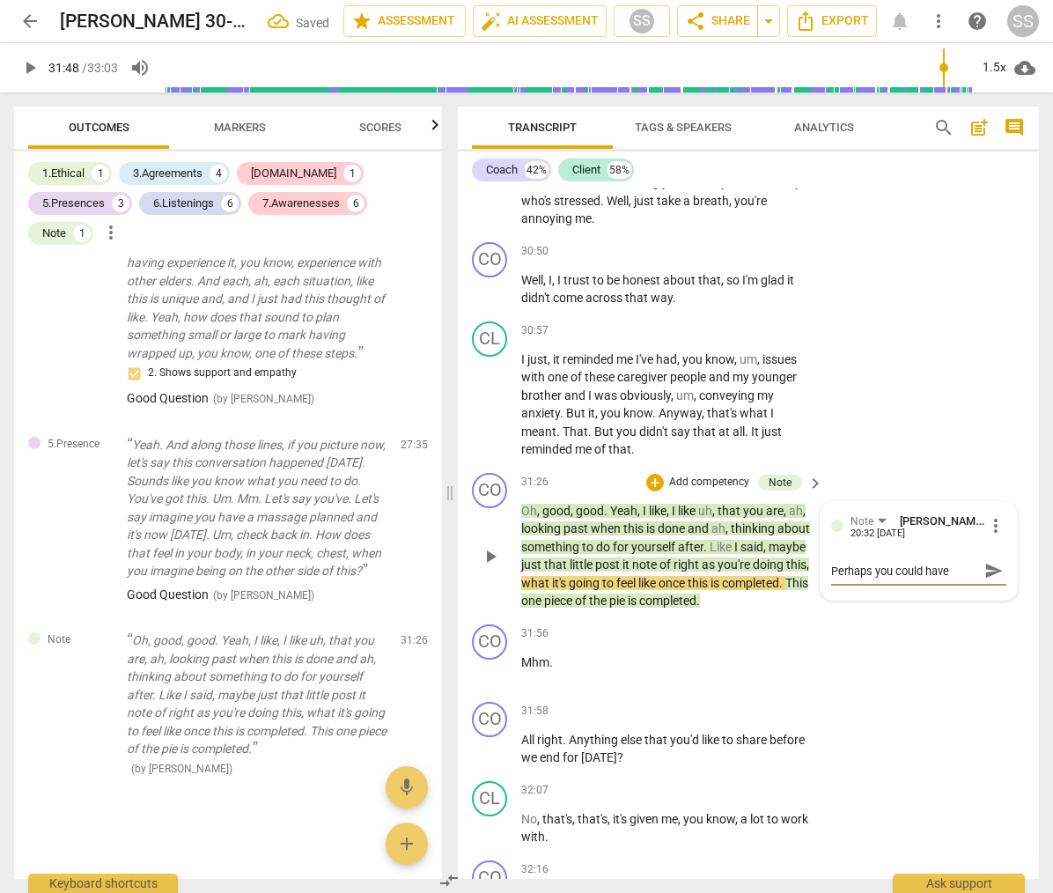
type textarea "Perhaps you could have"
type textarea "Perhaps you could have a"
type textarea "Perhaps you could have as"
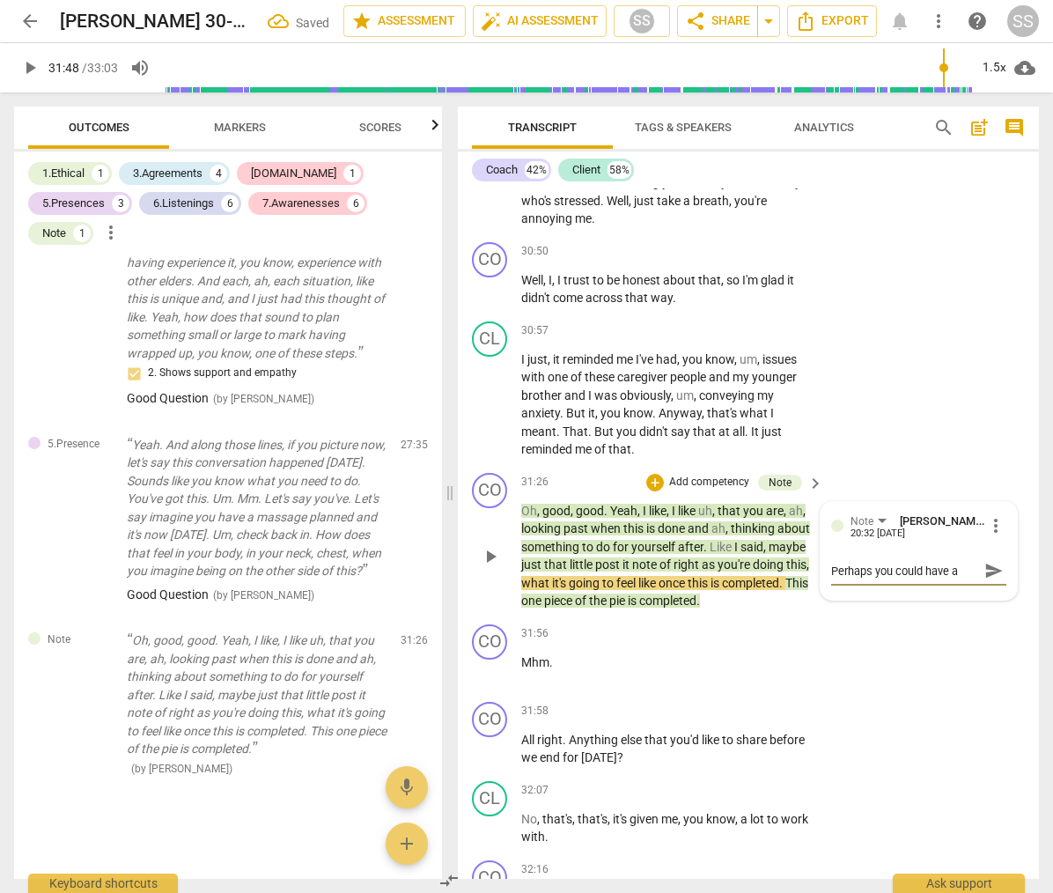
type textarea "Perhaps you could have as"
type textarea "Perhaps you could have ask"
type textarea "Perhaps you could have aske"
type textarea "Perhaps you could have asked"
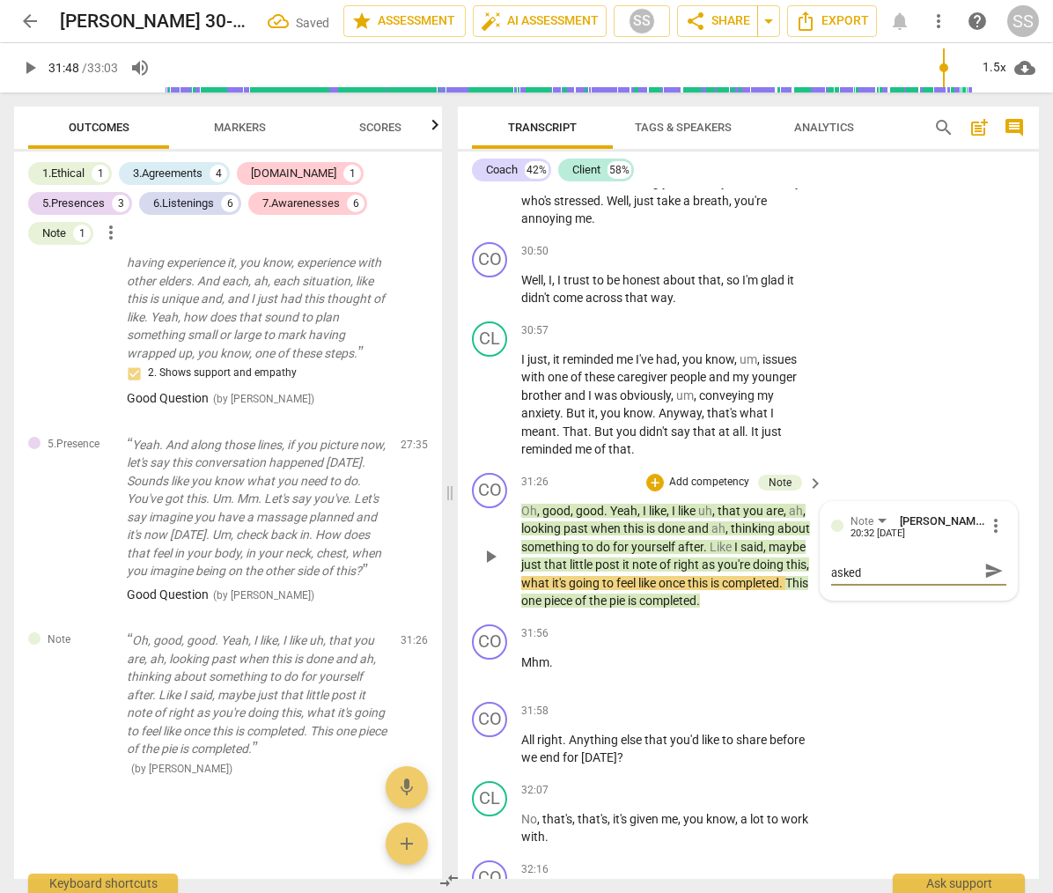
type textarea "Perhaps you could have asked"
type textarea "Perhaps you could have asked h"
type textarea "Perhaps you could have asked he"
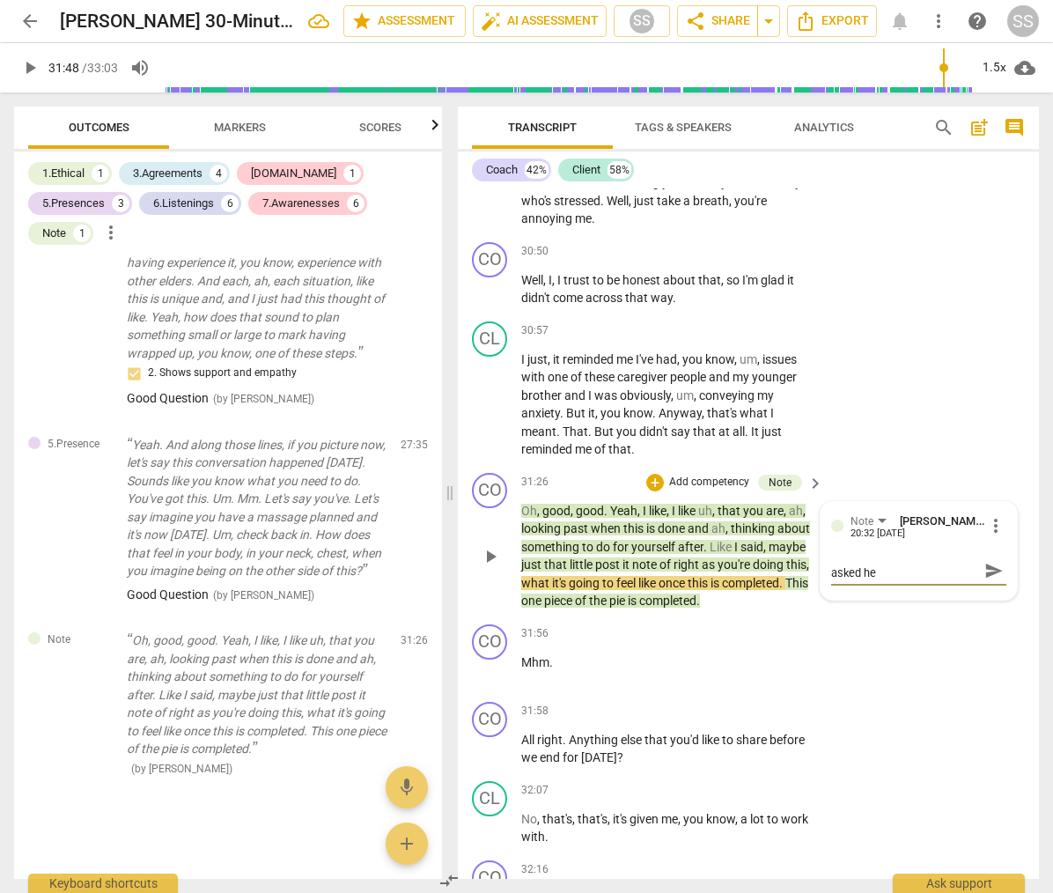
type textarea "Perhaps you could have asked her"
type textarea "Perhaps you could have asked her t"
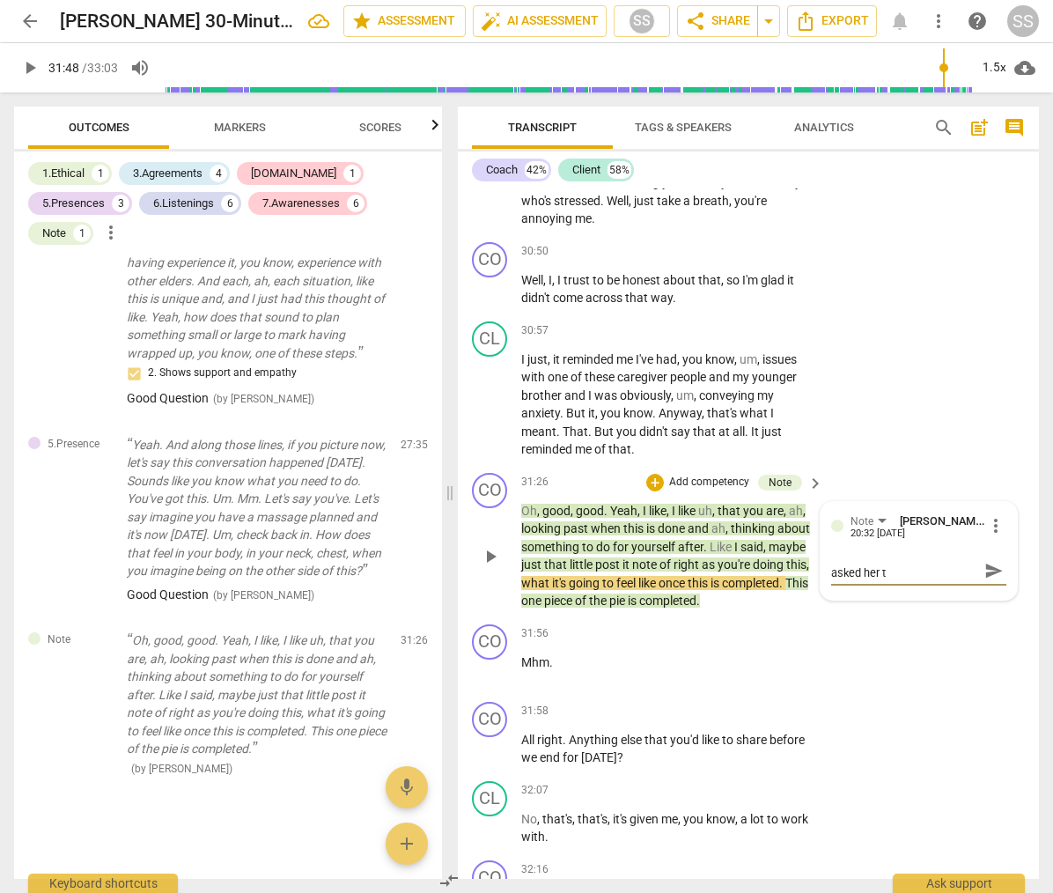
scroll to position [0, 0]
type textarea "Perhaps you could have asked her to"
type textarea "Perhaps you could have asked her to s"
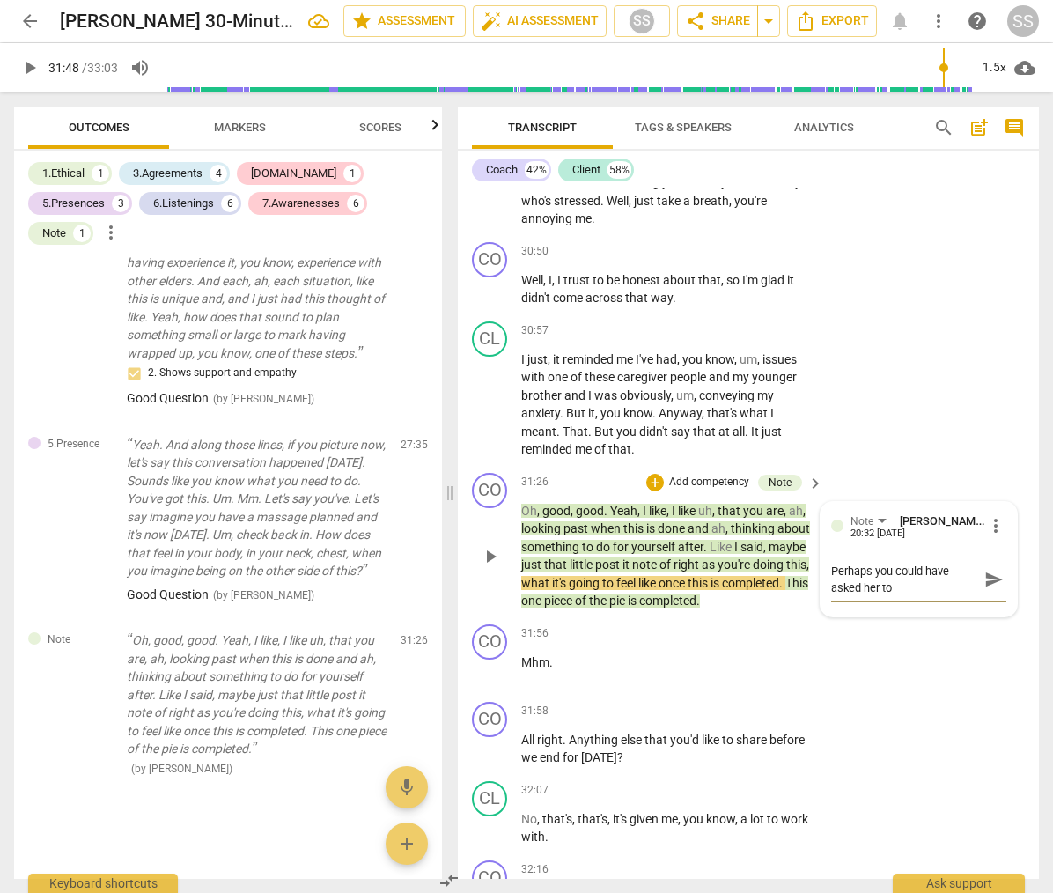
type textarea "Perhaps you could have asked her to s"
type textarea "Perhaps you could have asked her to sh"
type textarea "Perhaps you could have asked her to sha"
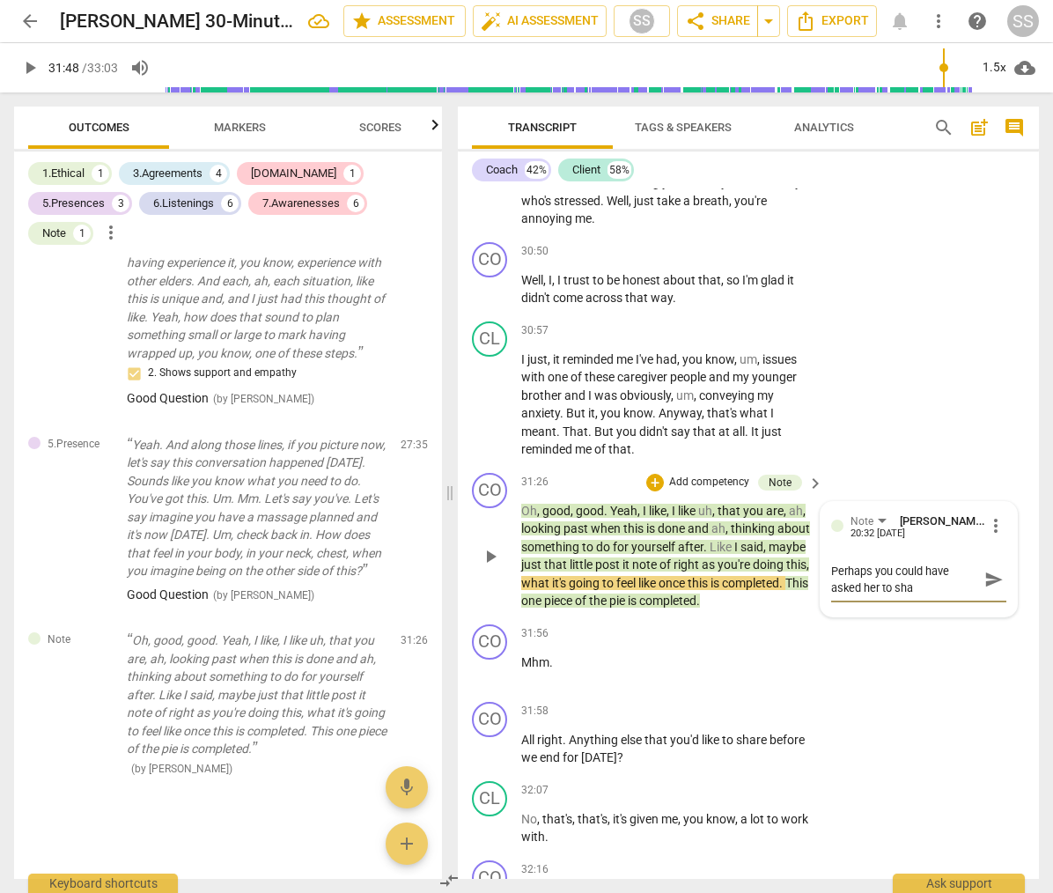
type textarea "Perhaps you could have asked her to shar"
type textarea "Perhaps you could have asked her to share"
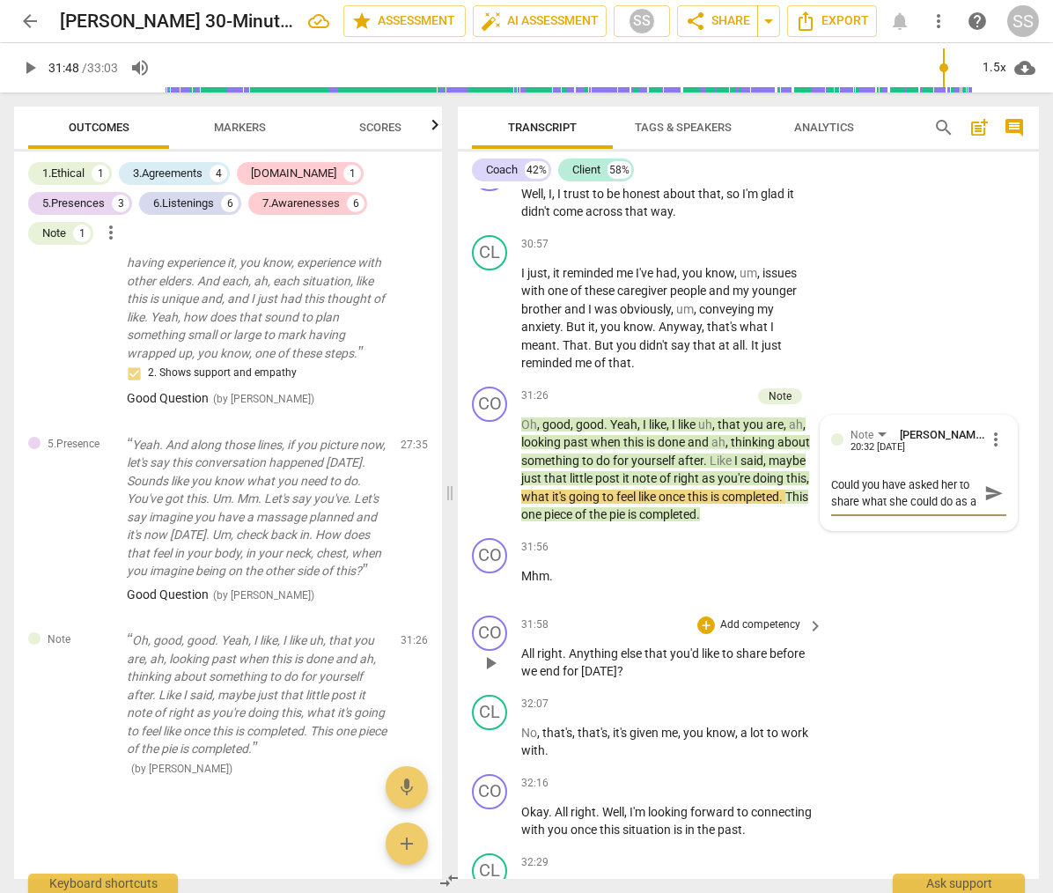
scroll to position [13823, 0]
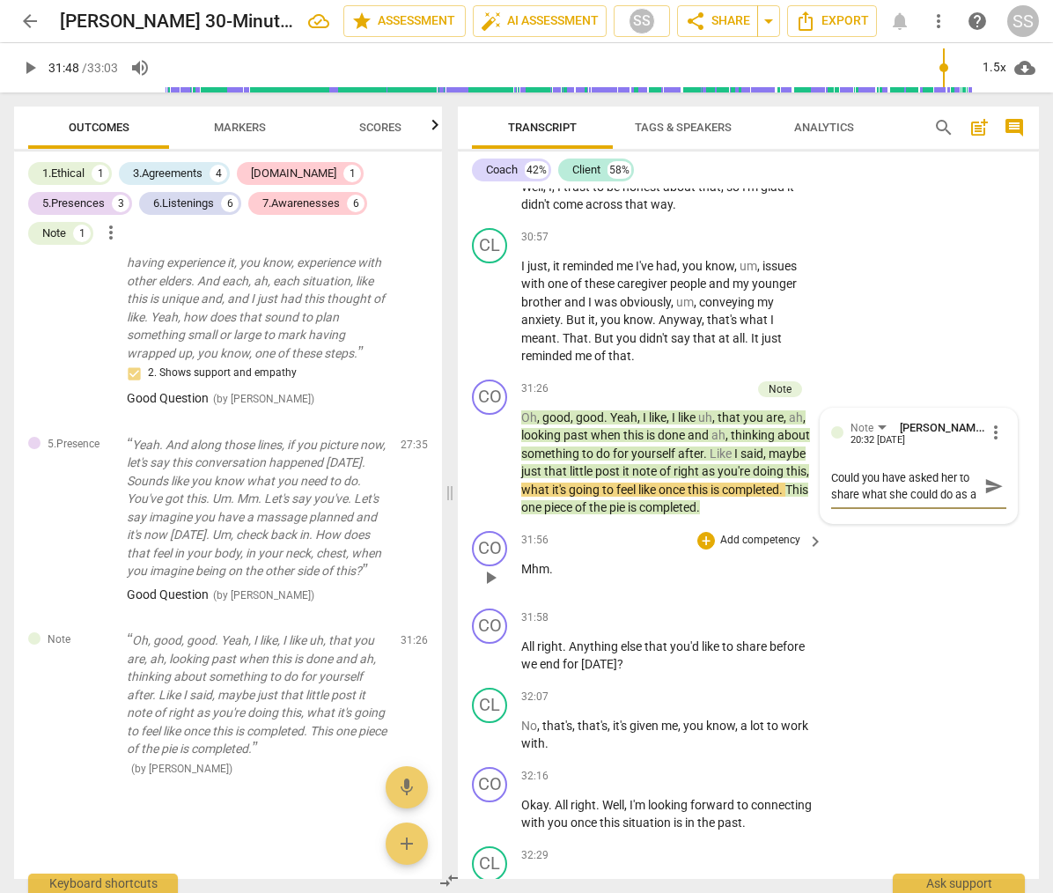
click at [502, 588] on span "play_arrow" at bounding box center [490, 577] width 28 height 21
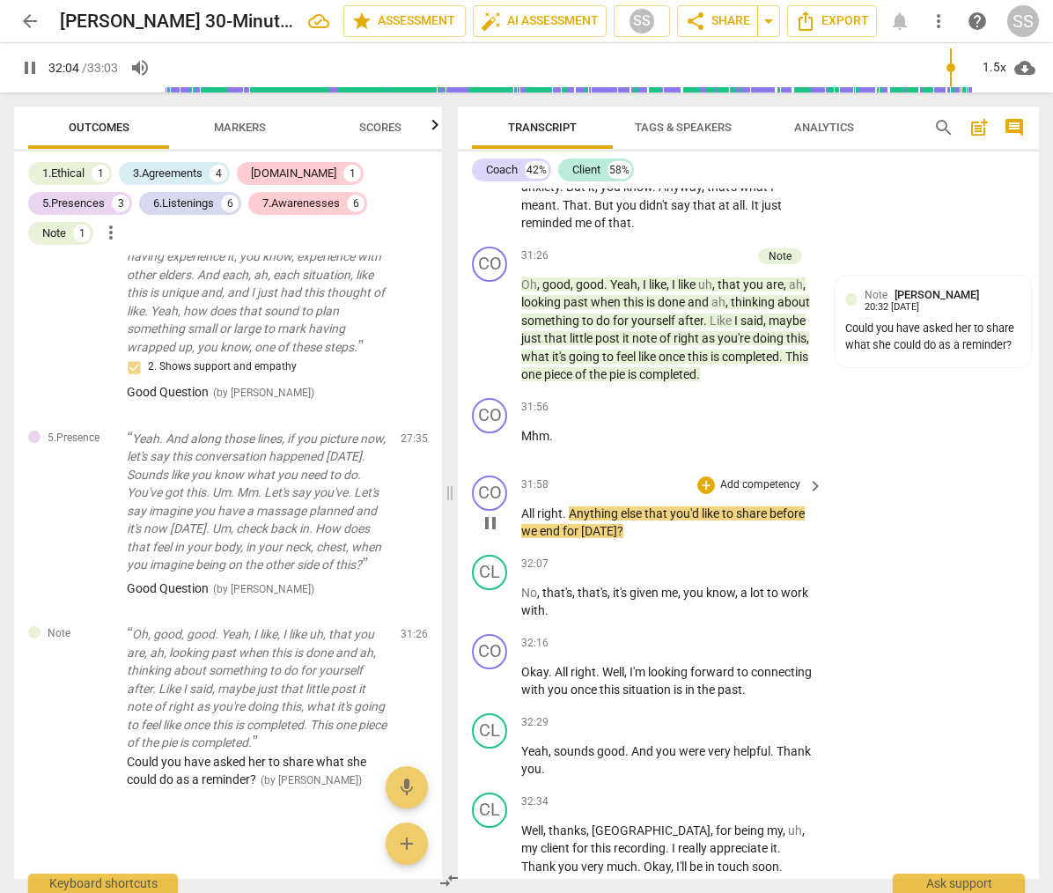
scroll to position [13962, 0]
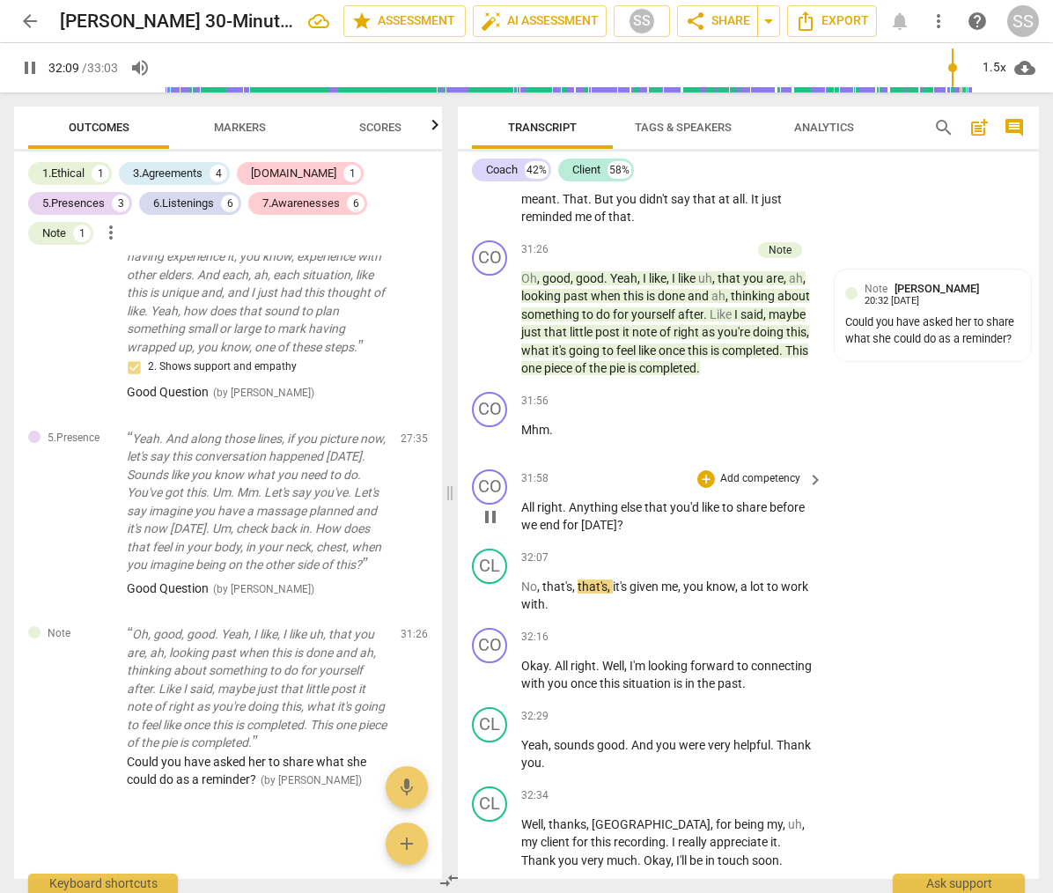
click at [498, 528] on span "pause" at bounding box center [490, 516] width 21 height 21
click at [751, 487] on p "Add competency" at bounding box center [761, 479] width 84 height 16
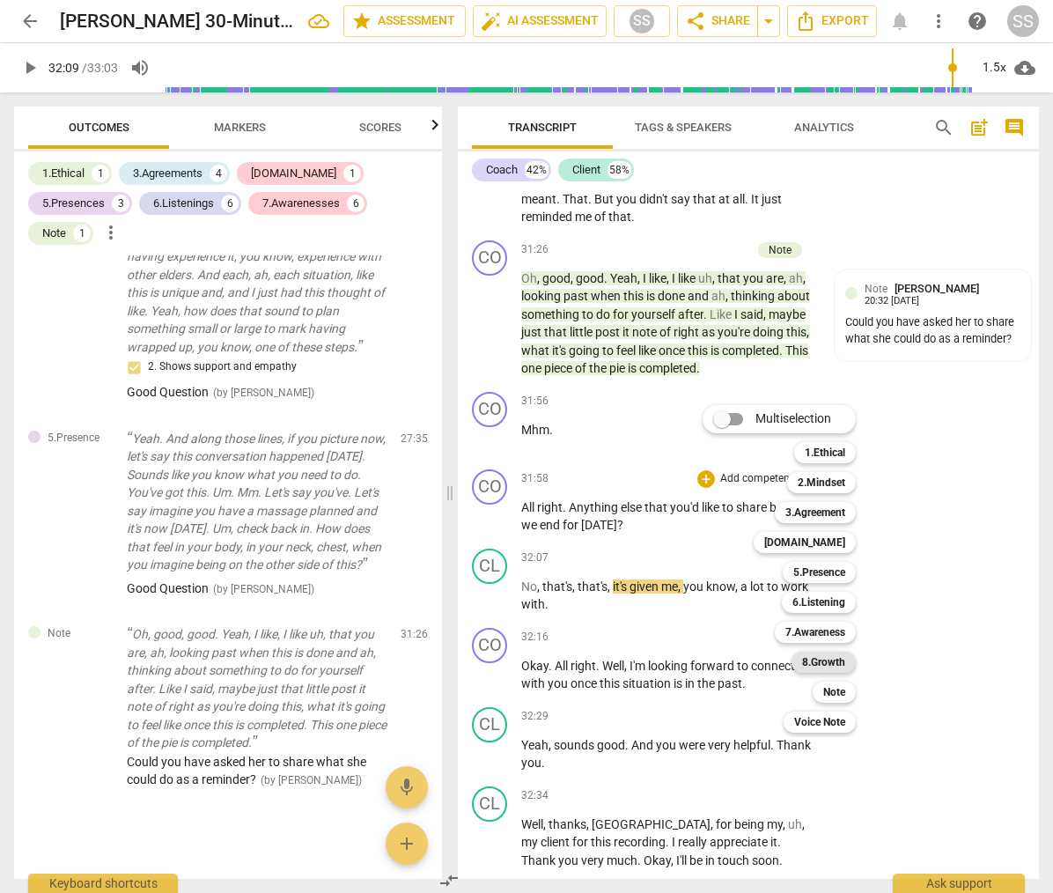
click at [838, 658] on b "8.Growth" at bounding box center [823, 662] width 43 height 21
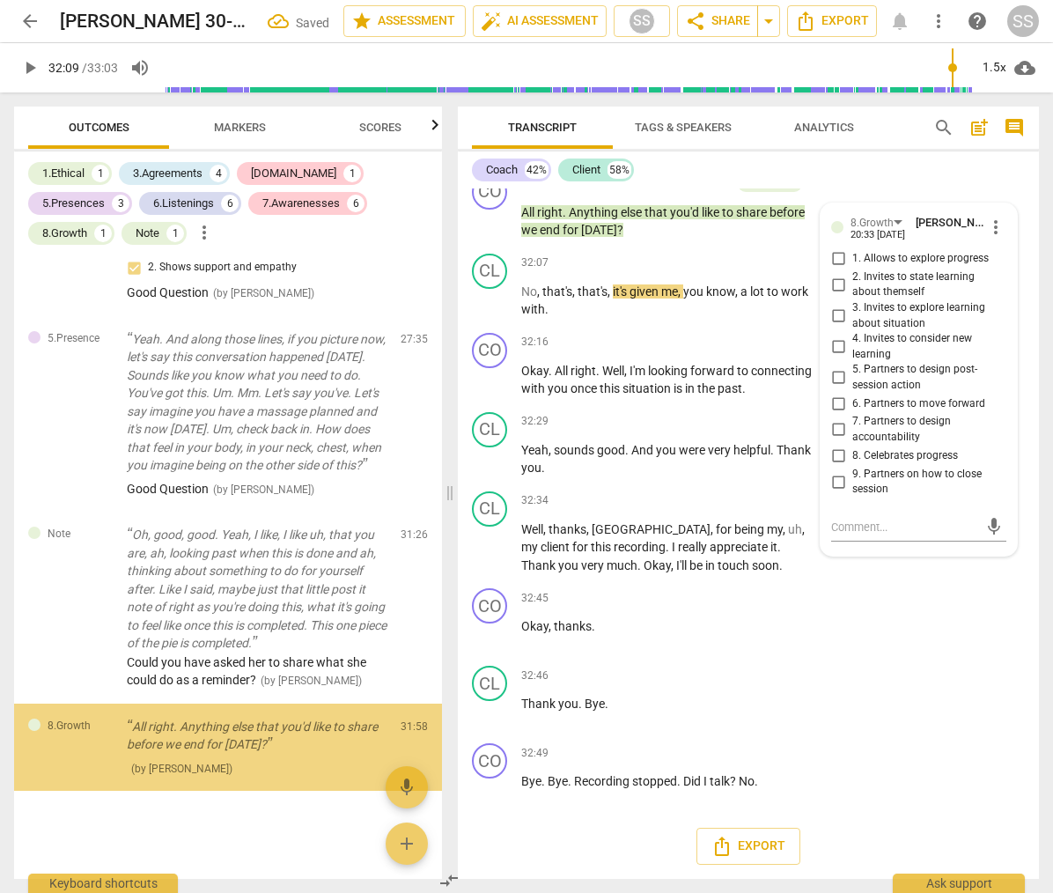
scroll to position [3617, 0]
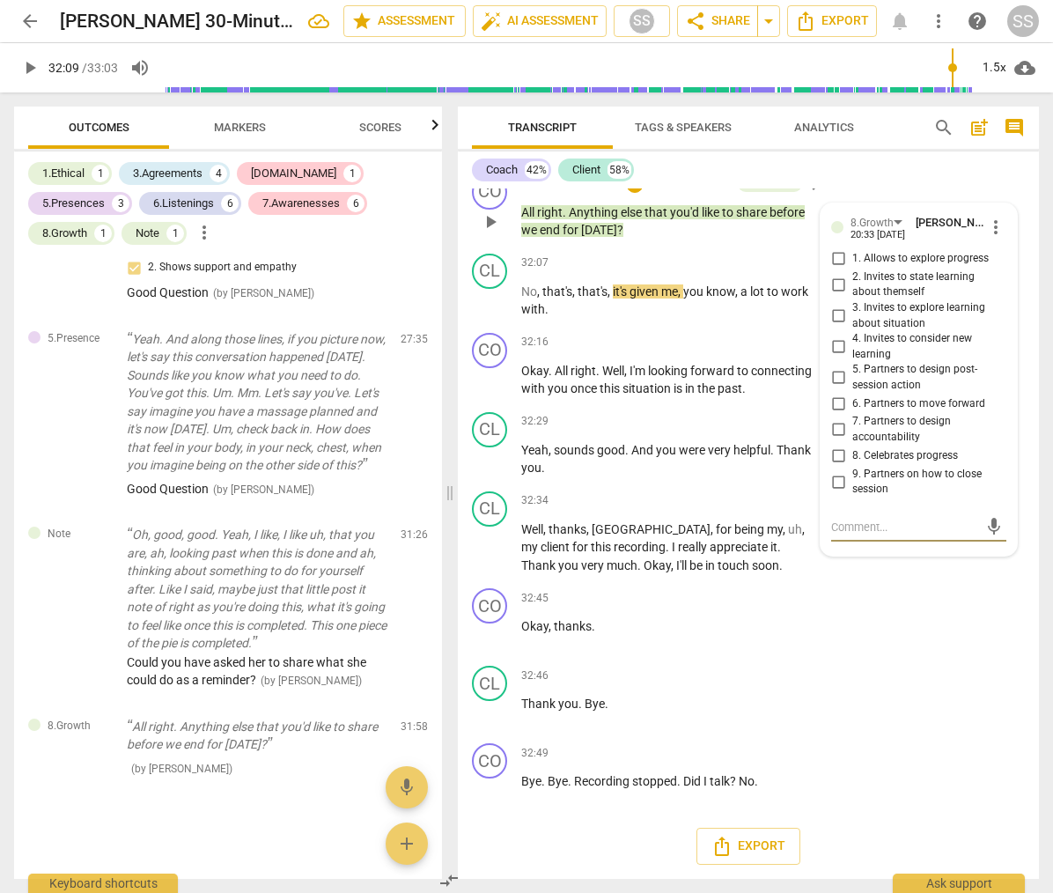
click at [838, 488] on input "9. Partners on how to close session" at bounding box center [838, 481] width 28 height 21
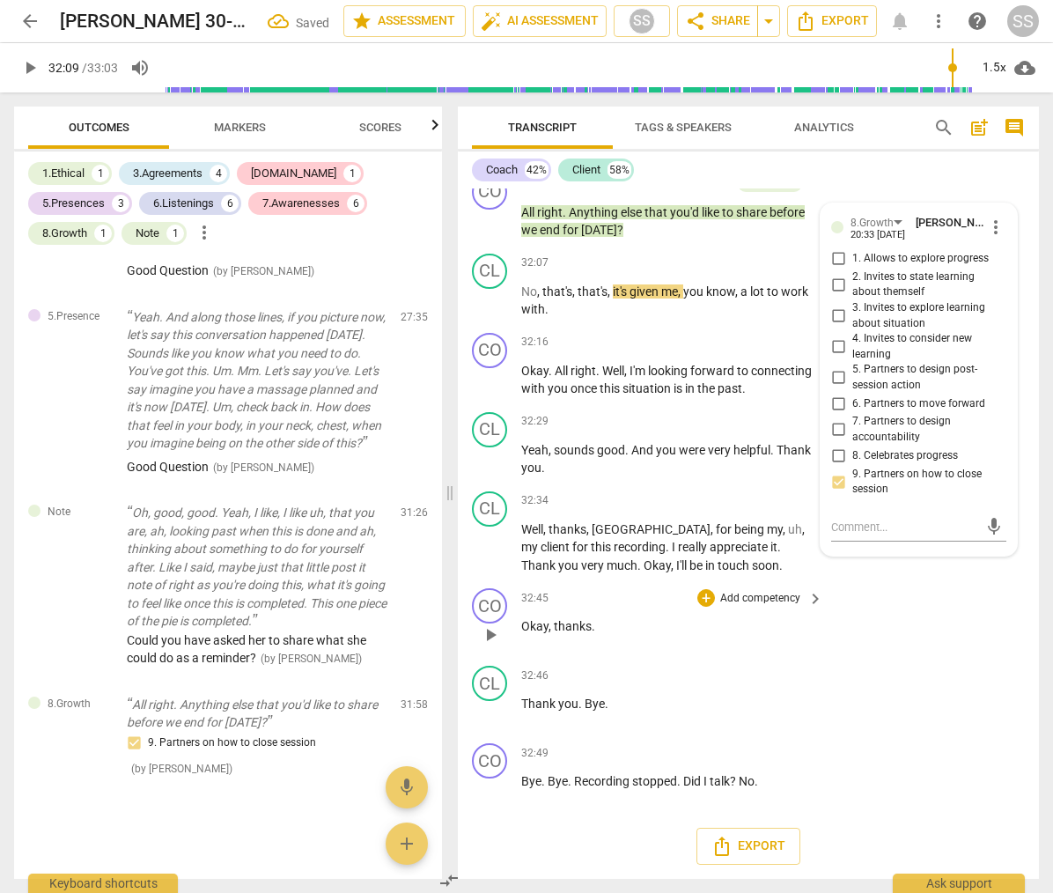
click at [915, 639] on div "CO play_arrow pause 32:45 + Add competency keyboard_arrow_right Okay , thanks ." at bounding box center [748, 620] width 581 height 78
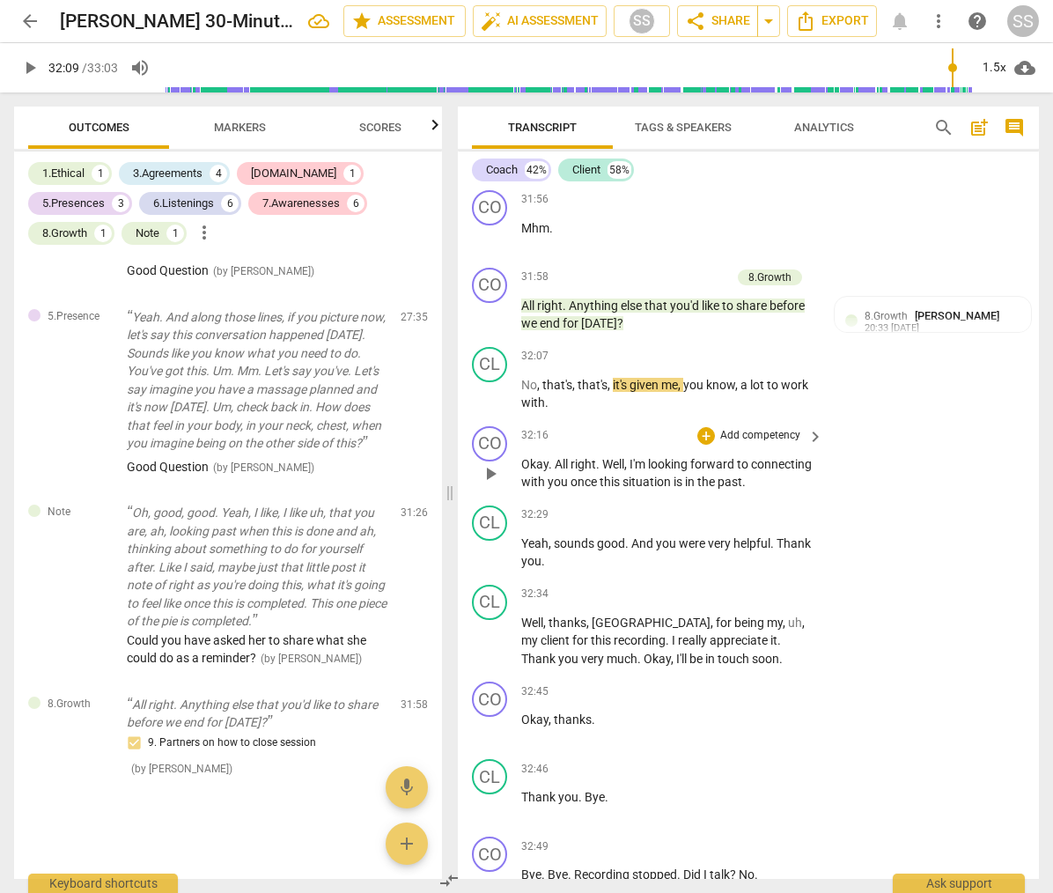
scroll to position [14166, 0]
click at [491, 403] on span "play_arrow" at bounding box center [490, 392] width 21 height 21
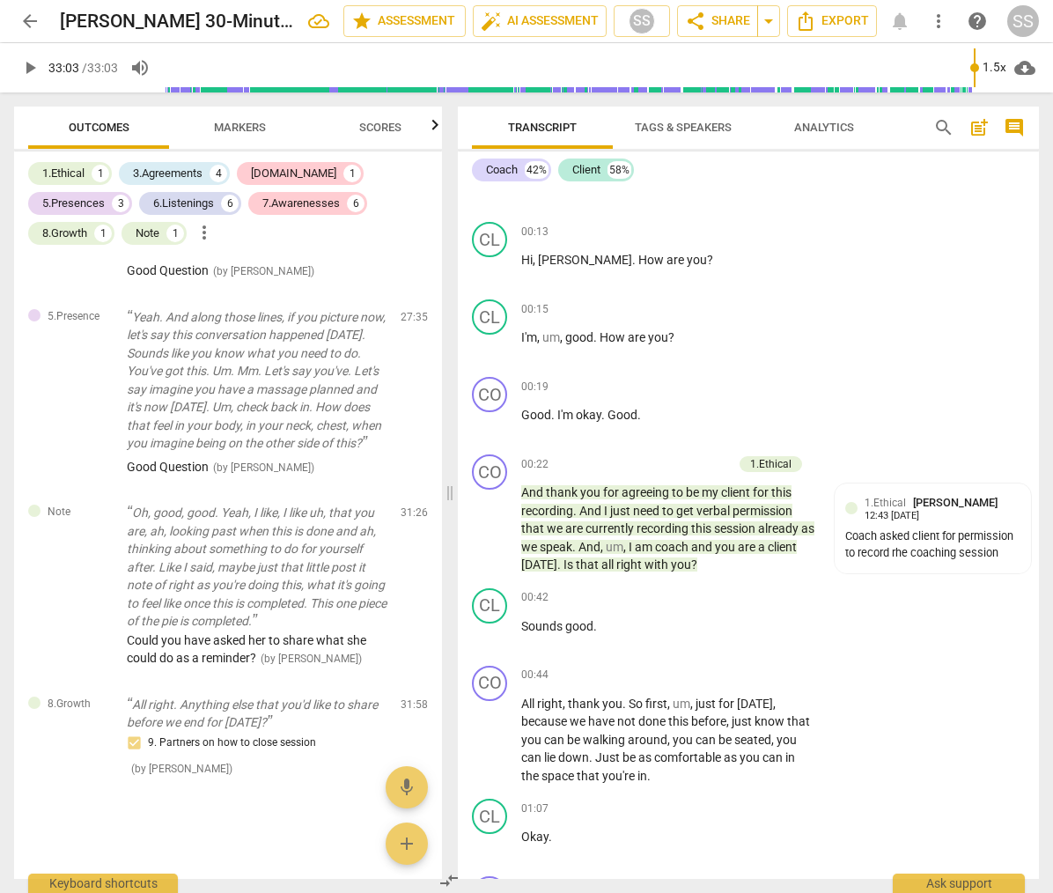
scroll to position [0, 0]
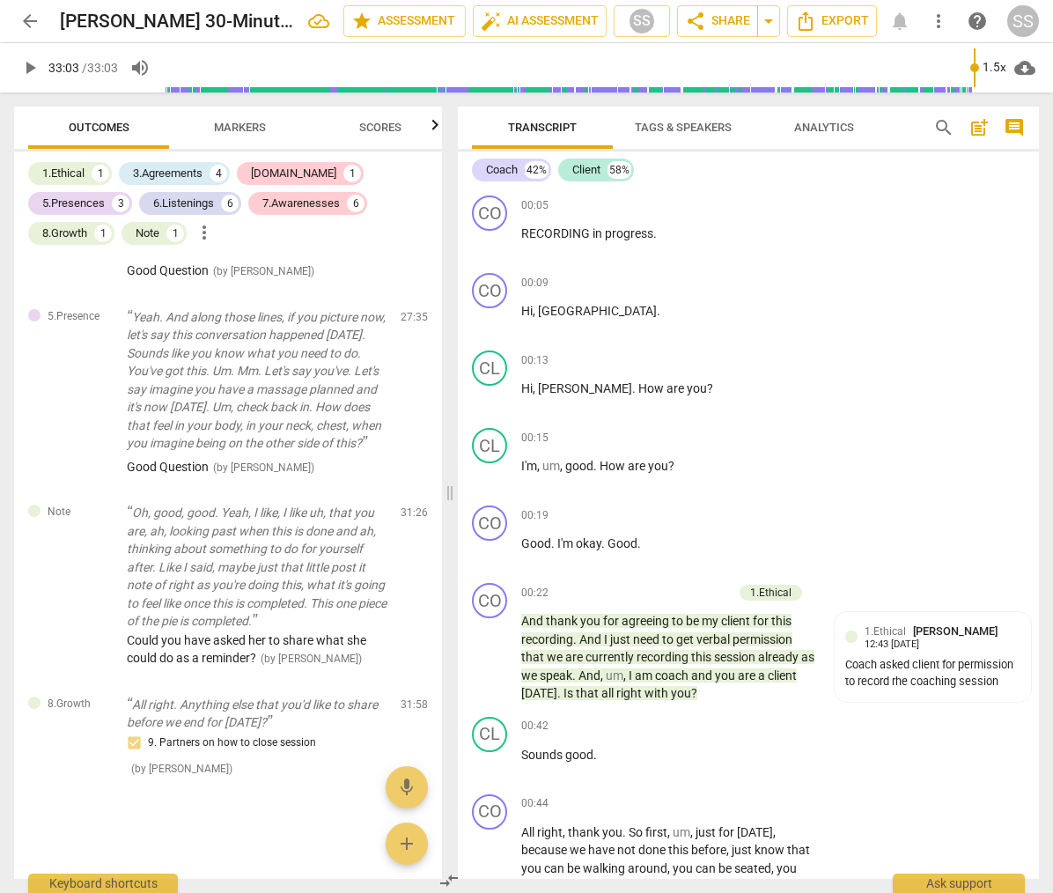
click at [1027, 66] on span "cloud_download" at bounding box center [1025, 67] width 21 height 21
click at [858, 268] on div at bounding box center [526, 446] width 1053 height 893
click at [1026, 20] on div "SS" at bounding box center [1024, 21] width 32 height 32
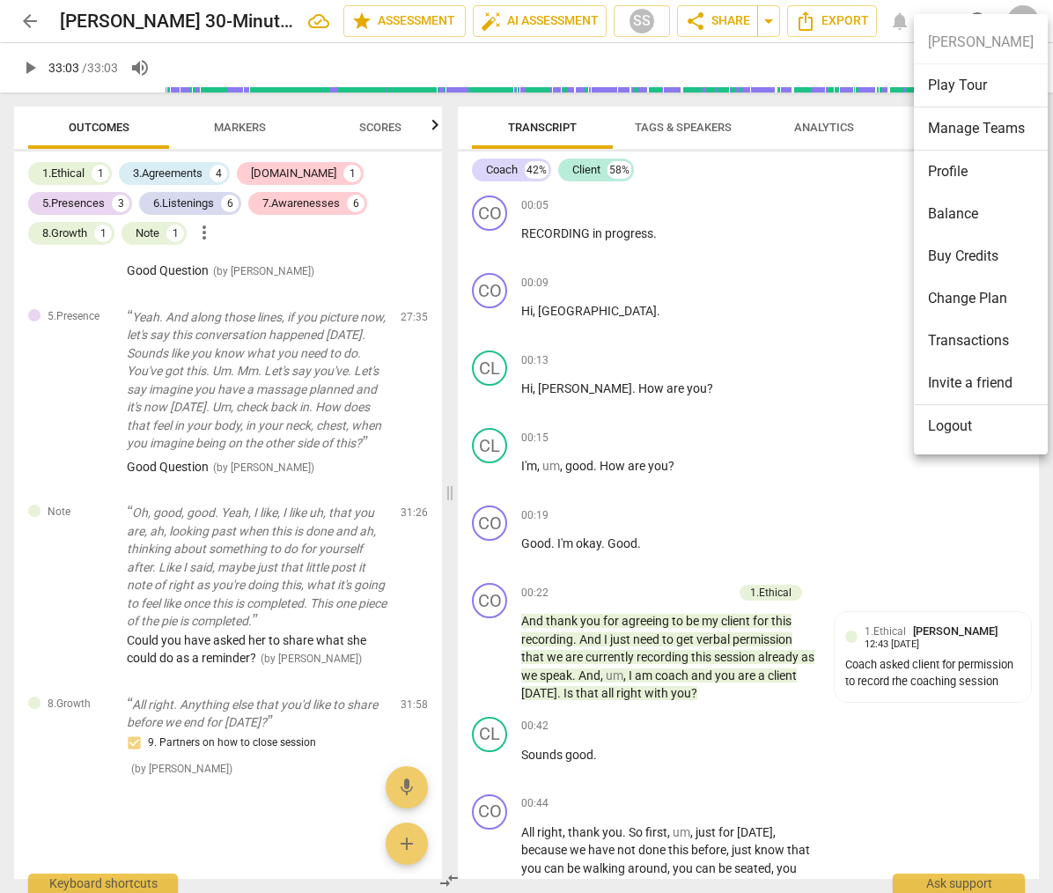
click at [1026, 20] on ul "[PERSON_NAME] Play Tour Manage Teams Profile Balance Buy Credits Change Plan Tr…" at bounding box center [981, 234] width 134 height 440
click at [770, 250] on div at bounding box center [526, 446] width 1053 height 893
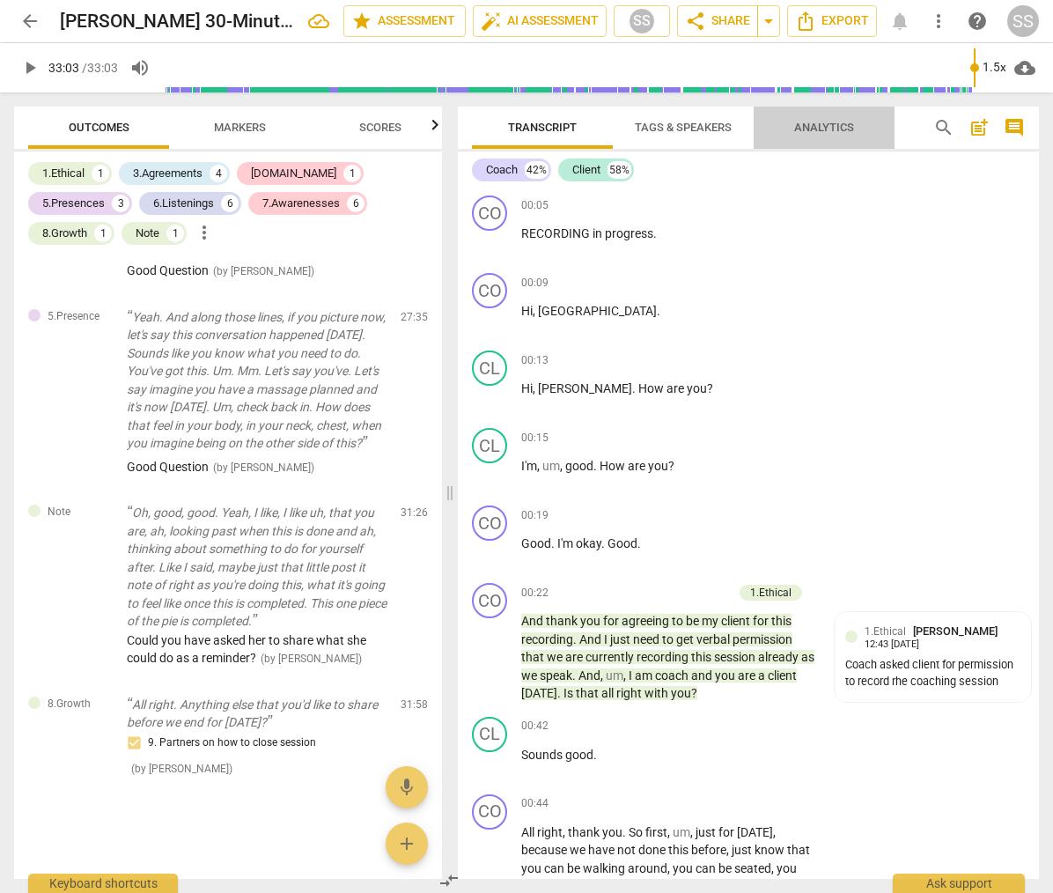
click at [811, 117] on span "Analytics" at bounding box center [824, 128] width 102 height 24
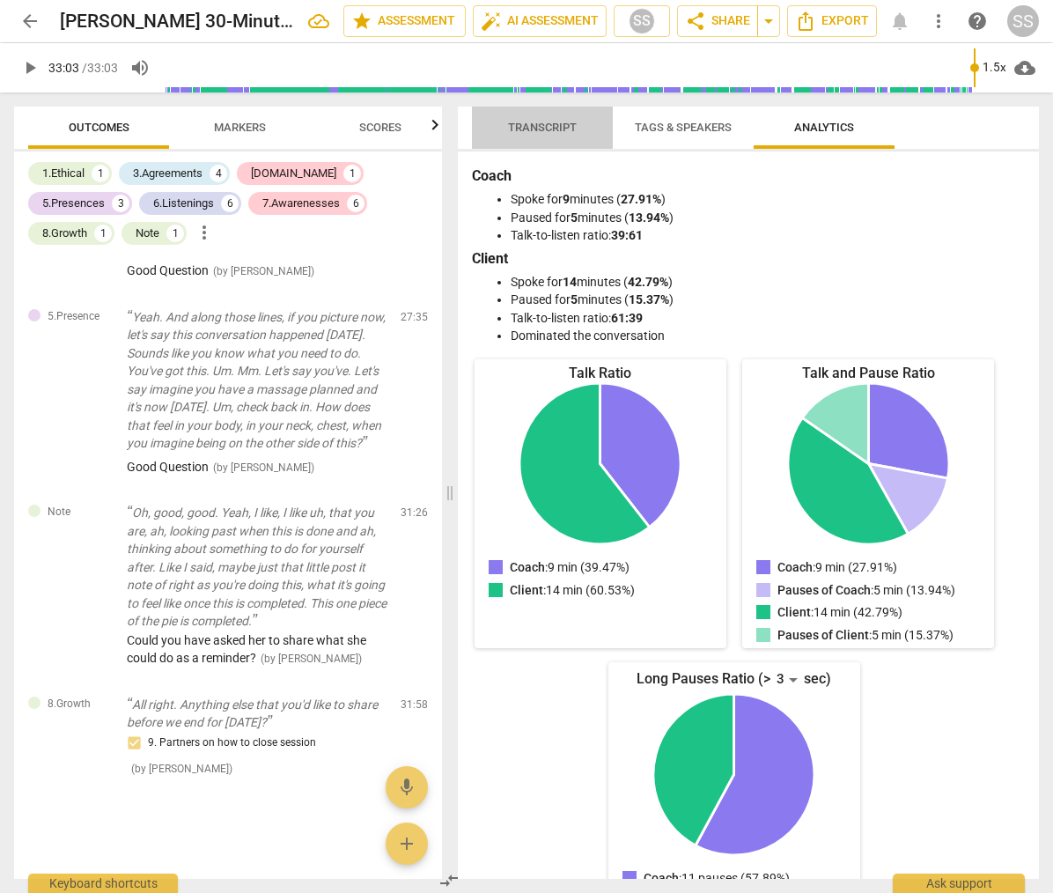
click at [531, 126] on span "Transcript" at bounding box center [542, 127] width 69 height 13
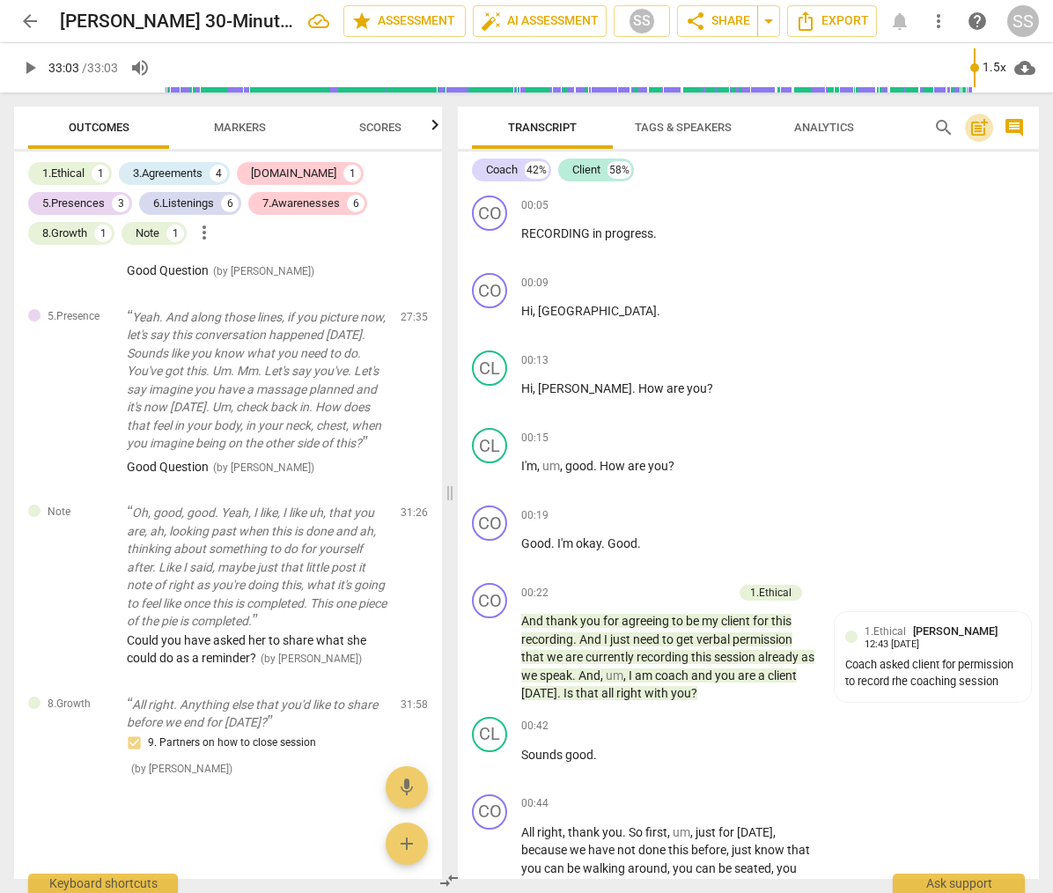
click at [978, 122] on span "post_add" at bounding box center [979, 127] width 21 height 21
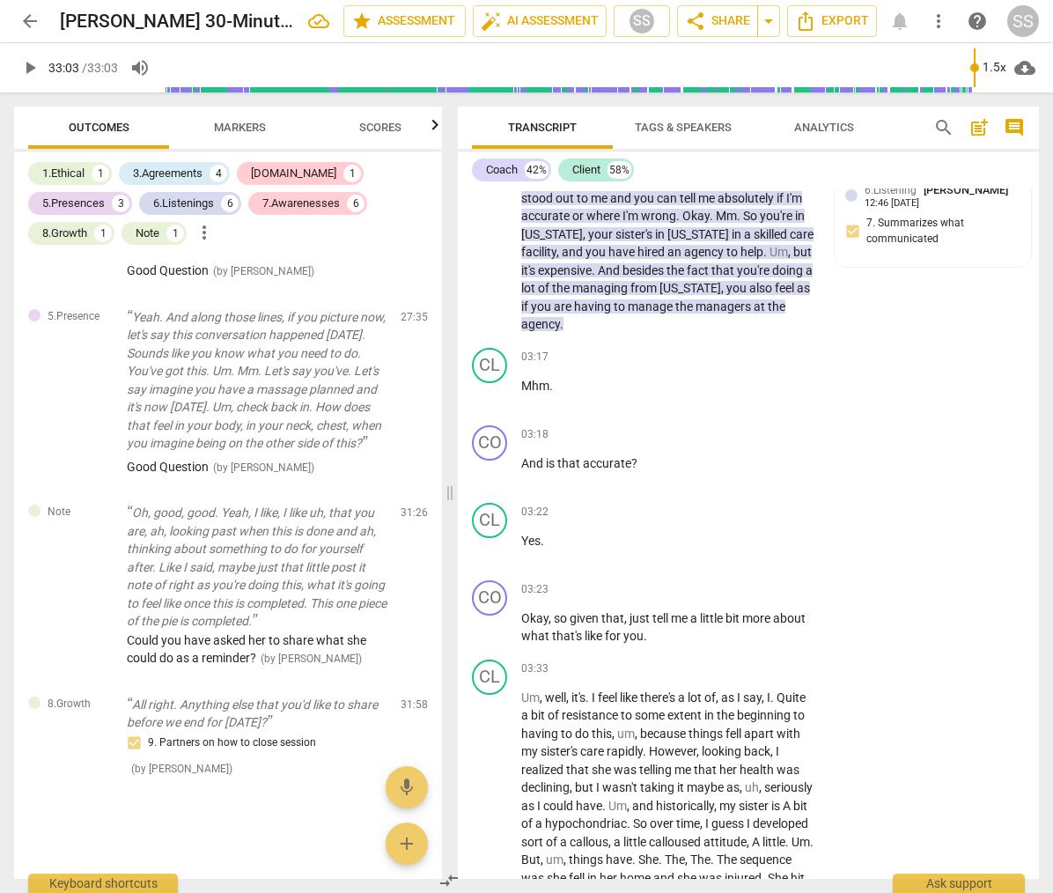
scroll to position [1494, 0]
